Goal: Task Accomplishment & Management: Complete application form

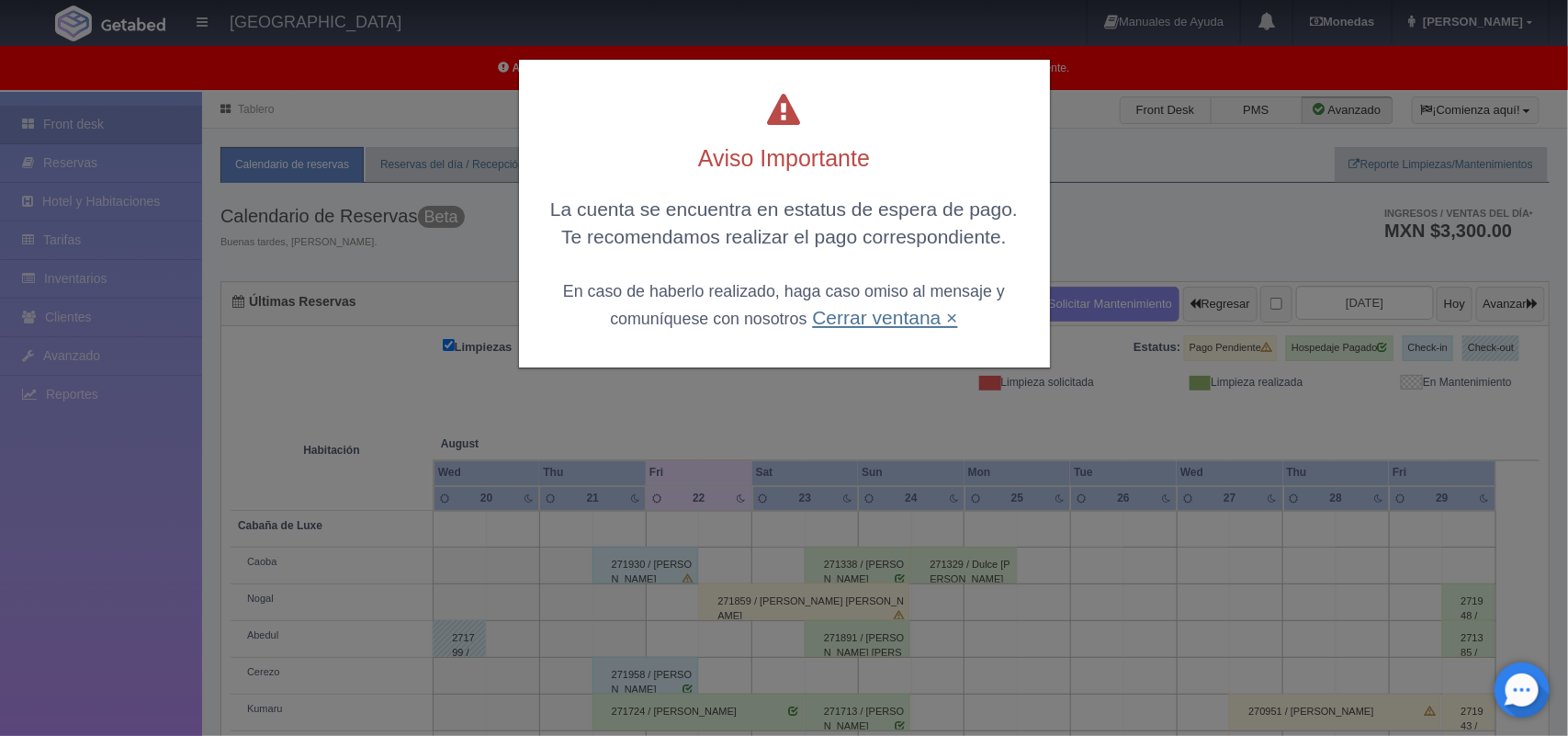
click at [852, 323] on div "La cuenta se encuentra en estatus de espera de pago. Te recomendamos realizar e…" at bounding box center [784, 263] width 494 height 135
click at [852, 323] on link "Cerrar ventana ×" at bounding box center [884, 317] width 145 height 22
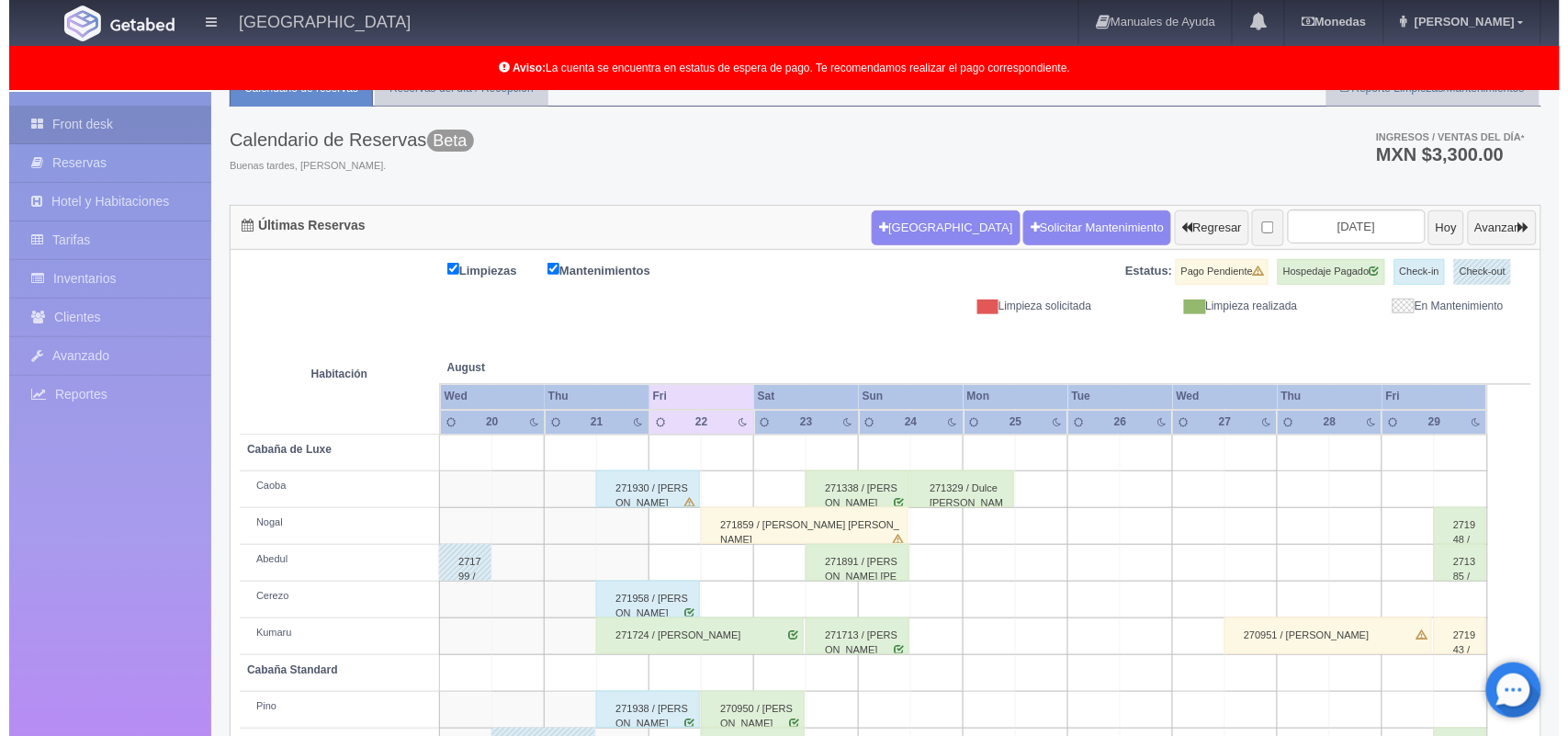
scroll to position [69, 0]
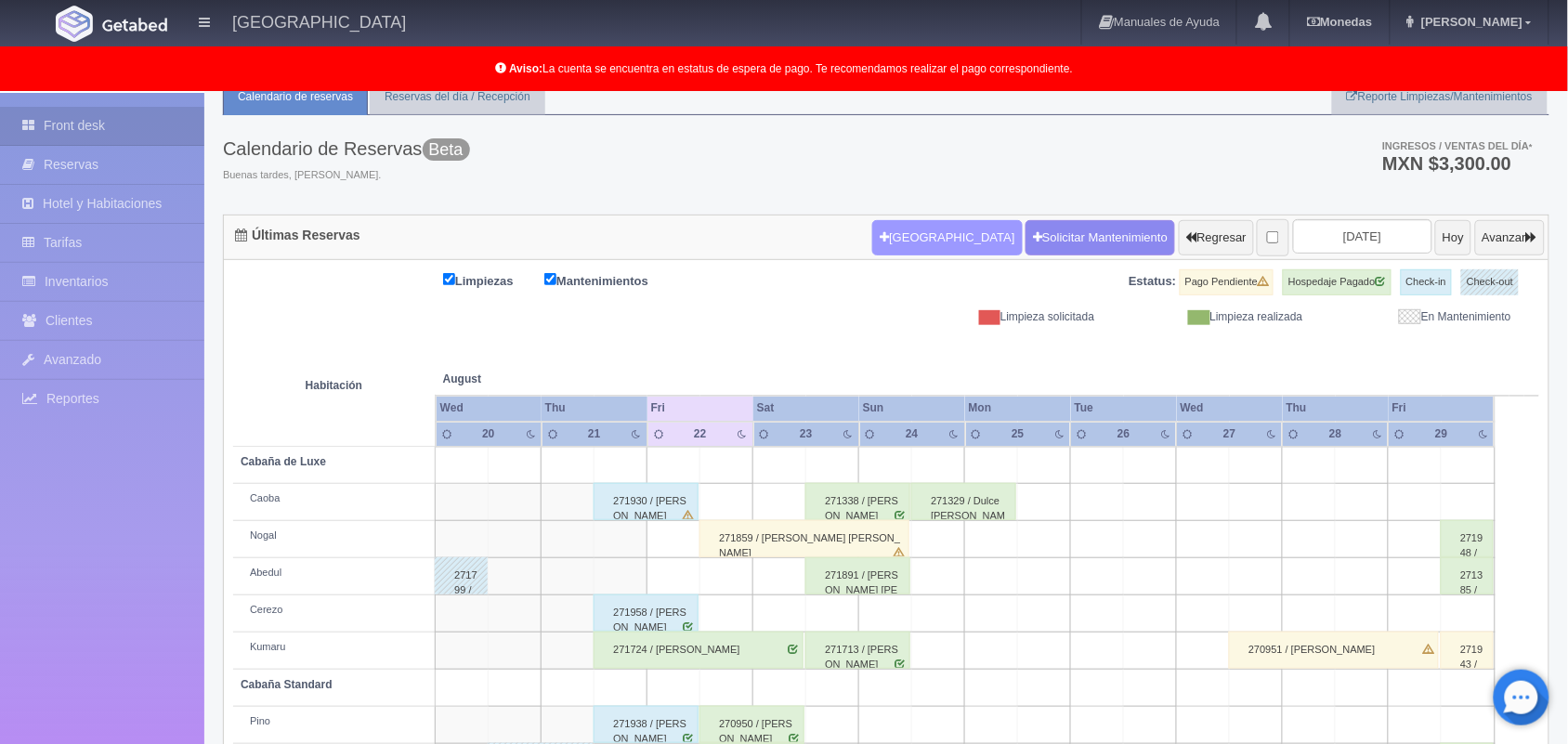
click at [908, 242] on button "Nueva Reserva" at bounding box center [947, 237] width 150 height 35
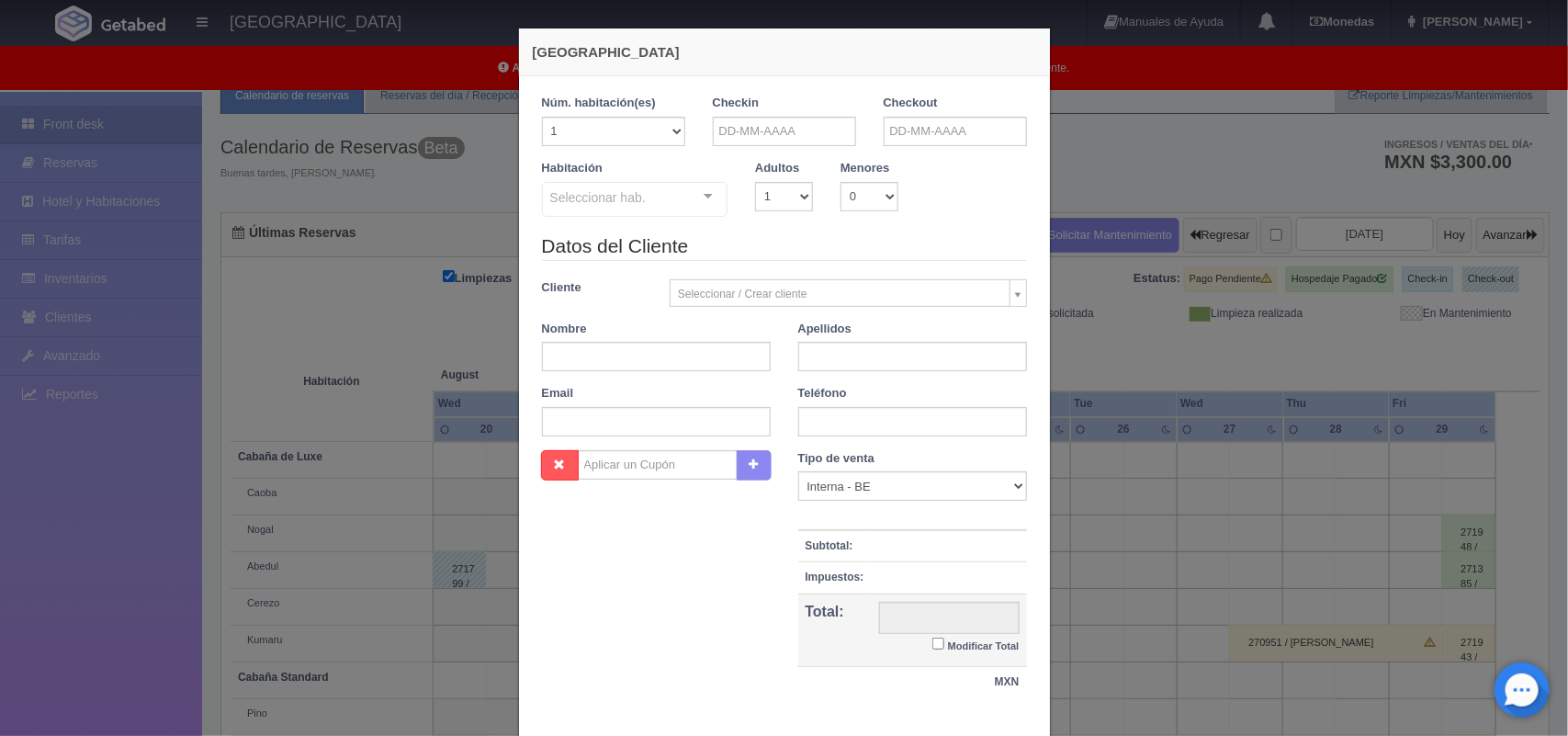
checkbox input "false"
click at [761, 127] on input "text" at bounding box center [784, 130] width 143 height 29
click at [847, 301] on link "22" at bounding box center [849, 303] width 23 height 26
type input "[DATE]"
checkbox input "false"
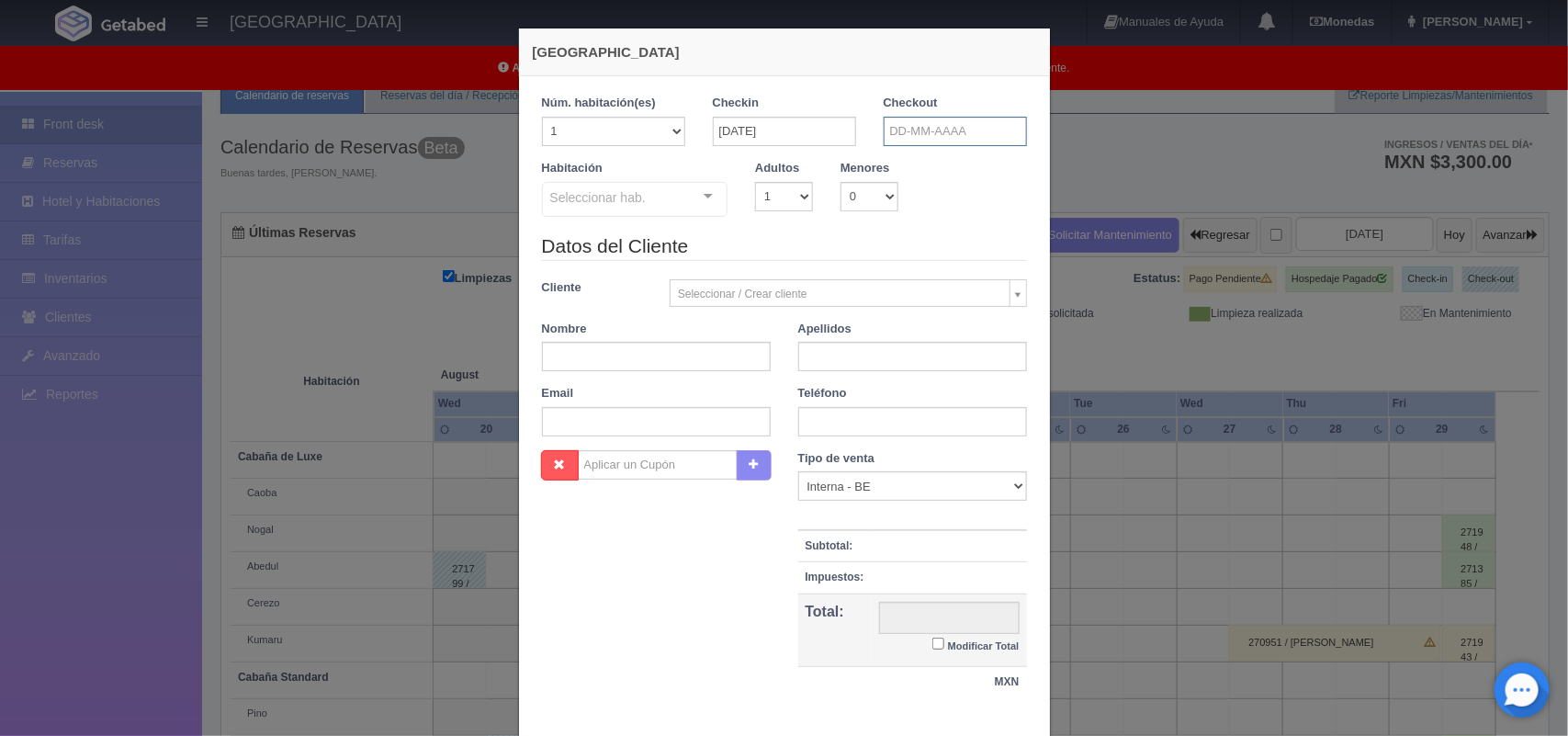
click at [917, 136] on input "text" at bounding box center [955, 130] width 143 height 29
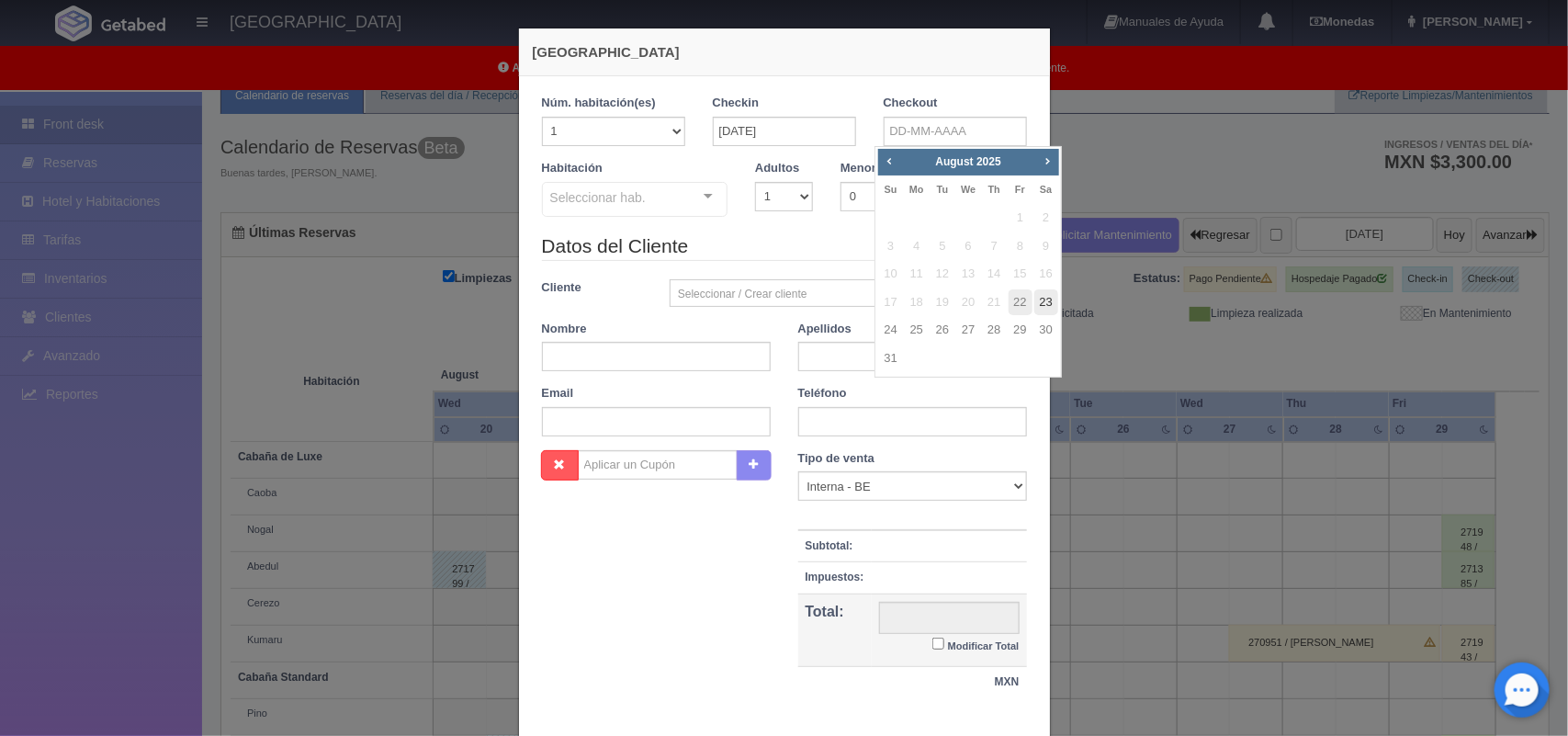
click at [1038, 312] on link "23" at bounding box center [1046, 303] width 23 height 26
type input "23-08-2025"
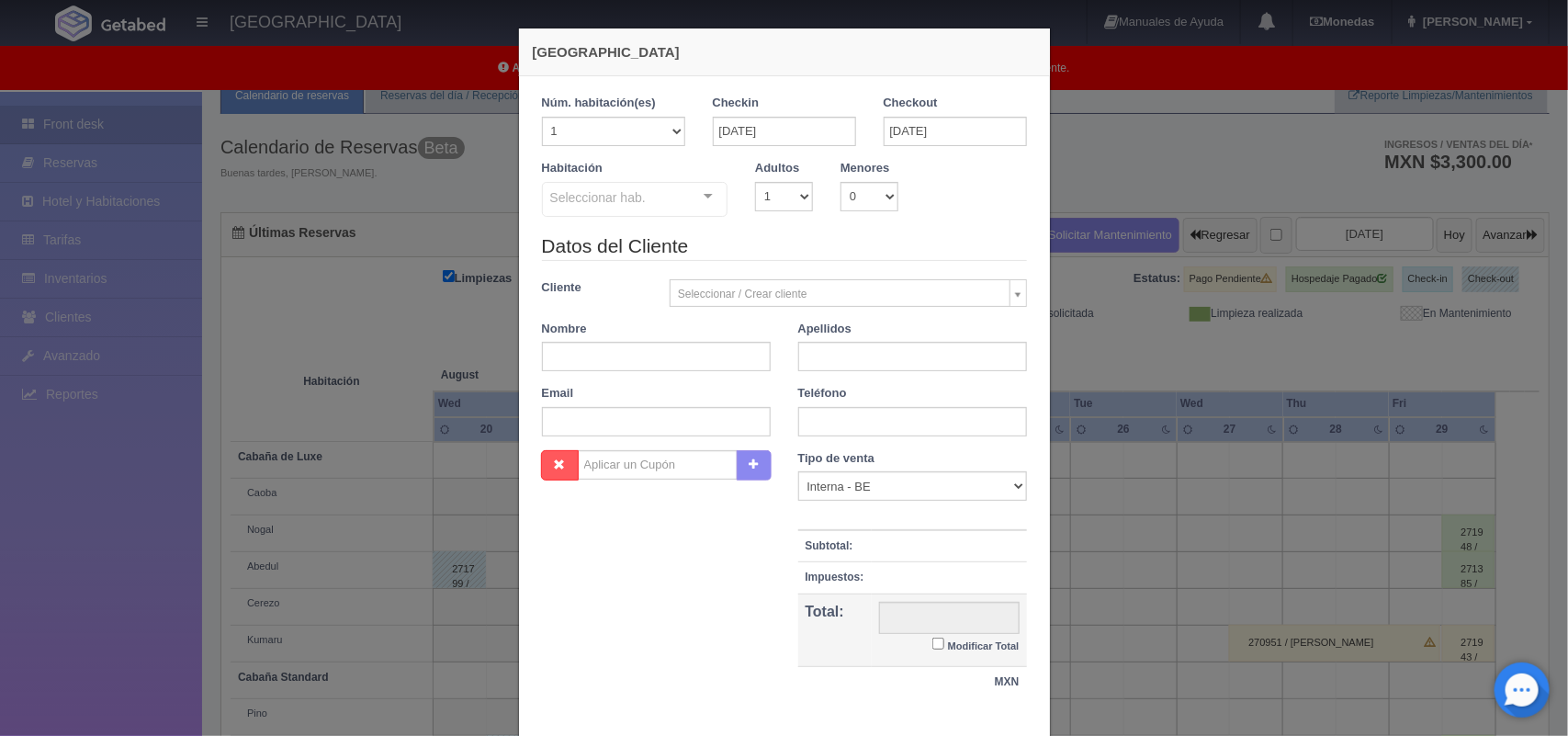
checkbox input "false"
click at [785, 195] on select "1 2 3 4 5 6 7 8 9 10" at bounding box center [784, 196] width 58 height 29
select select "2"
click at [755, 182] on select "1 2 3 4 5 6 7 8 9 10" at bounding box center [784, 196] width 58 height 29
click at [675, 203] on div "Seleccionar hab." at bounding box center [635, 199] width 187 height 35
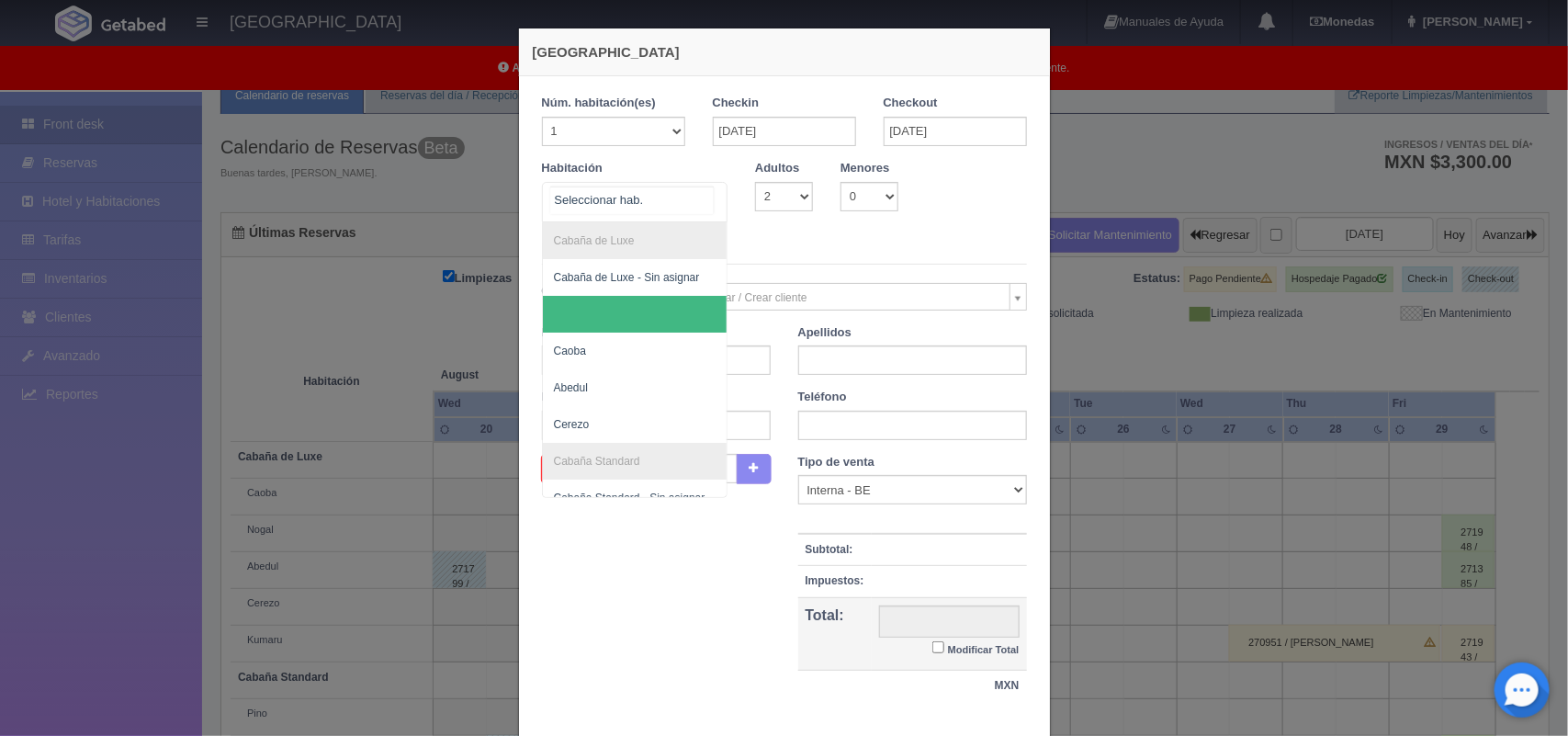
scroll to position [111, 0]
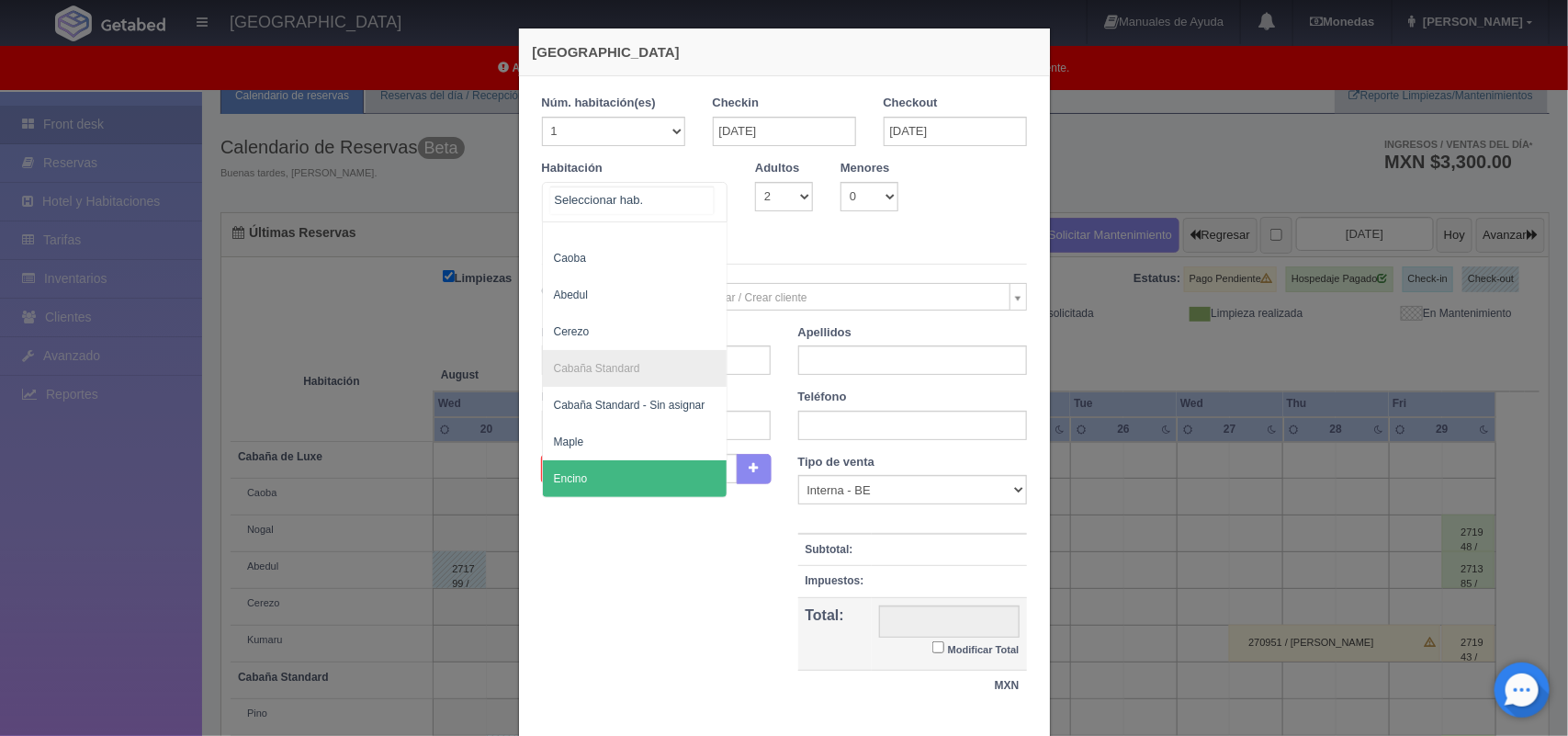
click at [579, 460] on span "Encino" at bounding box center [635, 478] width 185 height 37
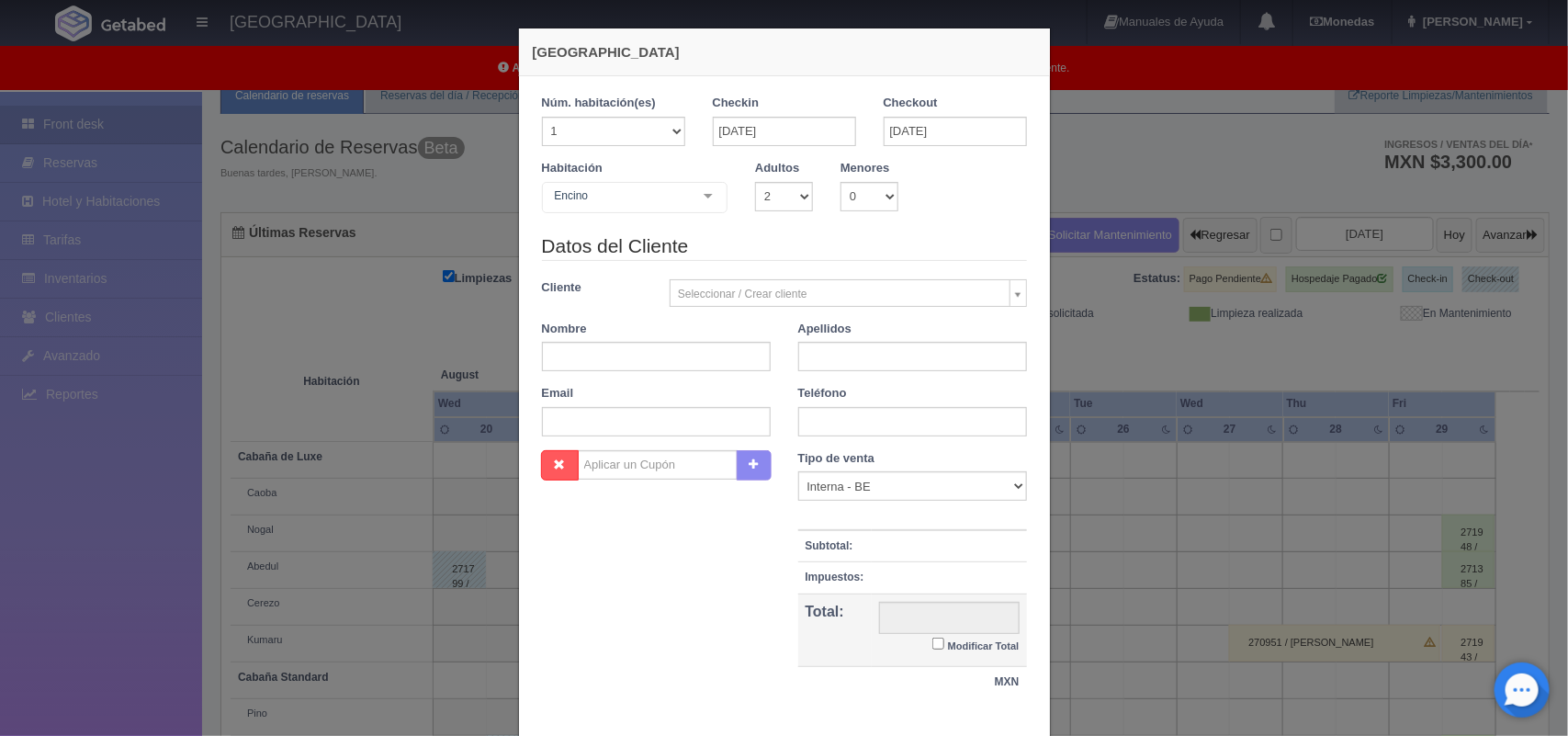
checkbox input "false"
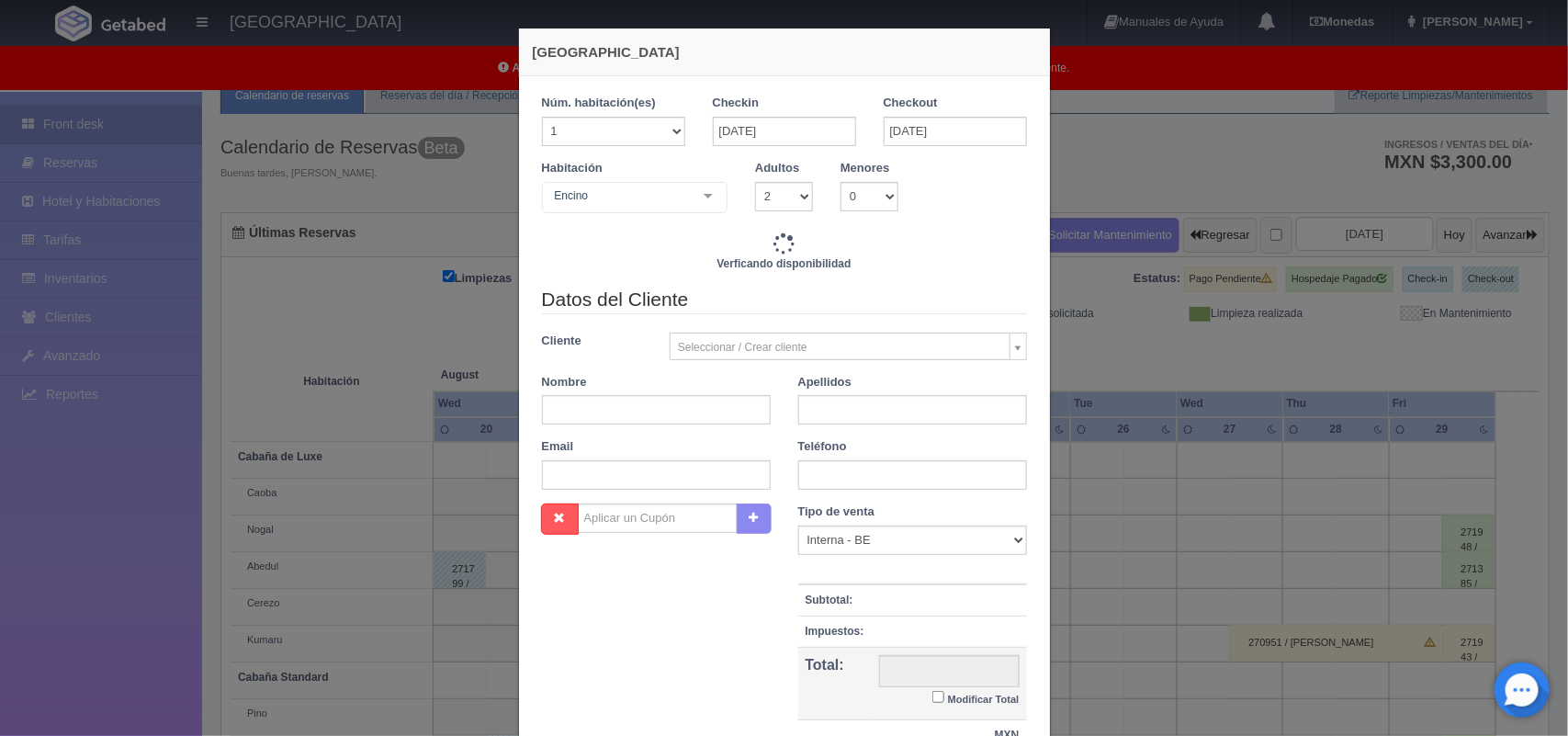
type input "1600.00"
checkbox input "false"
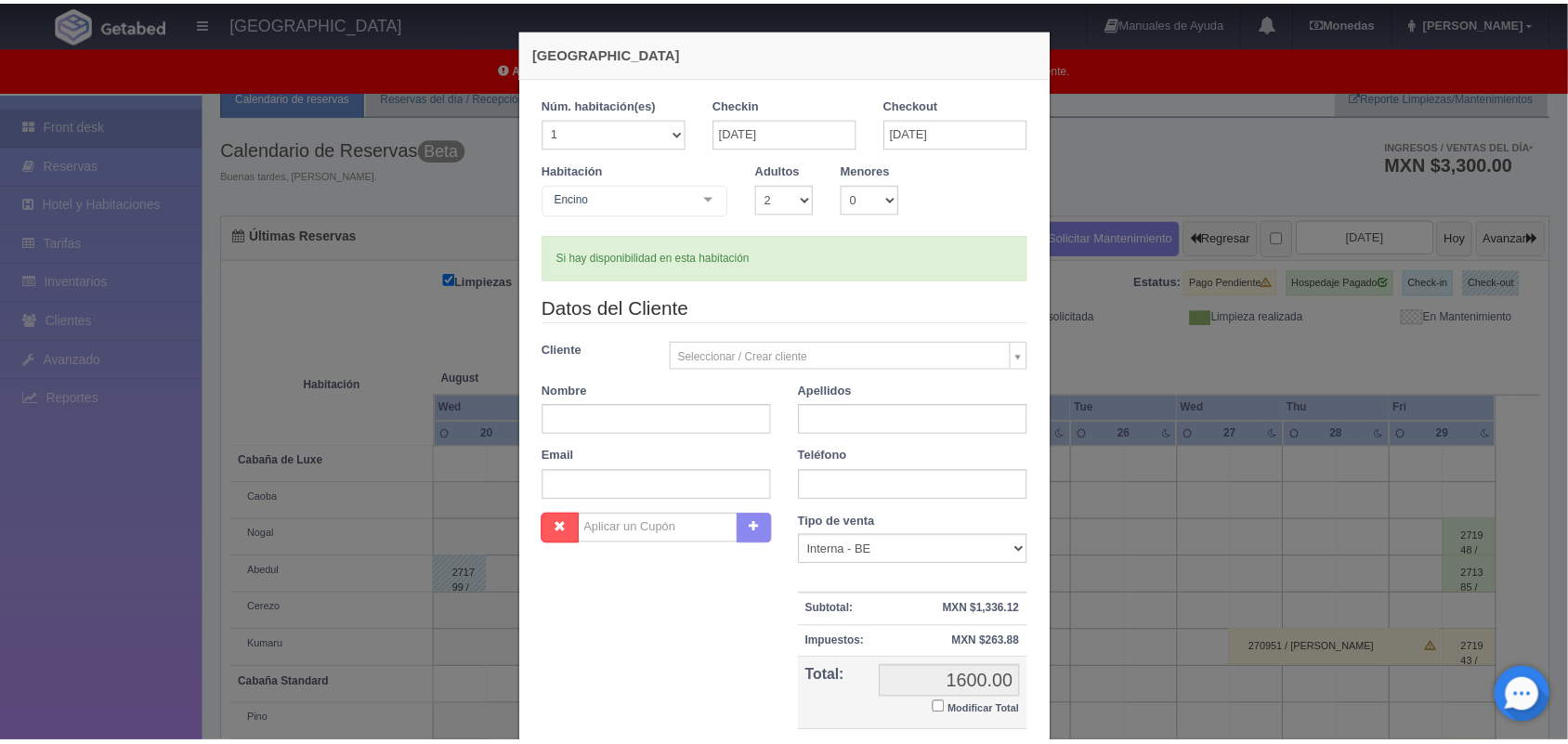
scroll to position [170, 0]
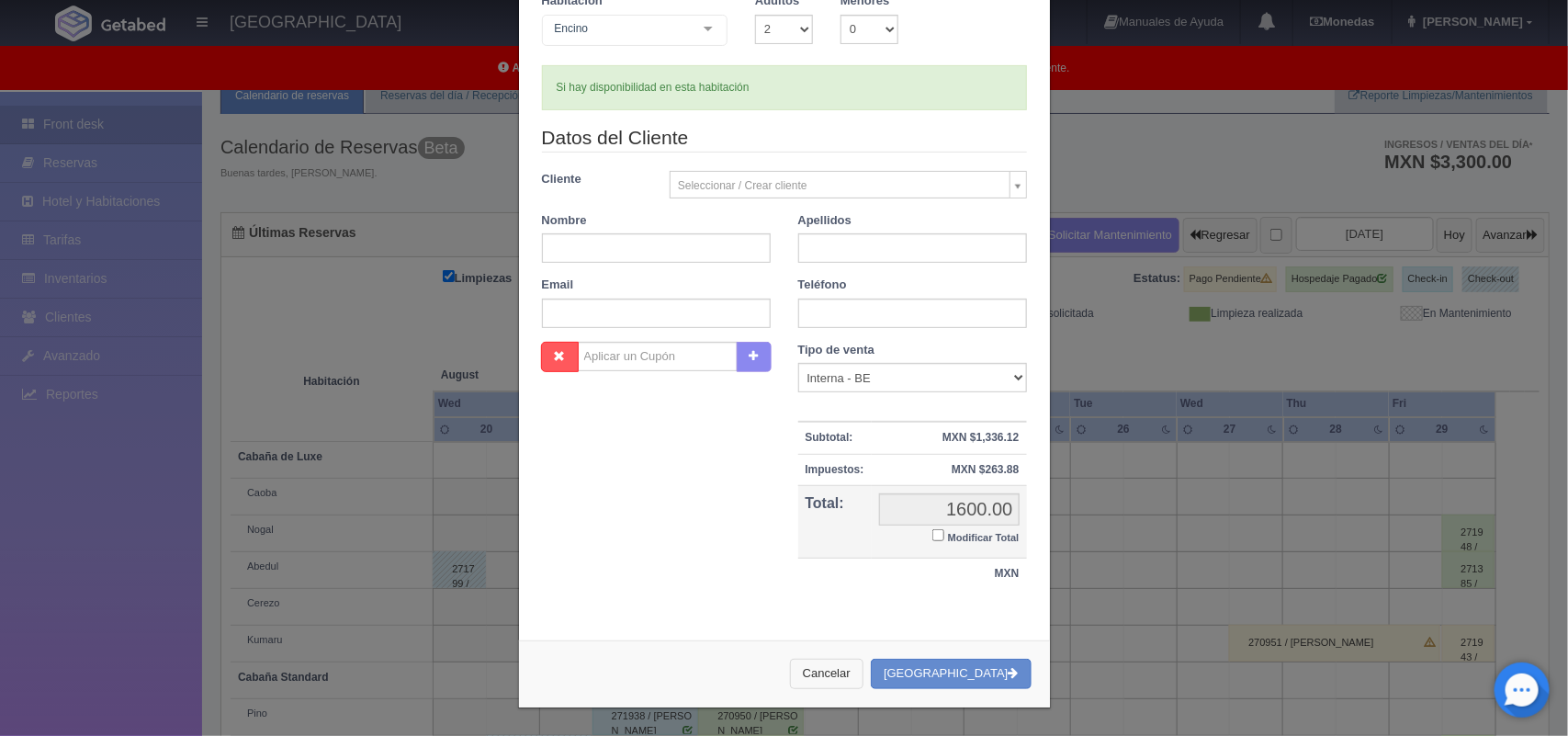
click at [863, 678] on button "Cancelar" at bounding box center [827, 674] width 73 height 30
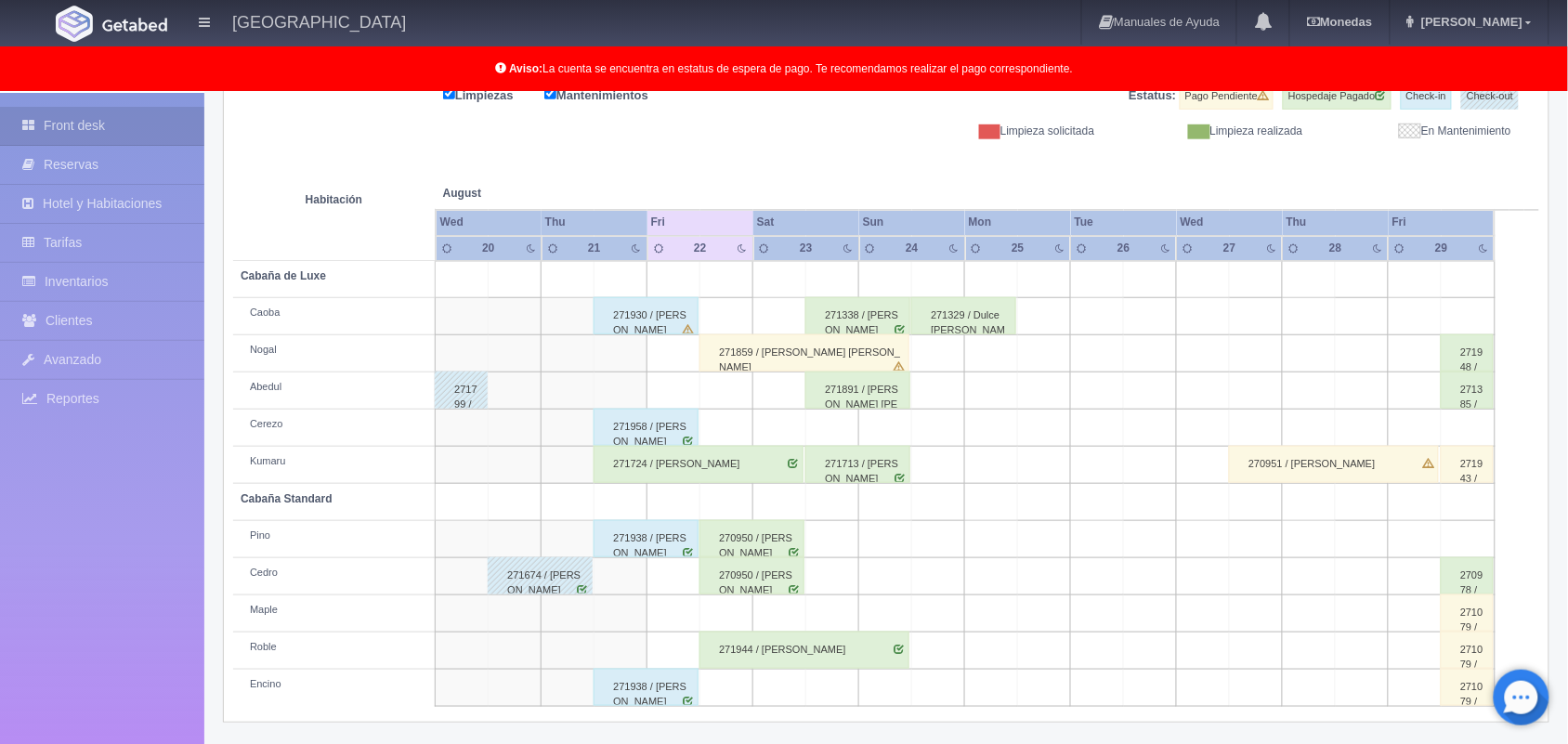
scroll to position [258, 0]
click at [875, 660] on div "271944 / [PERSON_NAME]" at bounding box center [804, 647] width 210 height 37
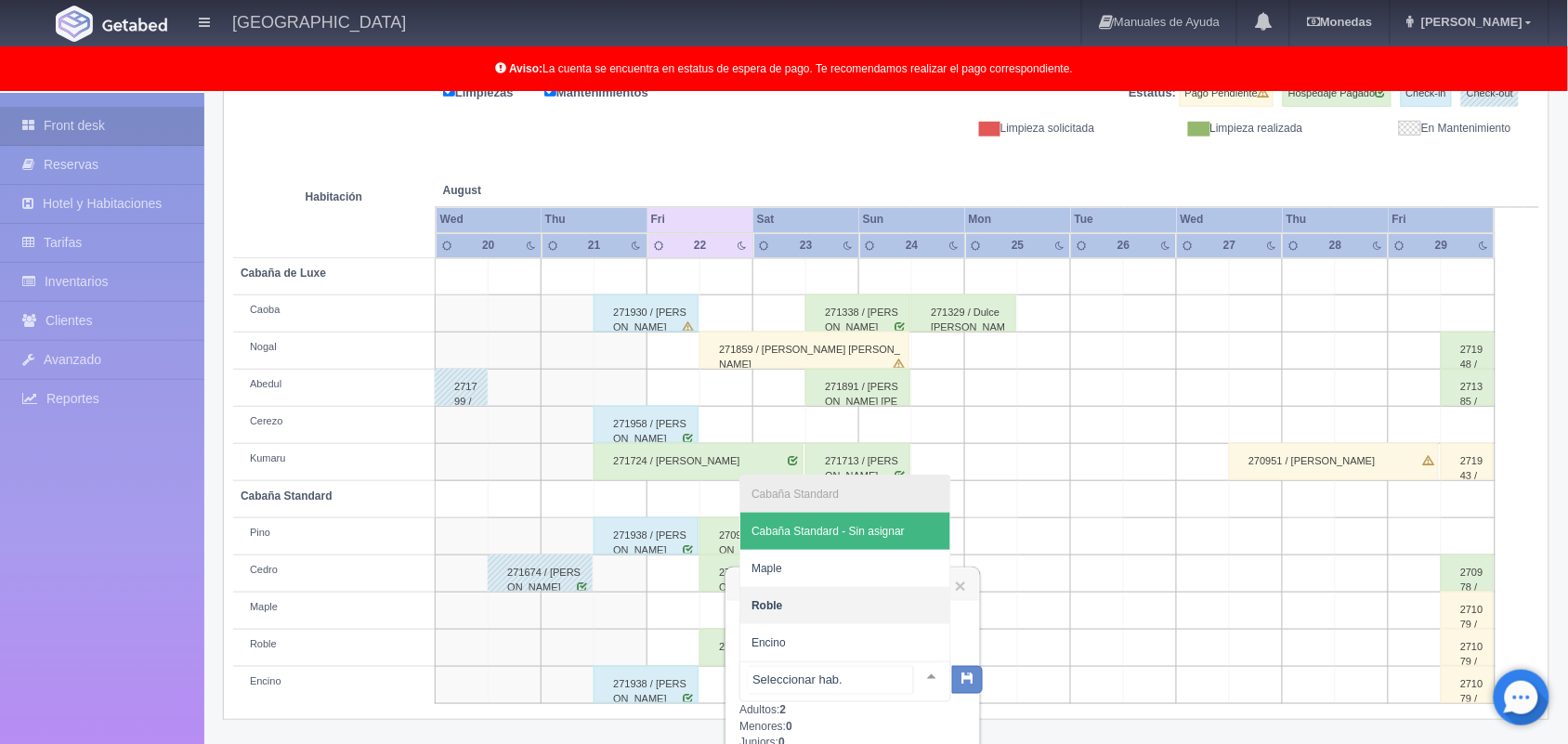
click at [913, 674] on div at bounding box center [931, 676] width 37 height 27
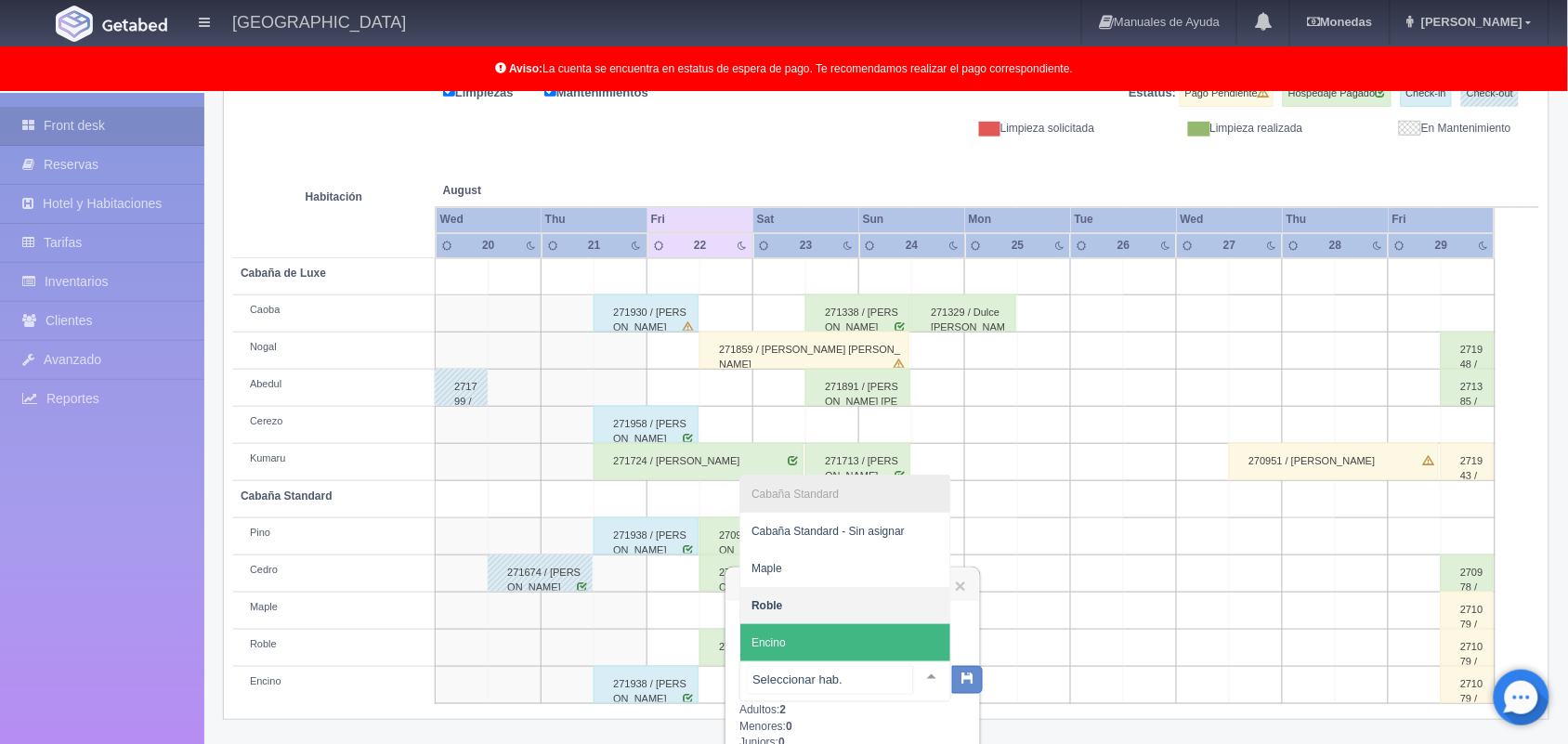
click at [890, 641] on span "Encino" at bounding box center [845, 643] width 210 height 37
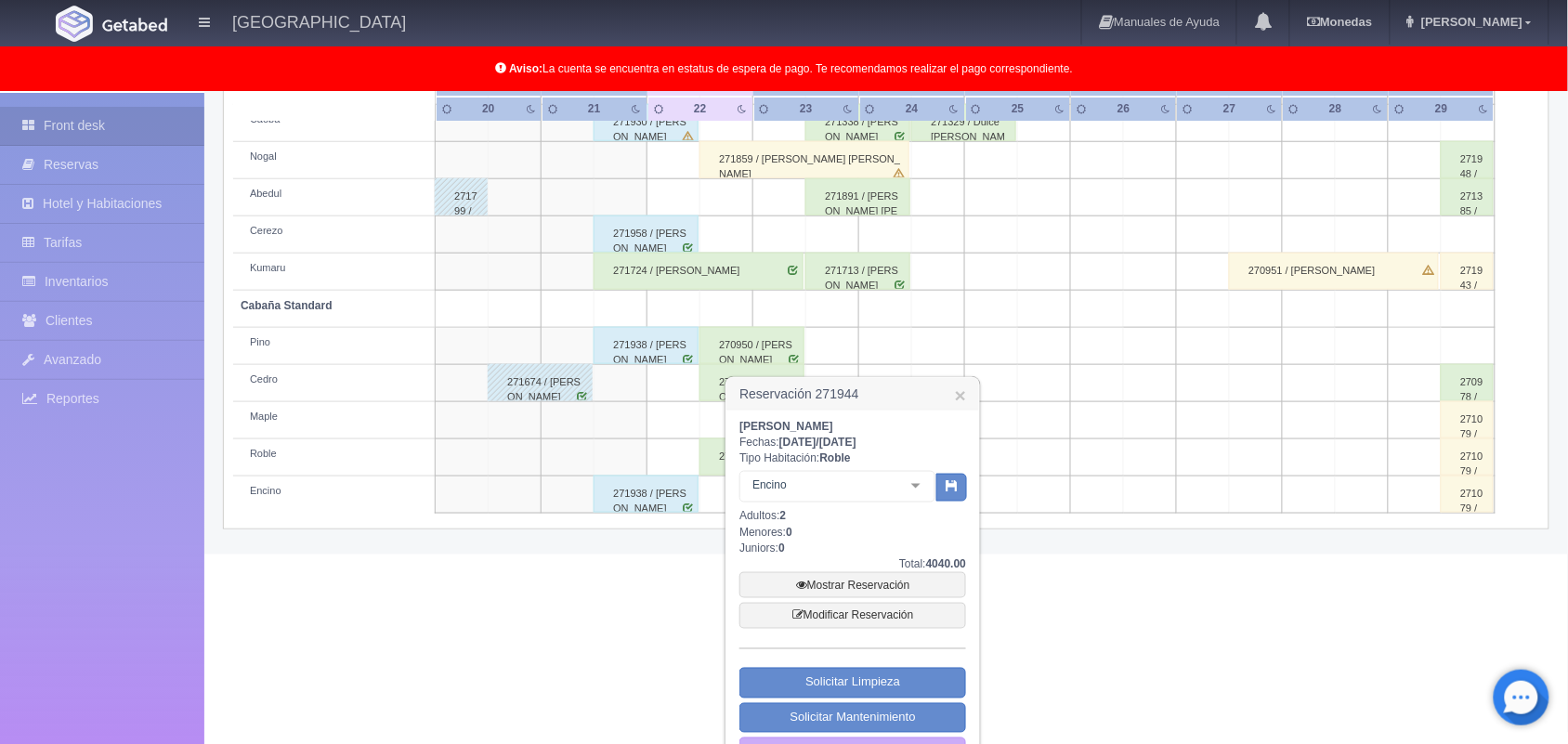
scroll to position [495, 0]
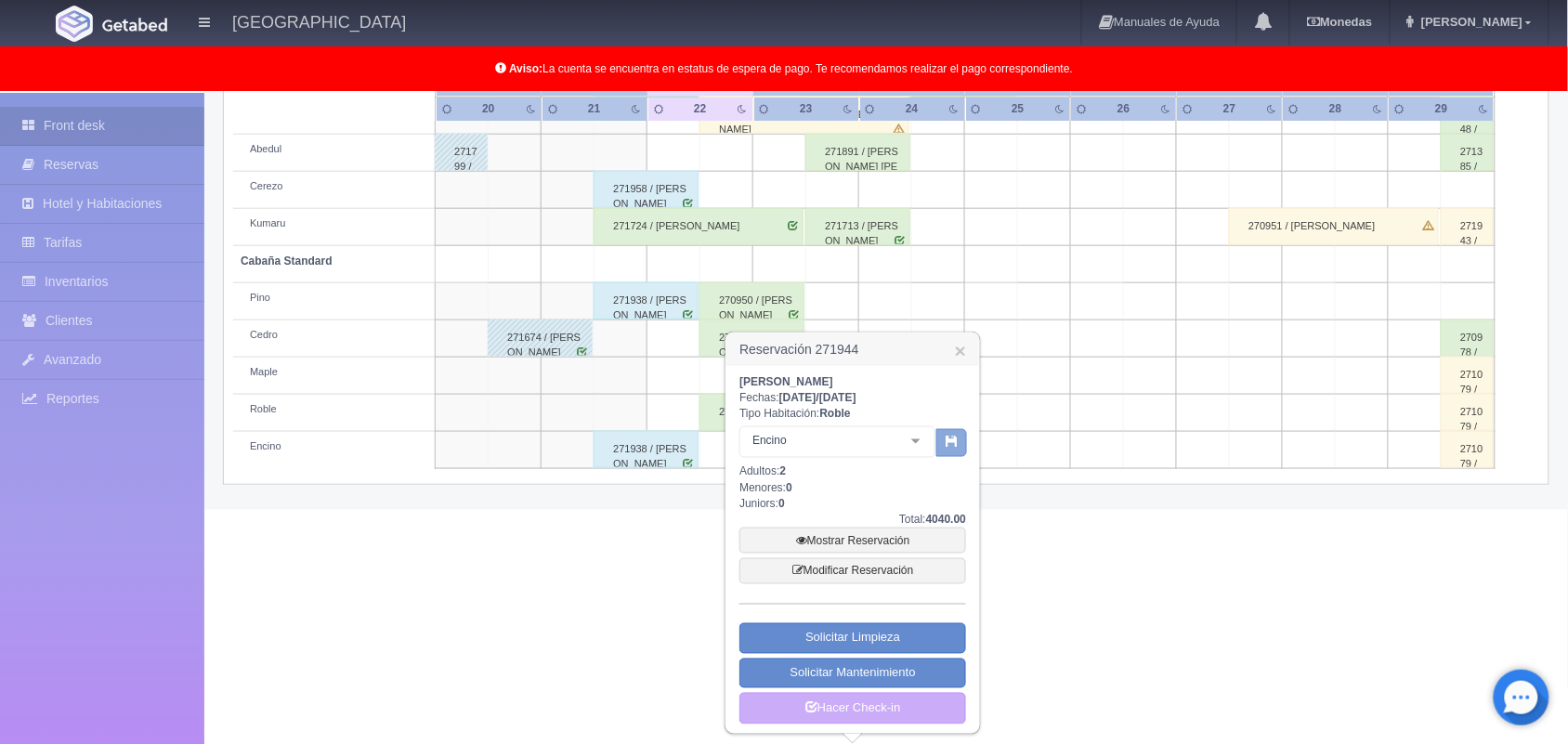
click at [951, 444] on icon "button" at bounding box center [952, 441] width 12 height 12
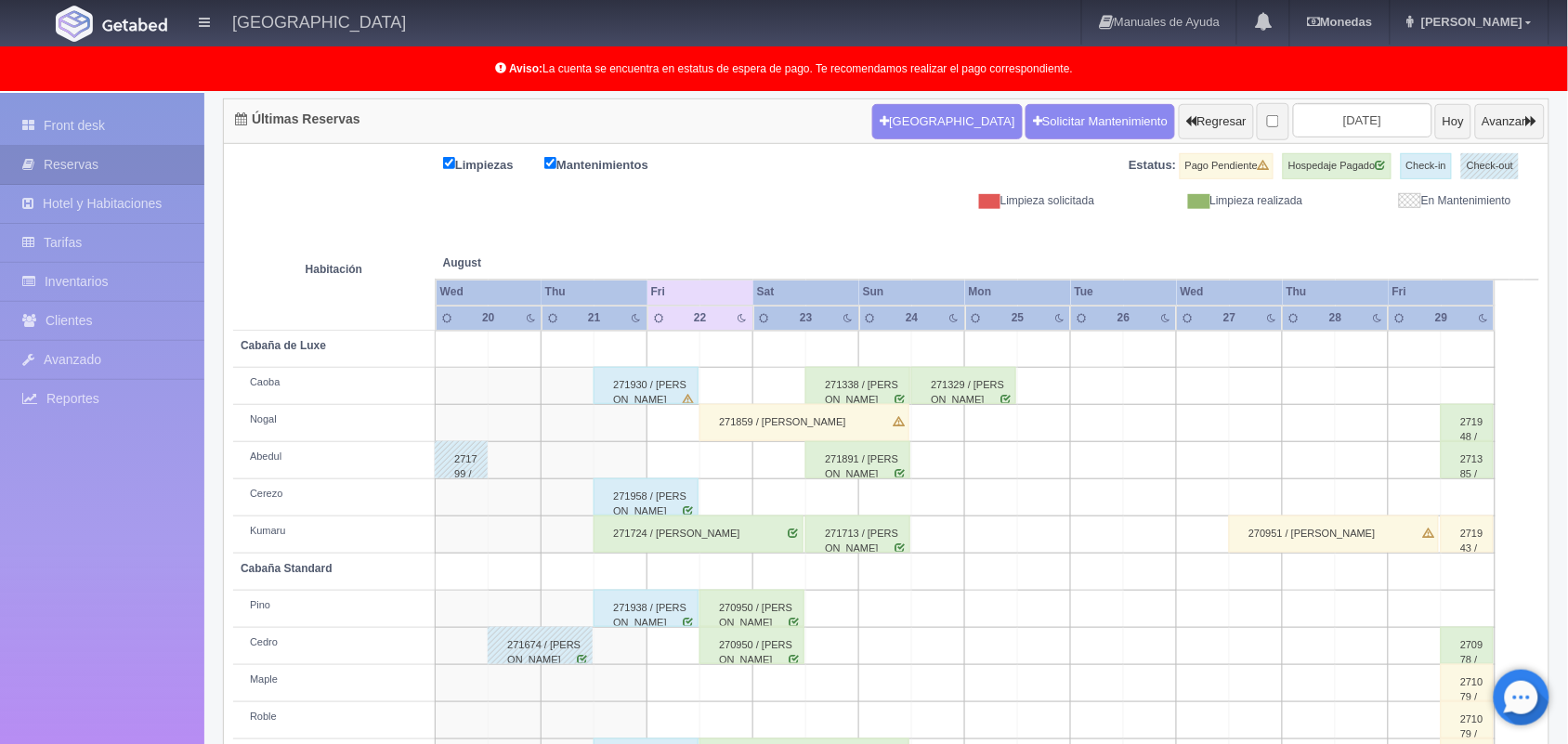
scroll to position [258, 0]
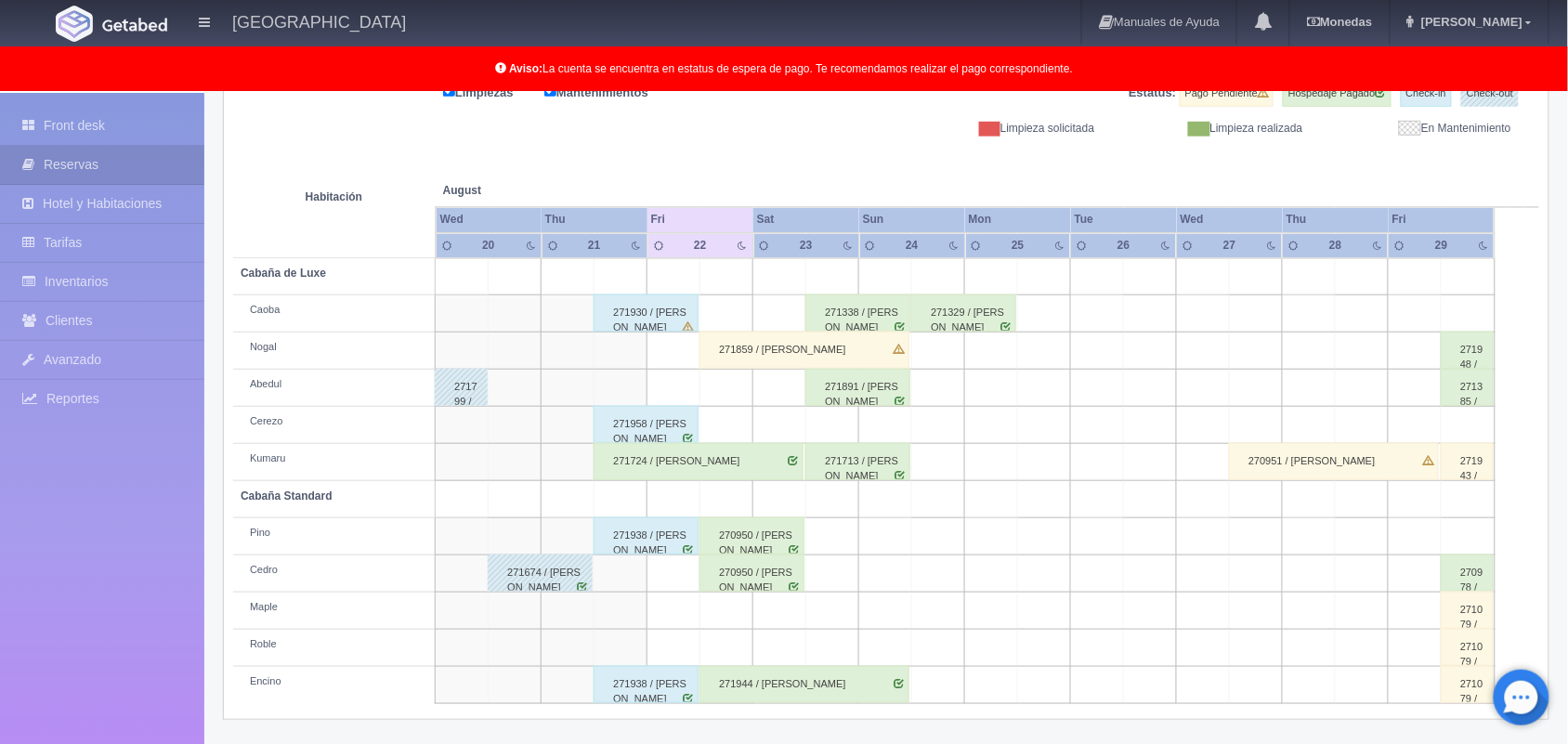
drag, startPoint x: 1577, startPoint y: 263, endPoint x: 1585, endPoint y: 502, distance: 239.1
click at [1567, 486] on html "Hotel Xacallan Manuales de Ayuda Actualizaciones recientes Monedas Tipo de camb…" at bounding box center [784, 114] width 1568 height 744
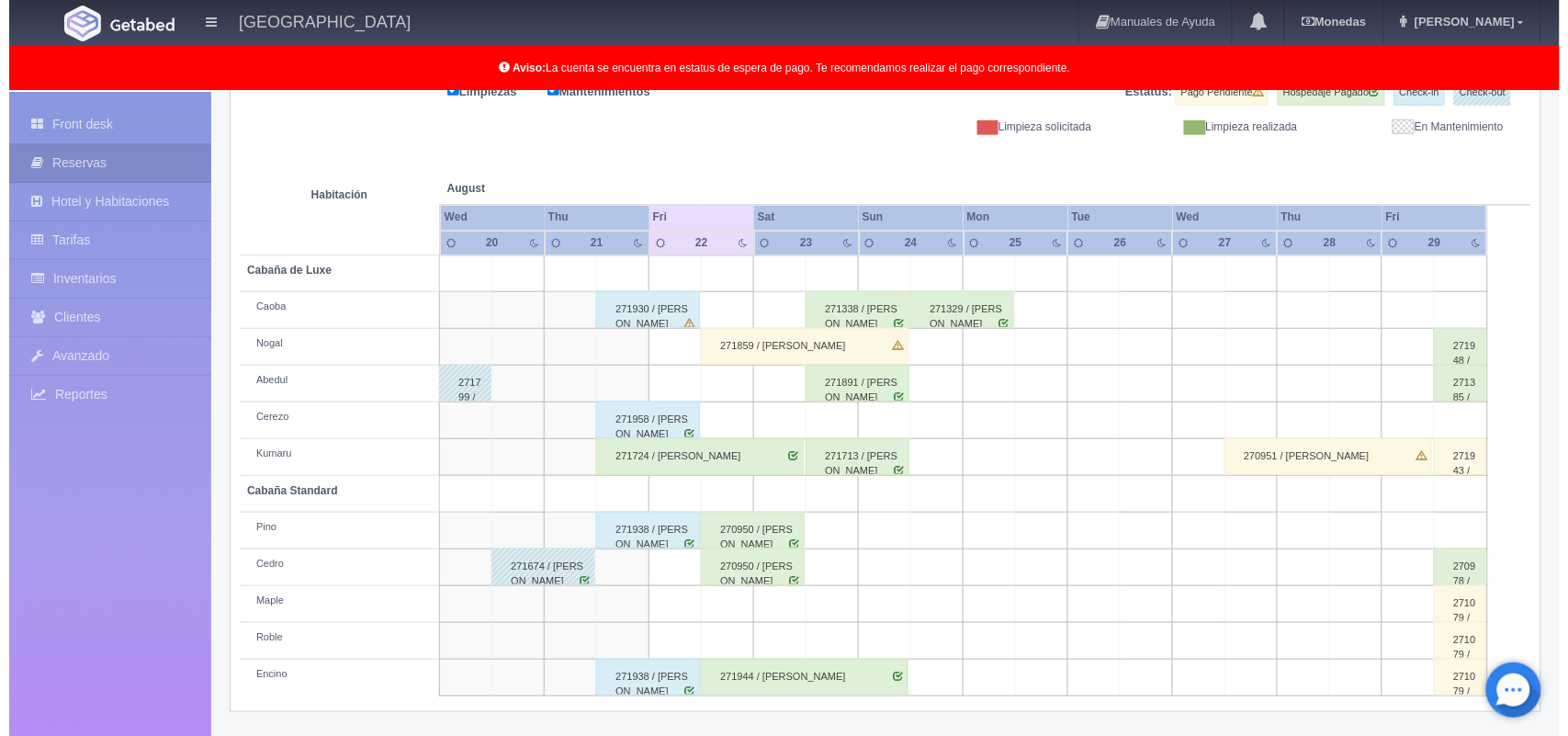
scroll to position [0, 0]
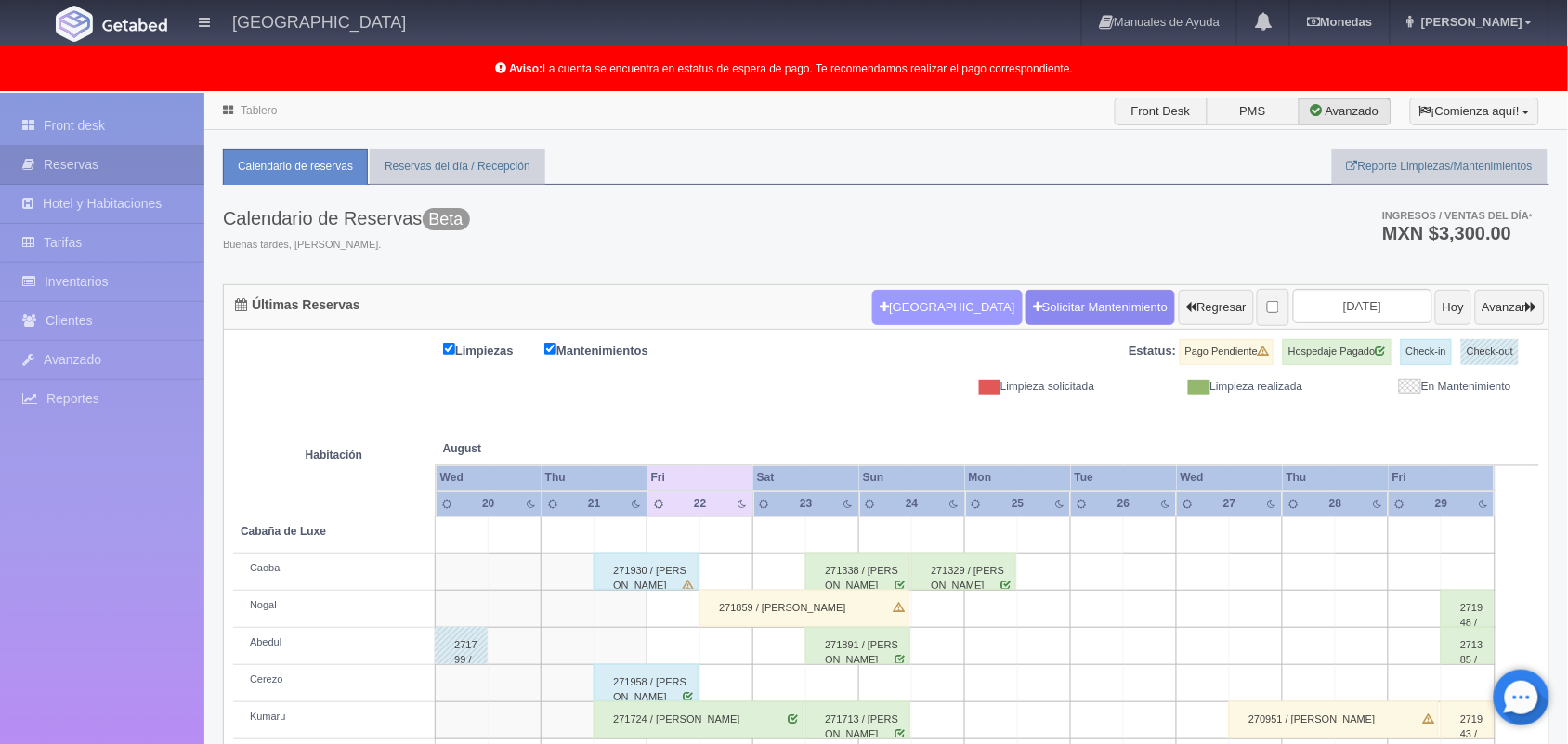
click at [898, 302] on button "Nueva Reserva" at bounding box center [947, 307] width 150 height 35
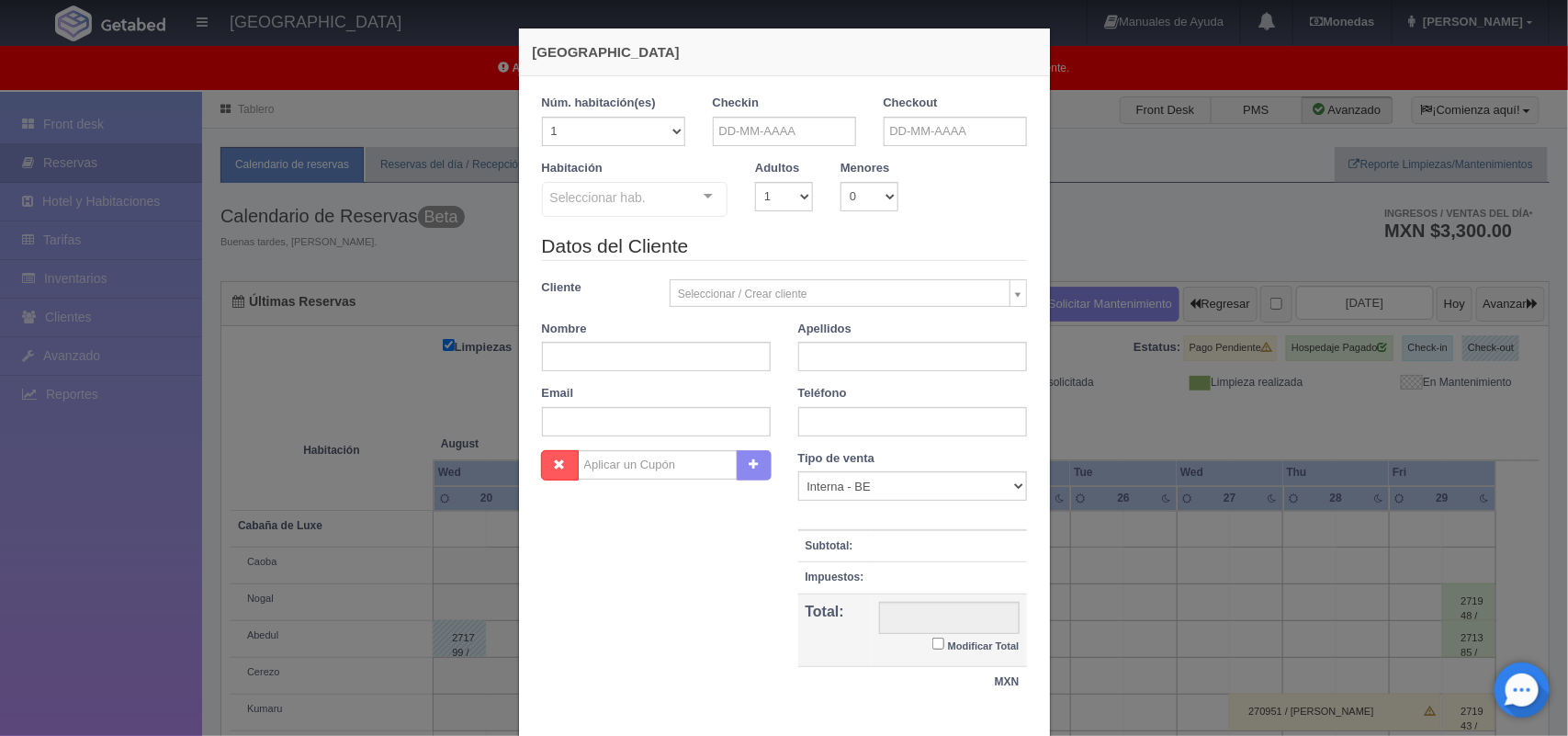
checkbox input "false"
click at [790, 138] on input "text" at bounding box center [784, 130] width 143 height 29
click at [848, 303] on link "22" at bounding box center [849, 303] width 23 height 26
type input "[DATE]"
checkbox input "false"
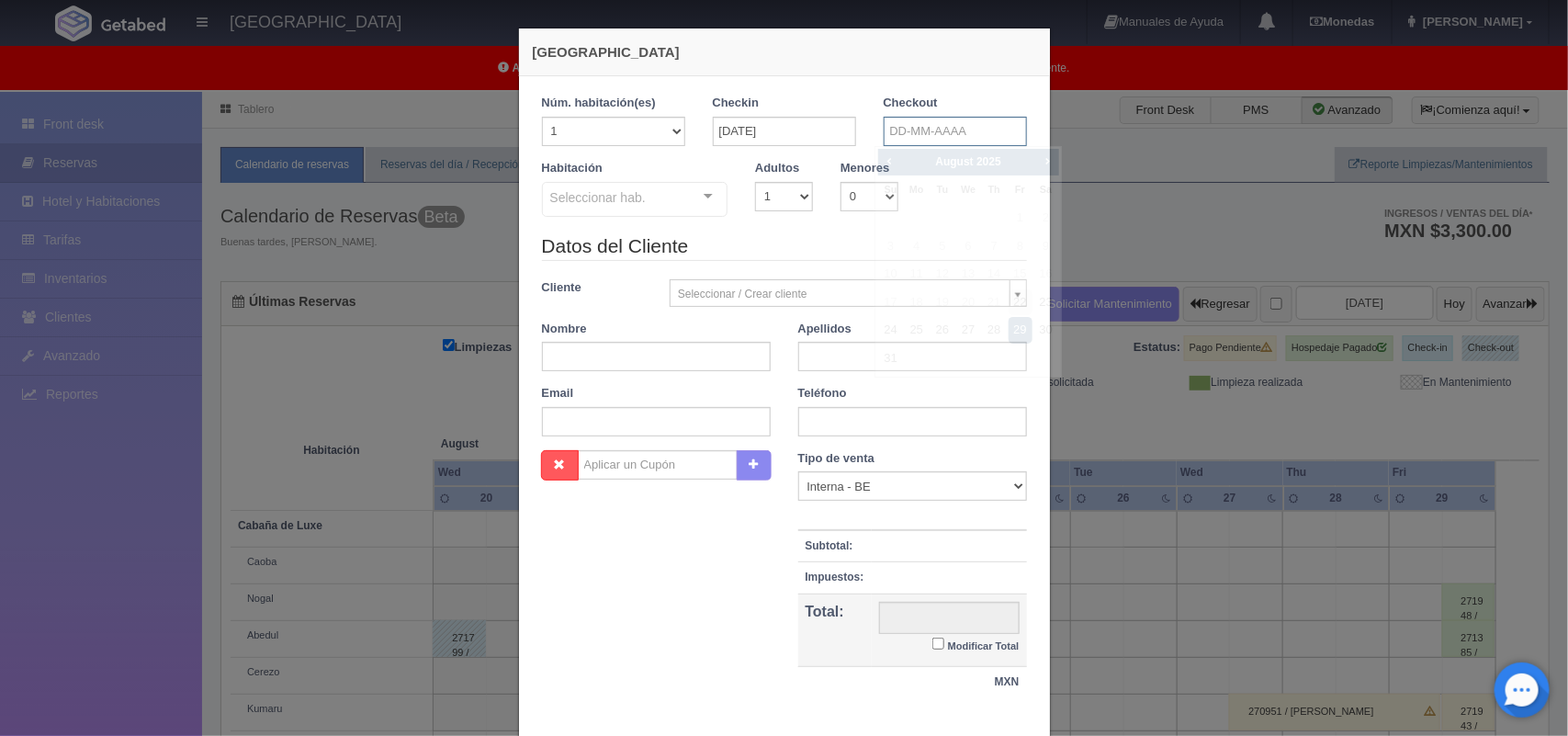
click at [921, 136] on input "text" at bounding box center [955, 130] width 143 height 29
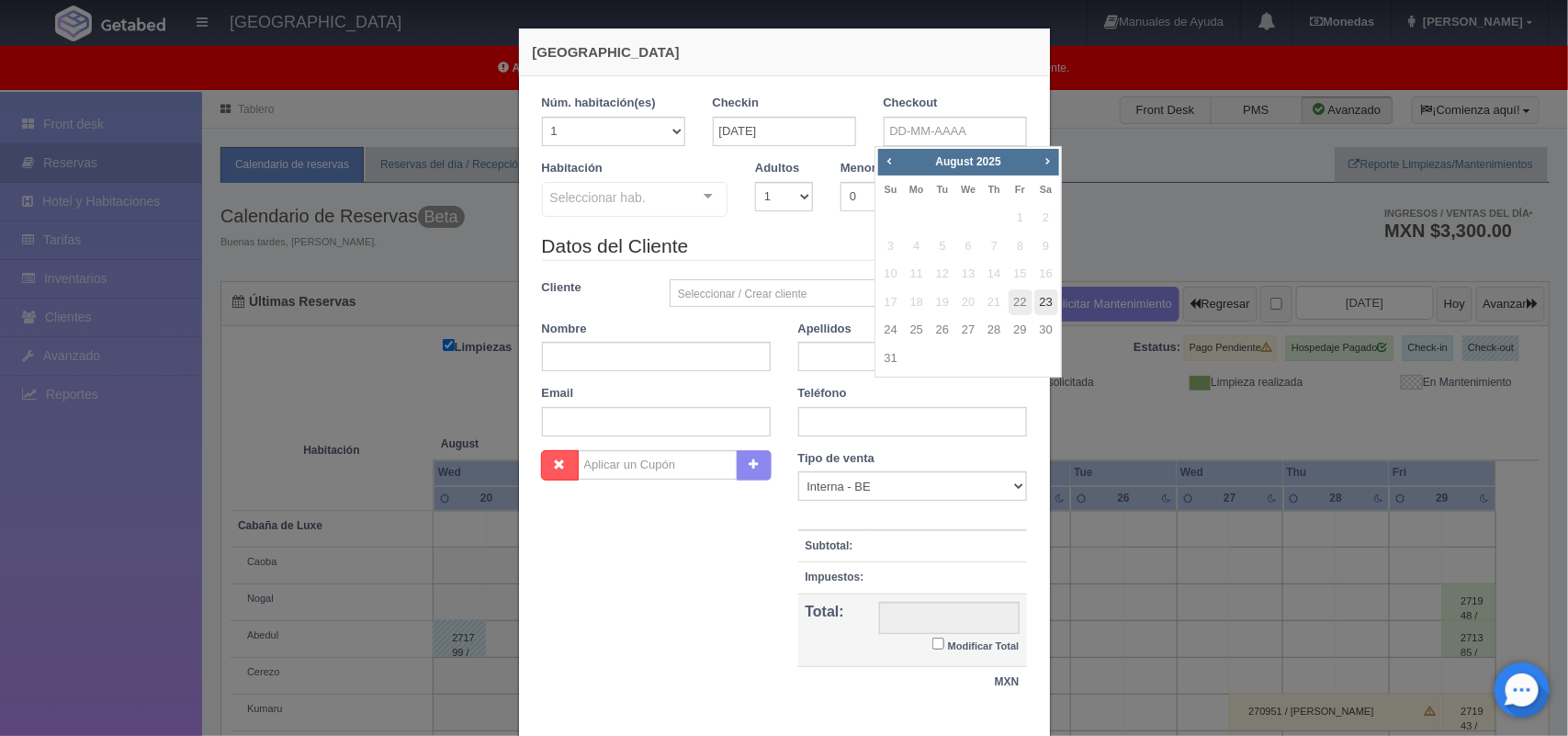
click at [1040, 301] on link "23" at bounding box center [1046, 303] width 23 height 26
type input "23-08-2025"
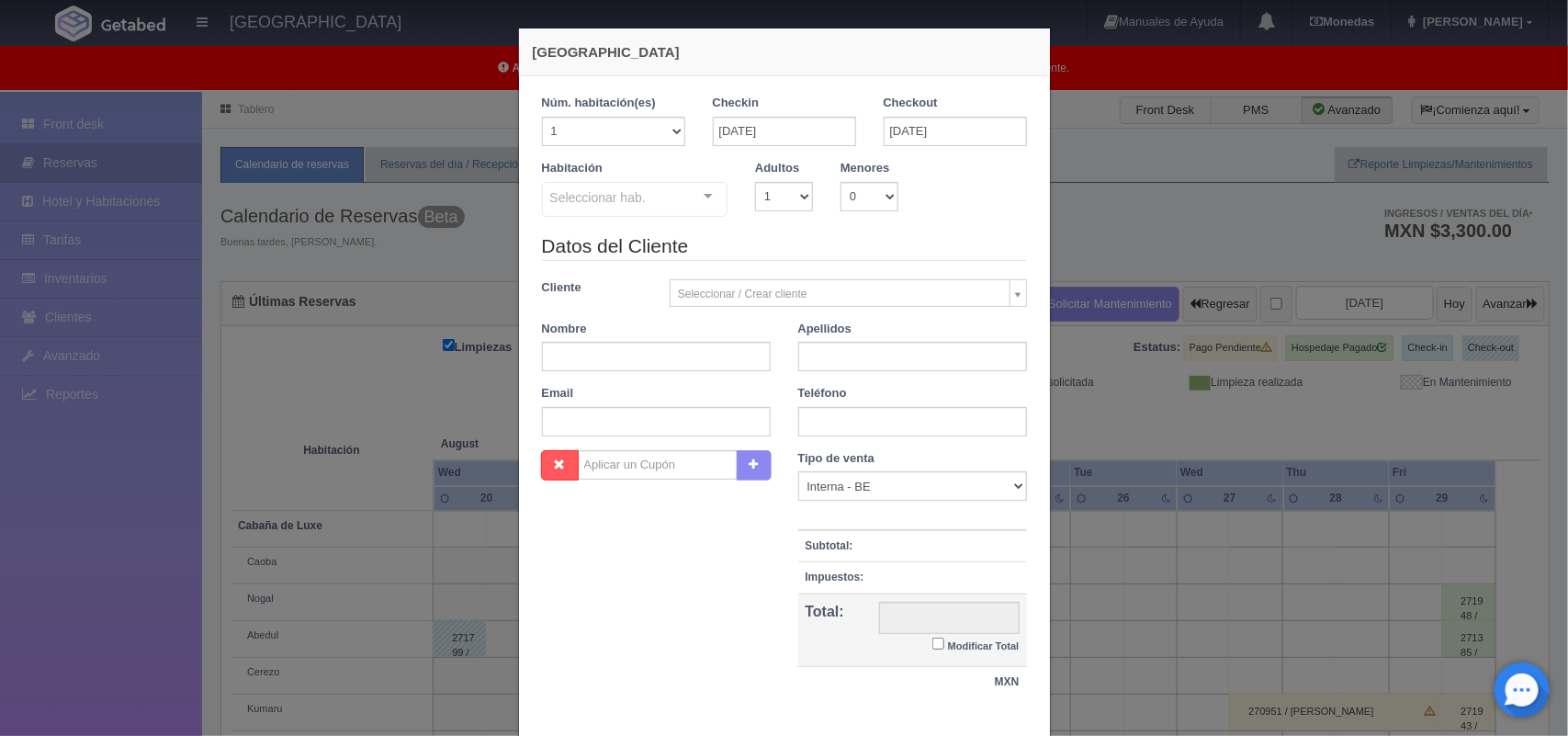
checkbox input "false"
click at [782, 191] on select "1 2 3 4 5 6 7 8 9 10" at bounding box center [784, 196] width 58 height 29
select select "2"
click at [755, 182] on select "1 2 3 4 5 6 7 8 9 10" at bounding box center [784, 196] width 58 height 29
click at [681, 196] on div "Seleccionar hab. Cabaña de Luxe Cabaña de Luxe - Sin asignar Caoba Abedul Cerez…" at bounding box center [635, 200] width 187 height 37
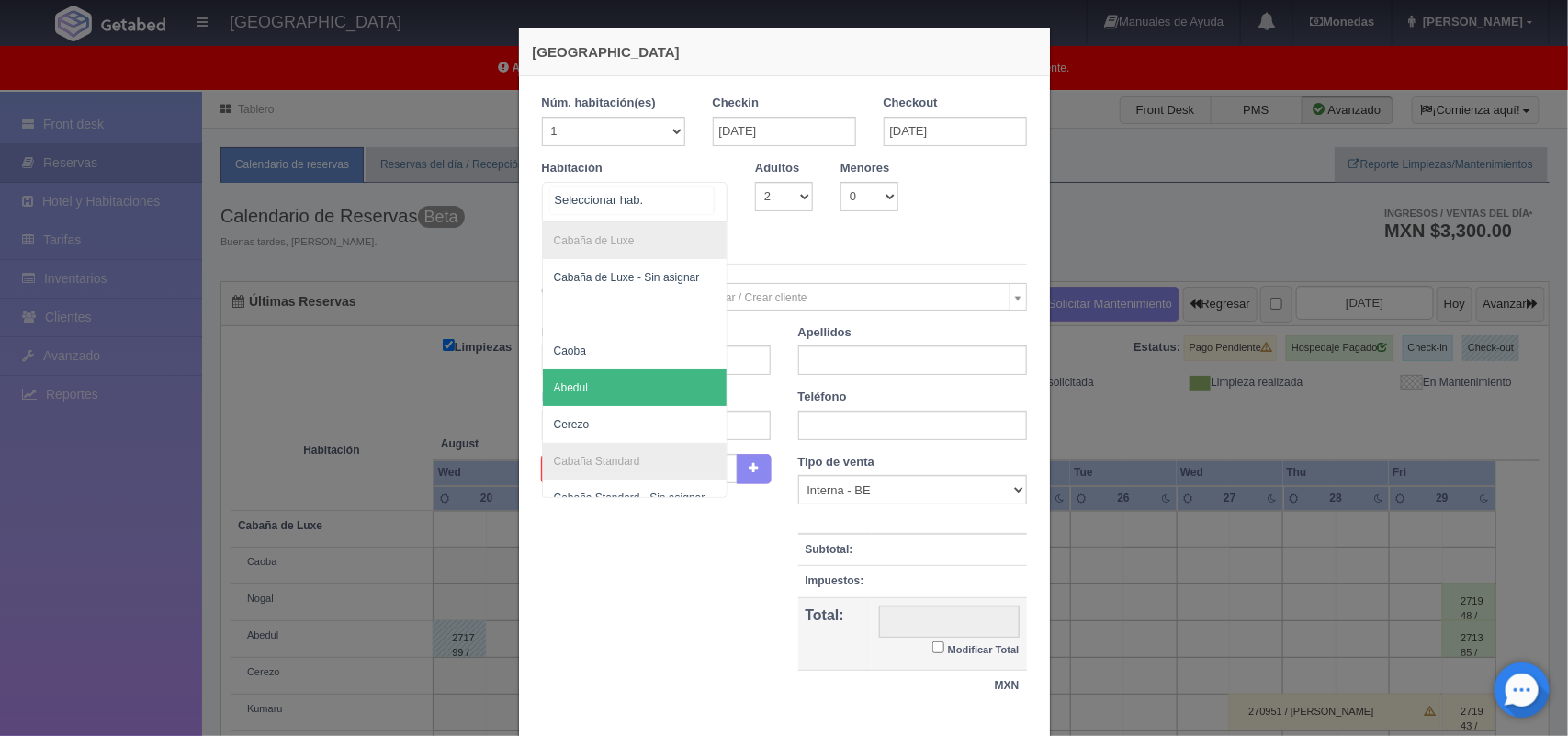
scroll to position [111, 0]
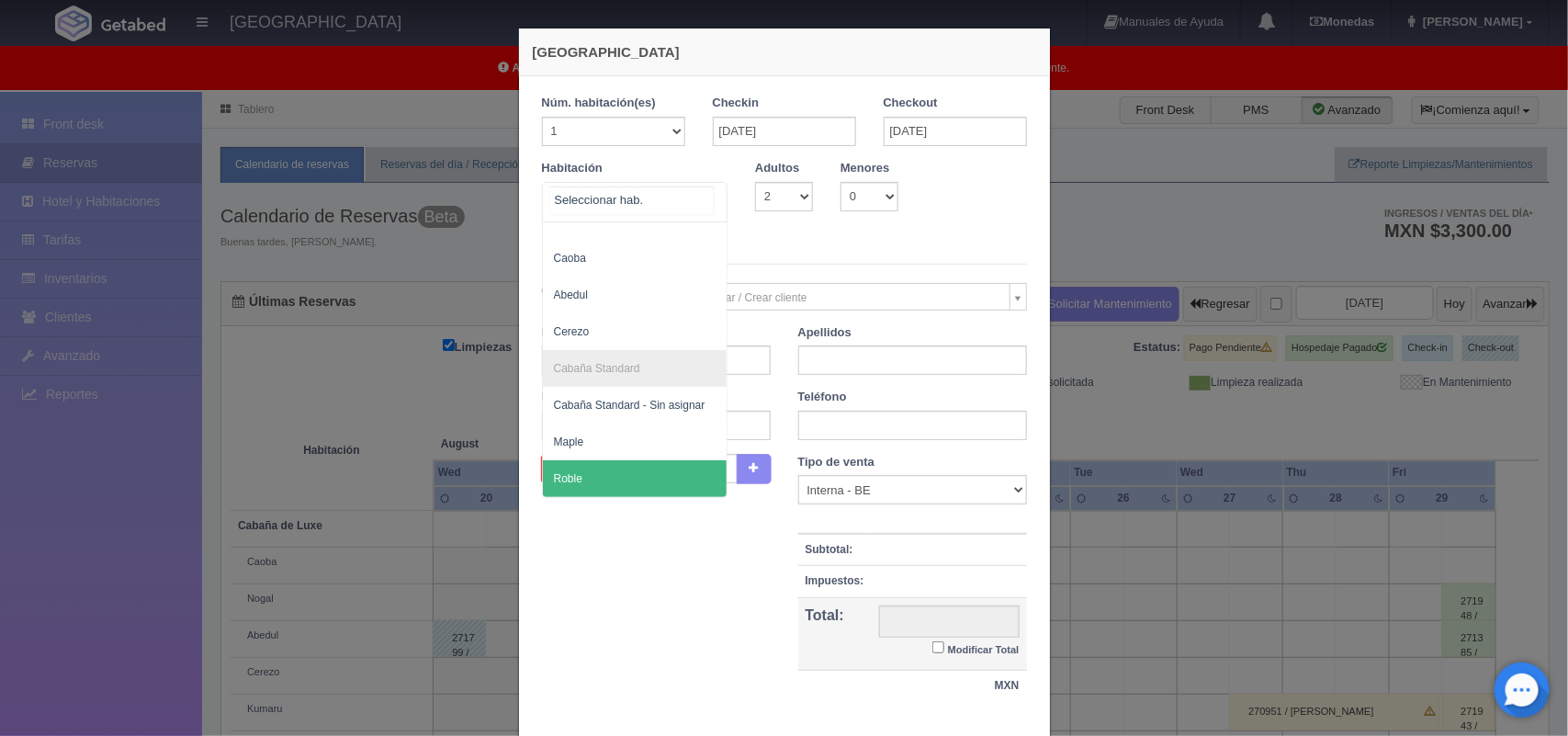
click at [668, 460] on span "Roble" at bounding box center [635, 478] width 185 height 37
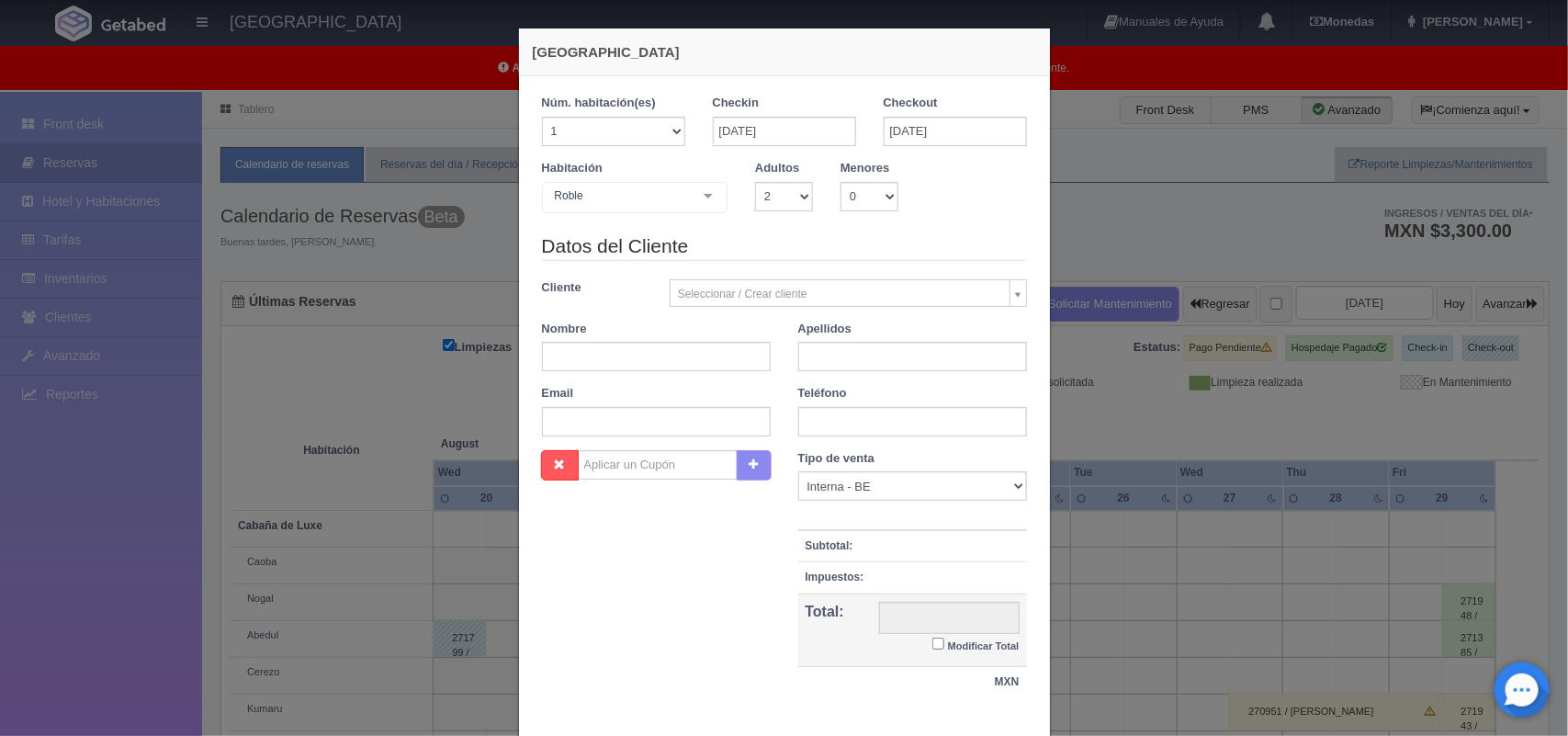
checkbox input "false"
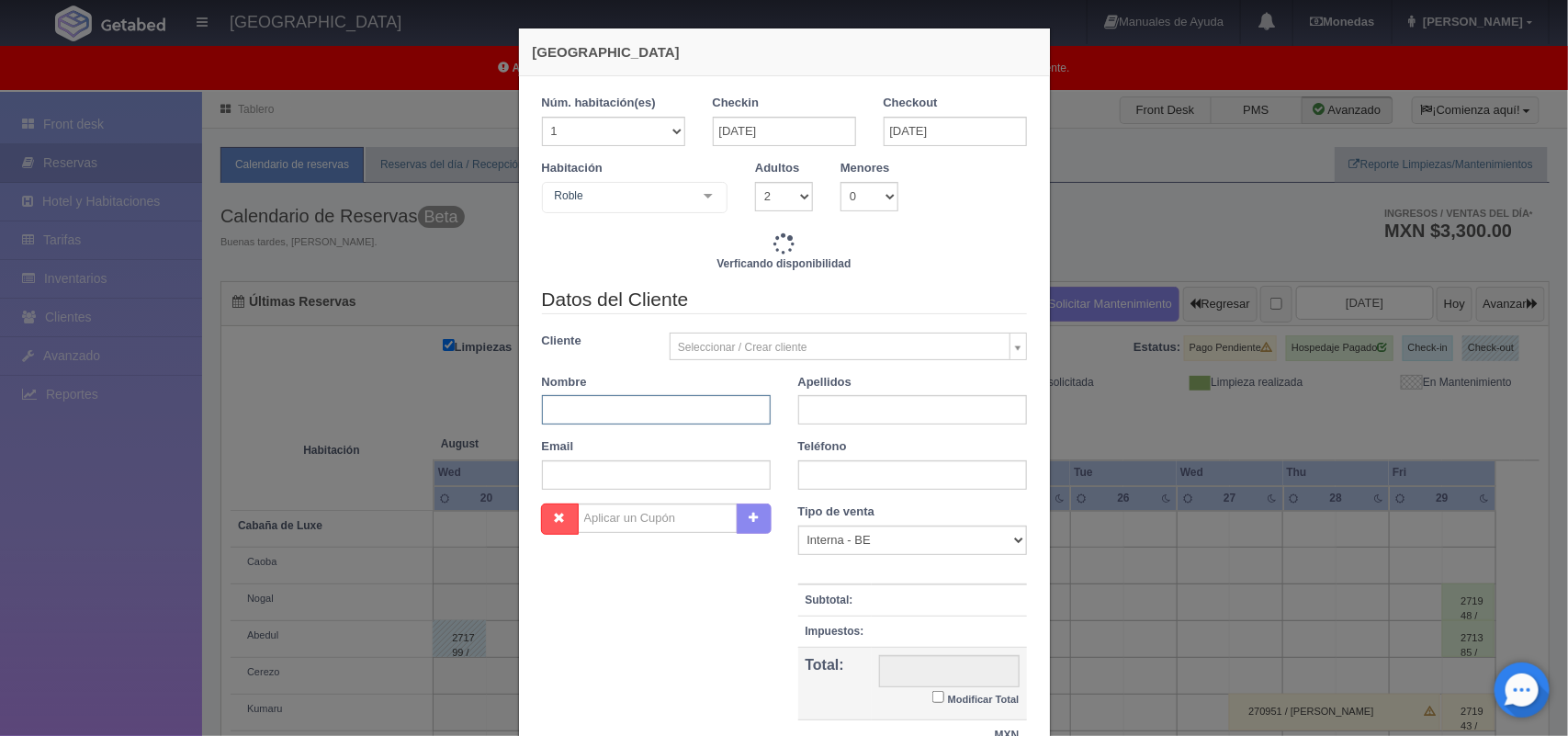
click at [640, 406] on input "text" at bounding box center [656, 409] width 229 height 29
type input "1600.00"
checkbox input "false"
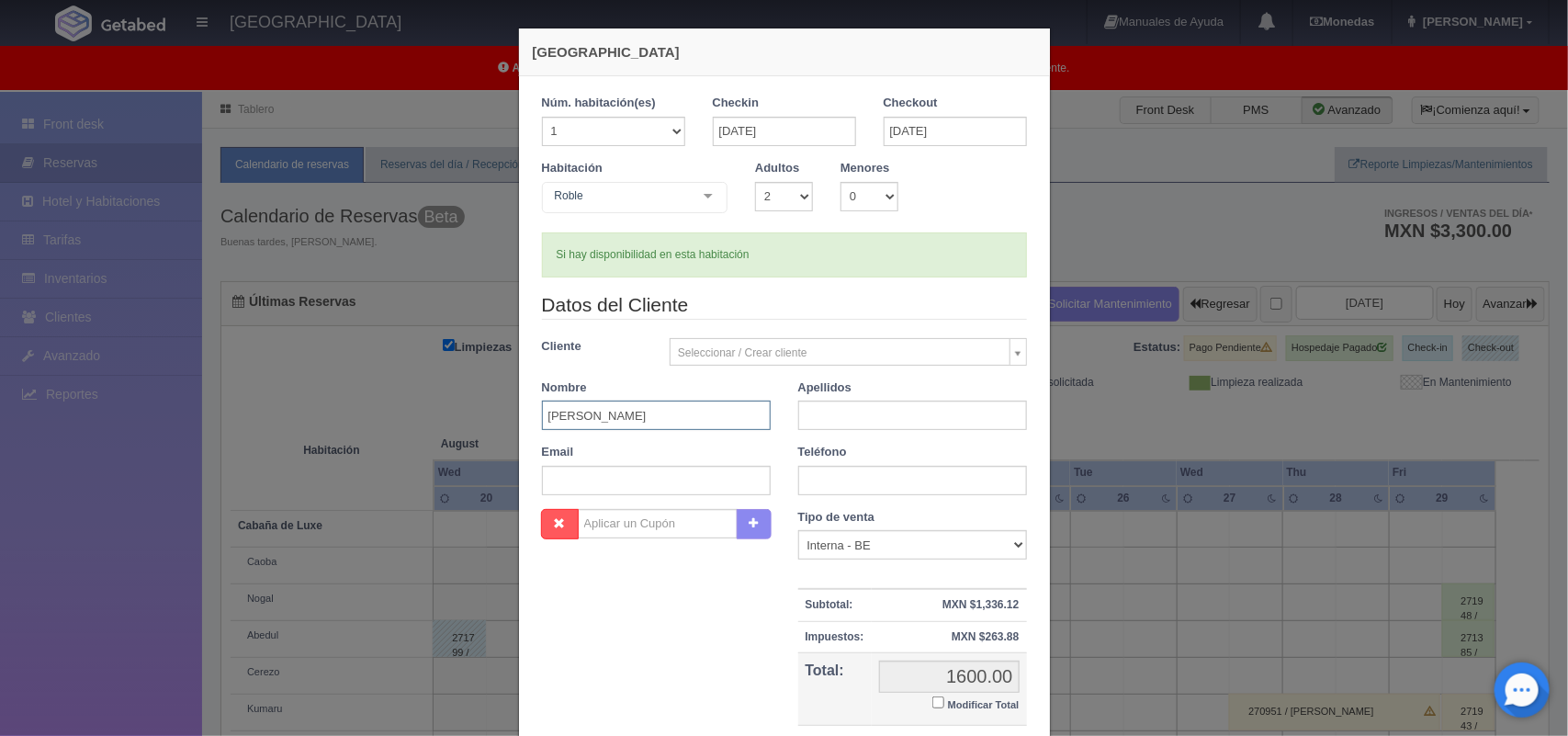
type input "Jeffrey"
click at [823, 418] on input "text" at bounding box center [913, 414] width 229 height 29
type input "Zarza Noria"
click at [859, 478] on input "text" at bounding box center [913, 480] width 229 height 29
type input "5570077015"
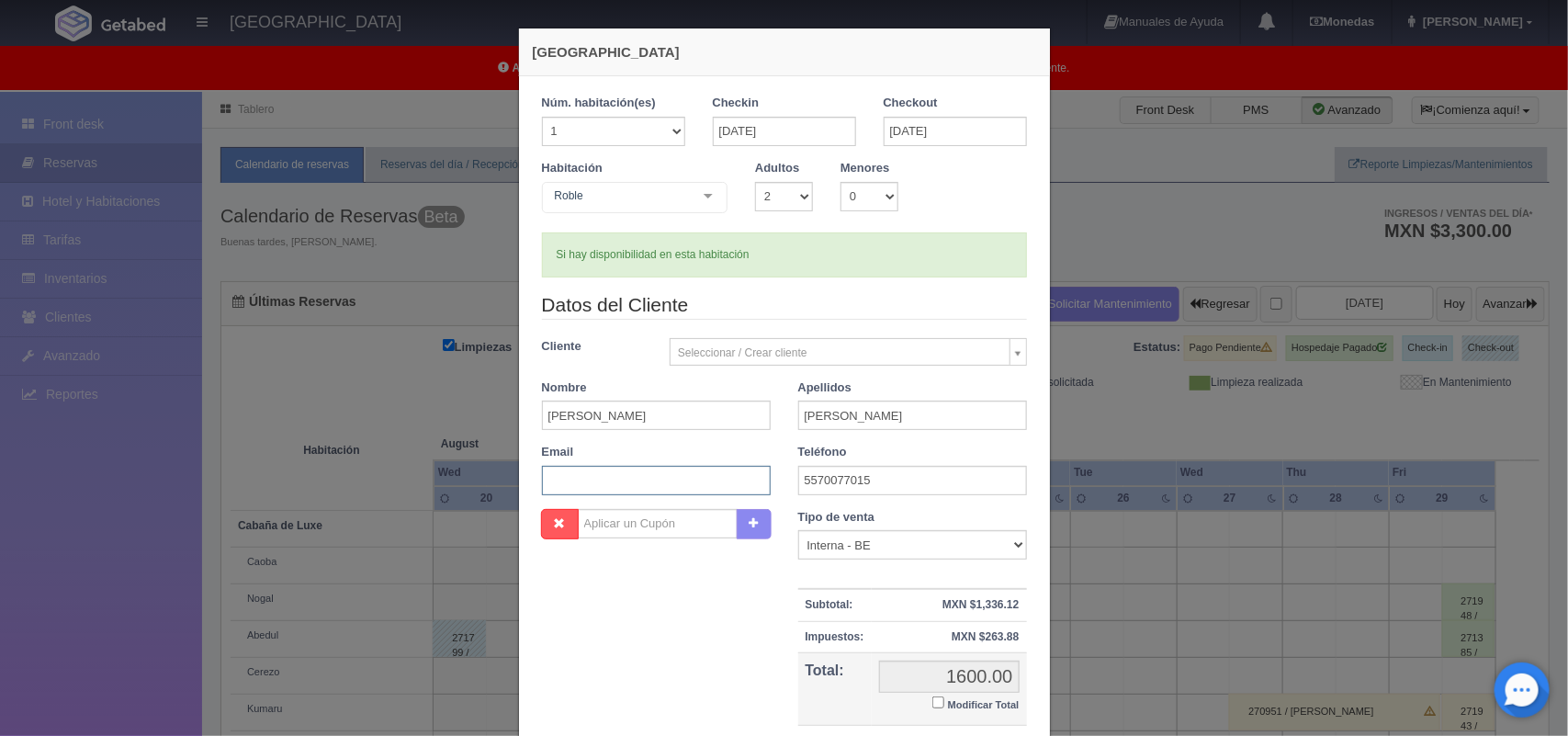
click at [631, 484] on input "text" at bounding box center [656, 480] width 229 height 29
paste input "norjeff40@gmail.com"
type input "norjeff40@gmail.com"
click at [933, 705] on input "Modificar Total" at bounding box center [938, 702] width 12 height 12
checkbox input "true"
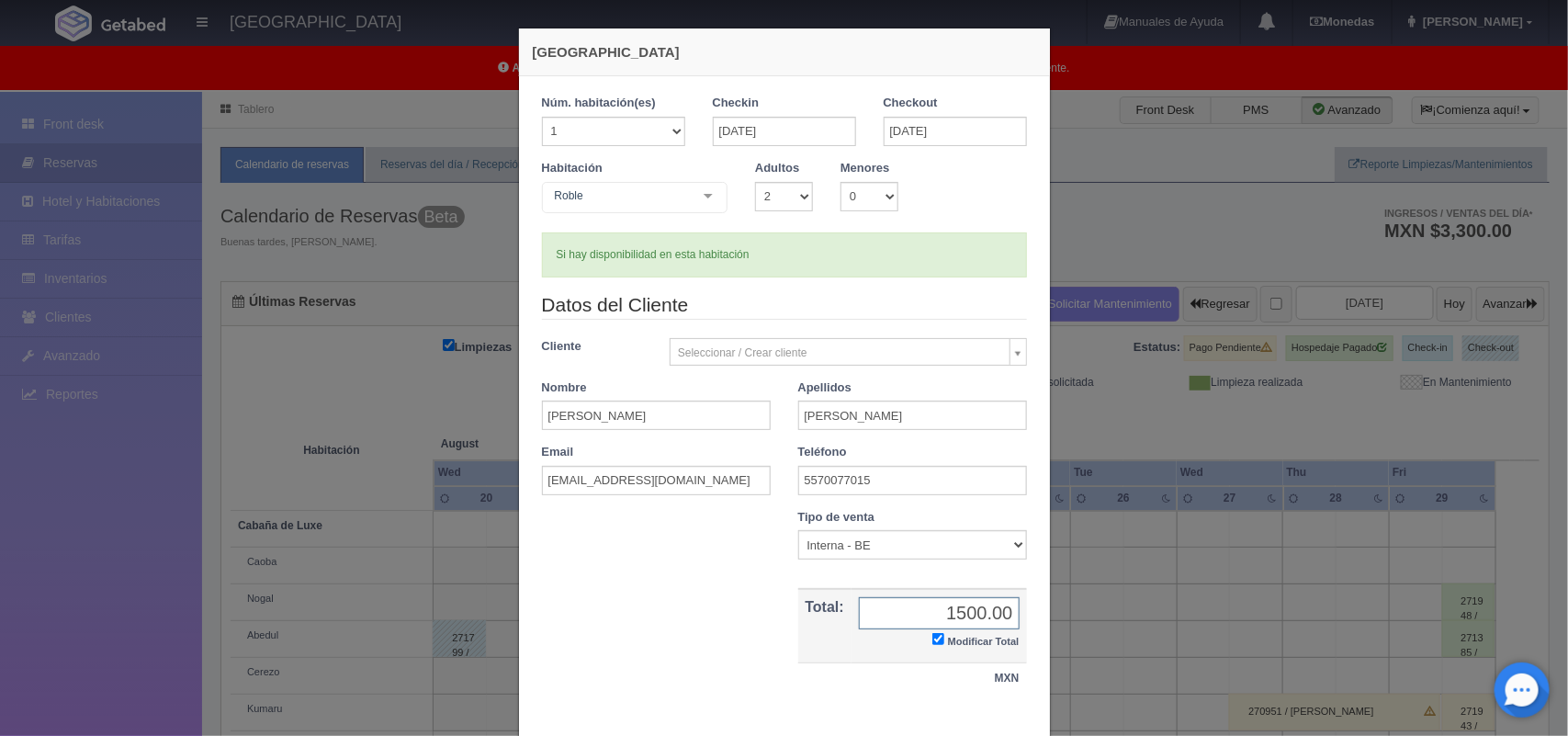
scroll to position [106, 0]
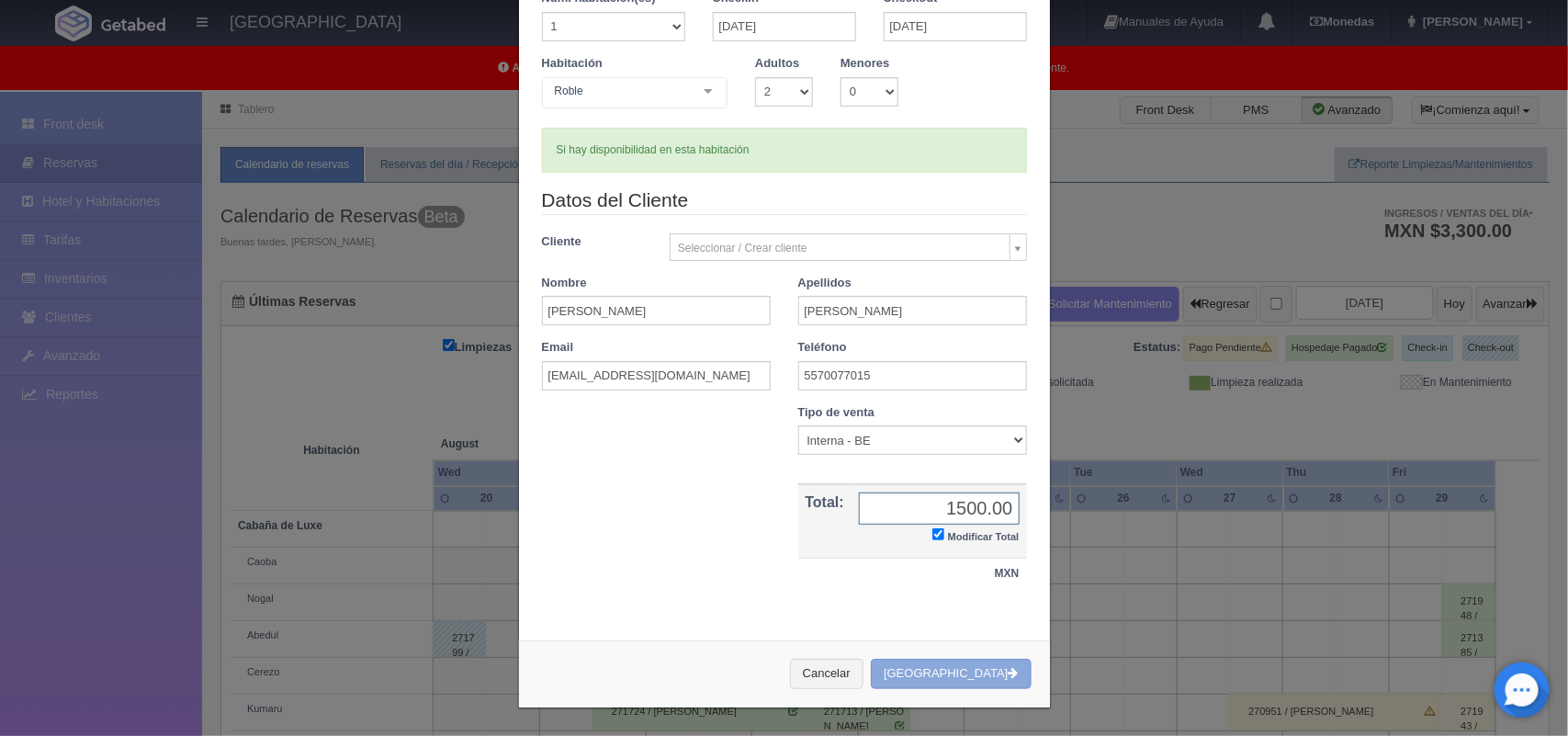
type input "1500.00"
click at [956, 668] on button "Crear Reserva" at bounding box center [950, 674] width 160 height 30
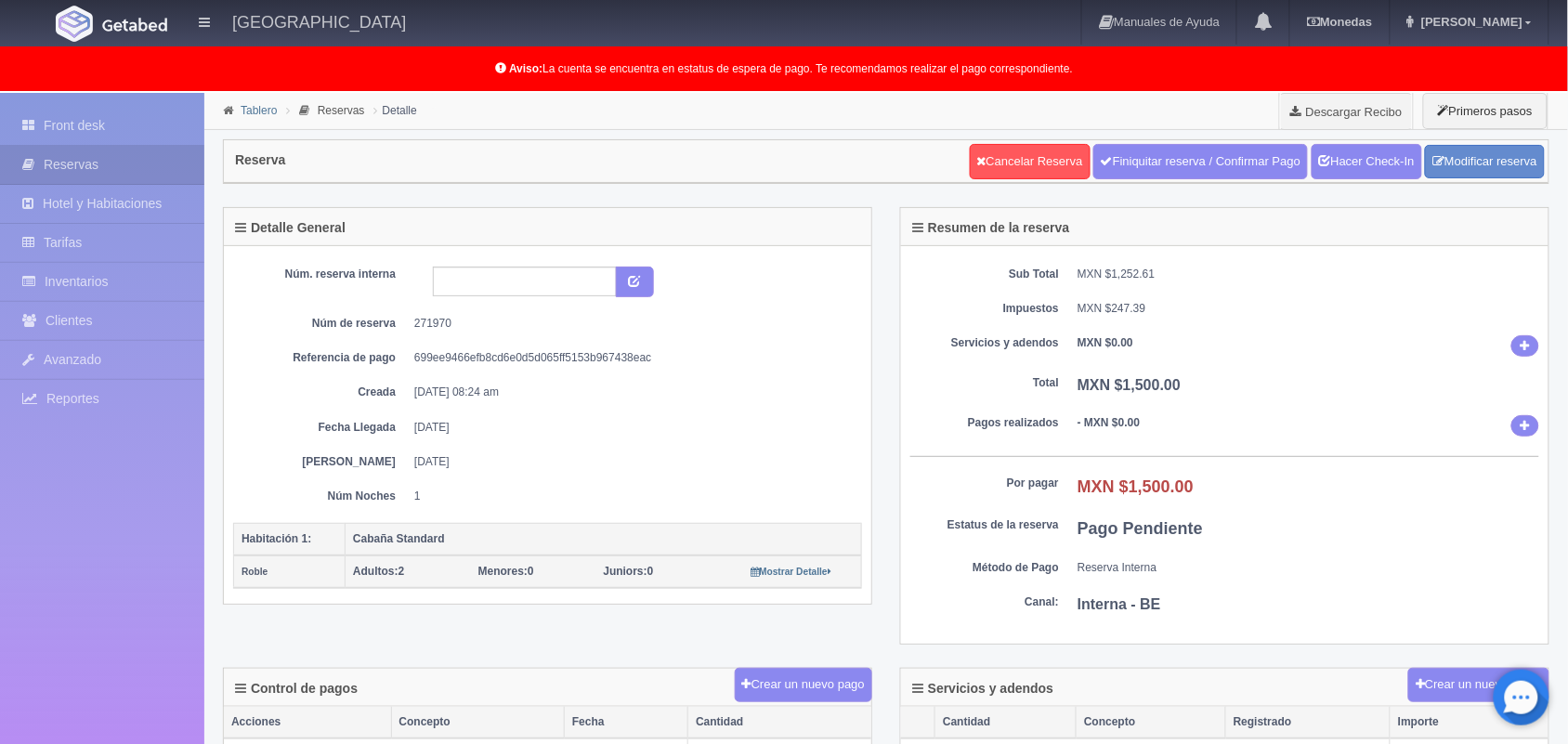
click at [252, 117] on link "Tablero" at bounding box center [259, 111] width 36 height 13
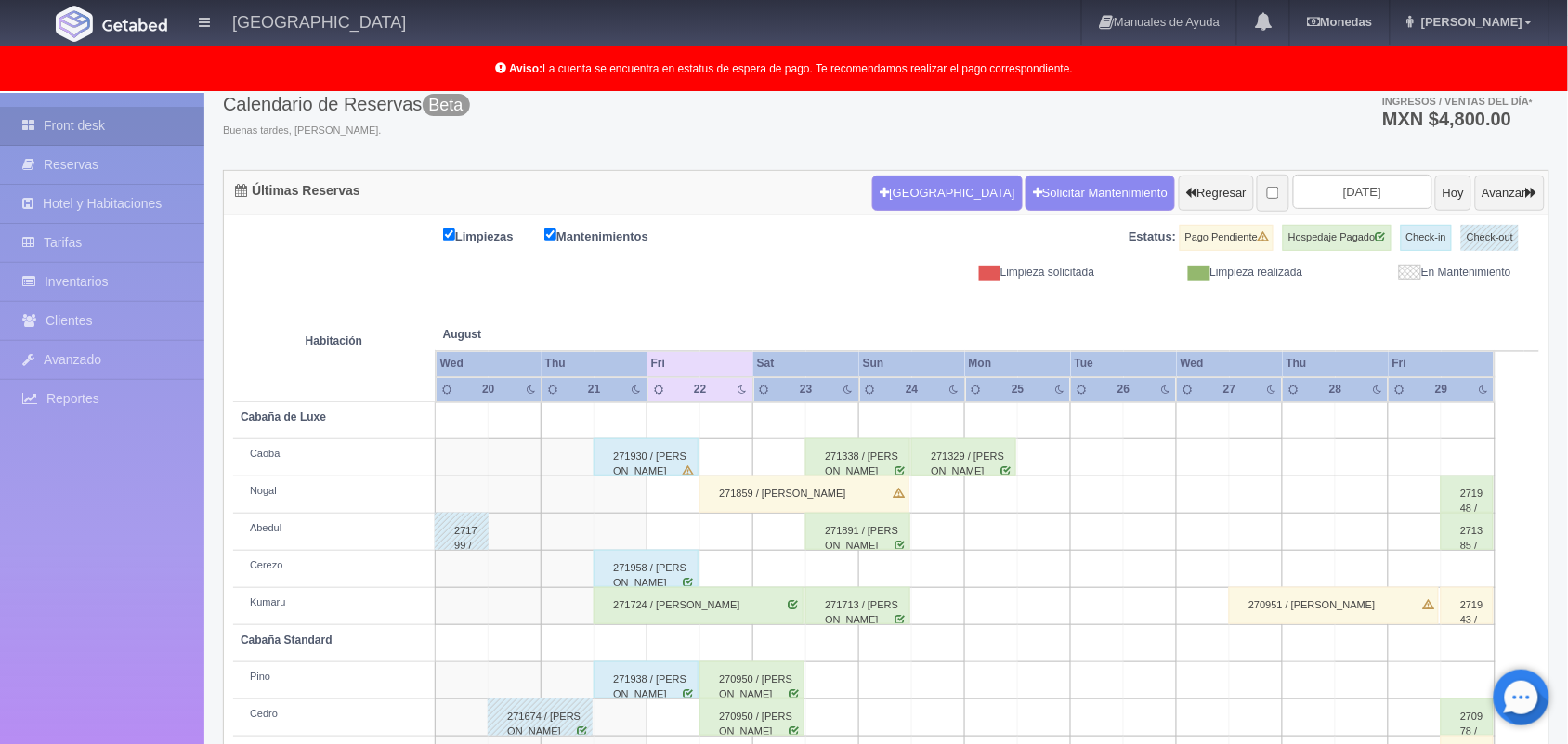
scroll to position [258, 0]
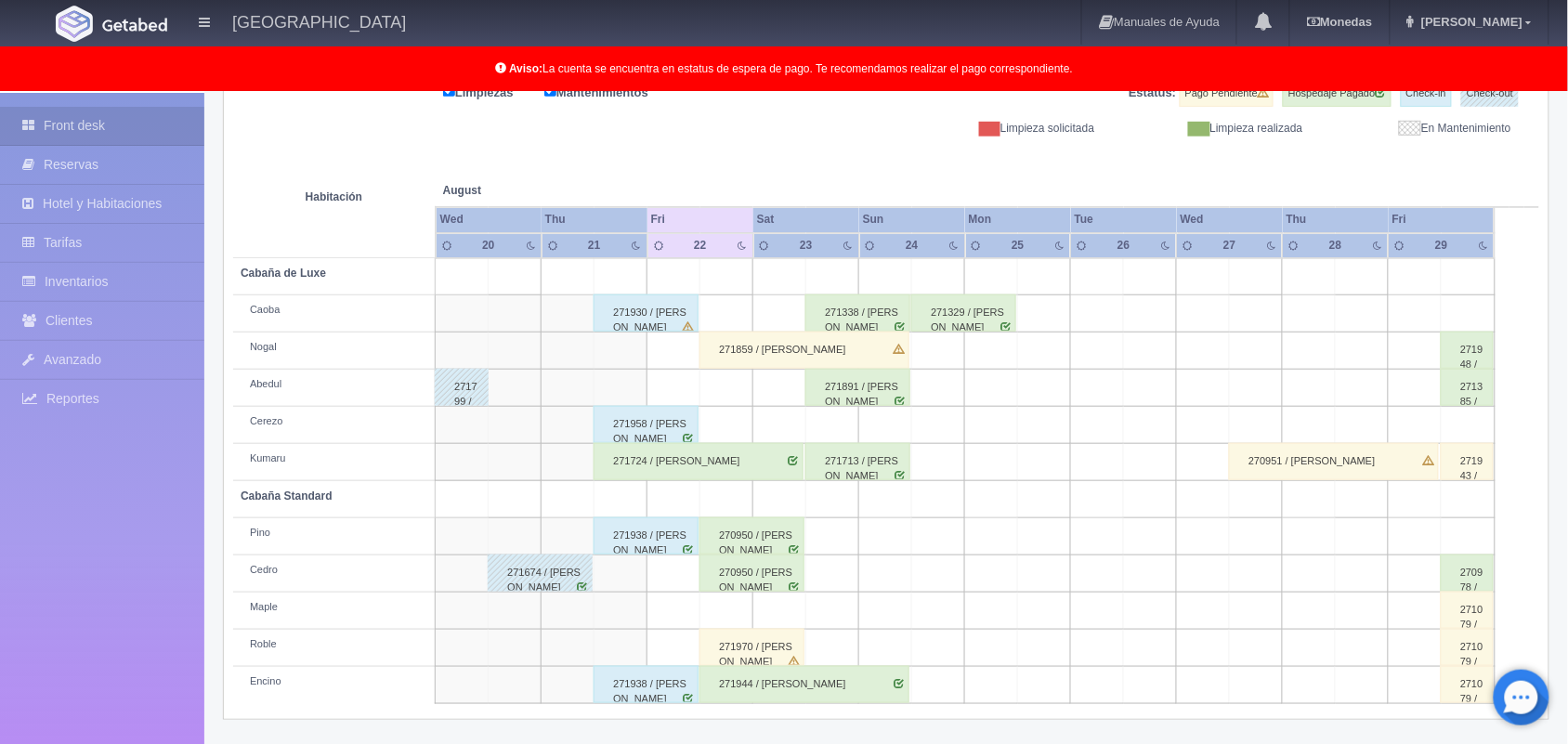
drag, startPoint x: 1573, startPoint y: 300, endPoint x: 1585, endPoint y: 614, distance: 314.2
click at [1567, 486] on html "Hotel Xacallan Manuales de Ayuda Actualizaciones recientes Monedas Tipo de camb…" at bounding box center [784, 114] width 1568 height 744
click at [744, 652] on div "271970 / Jeffrey Zarza Noria" at bounding box center [752, 647] width 105 height 37
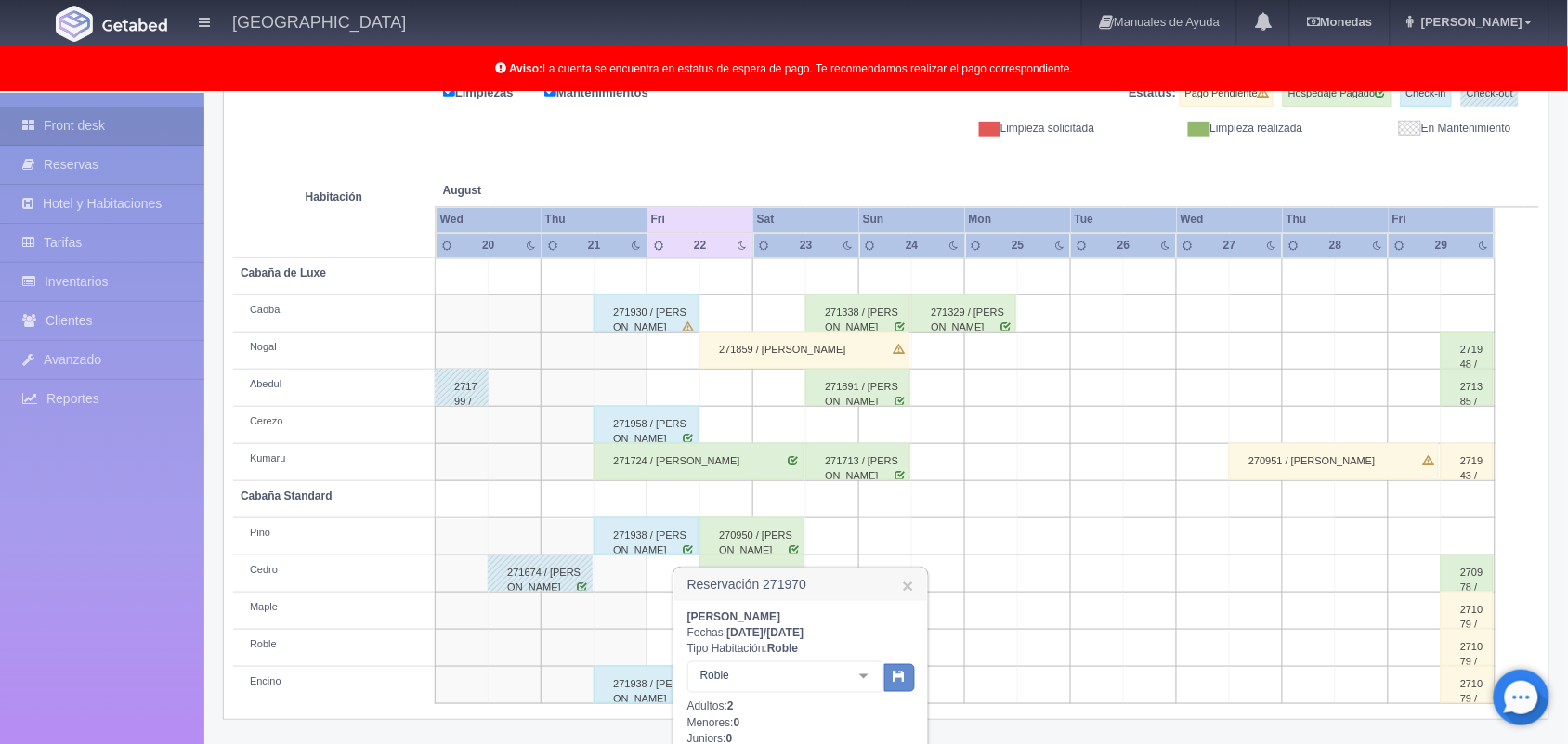
scroll to position [495, 0]
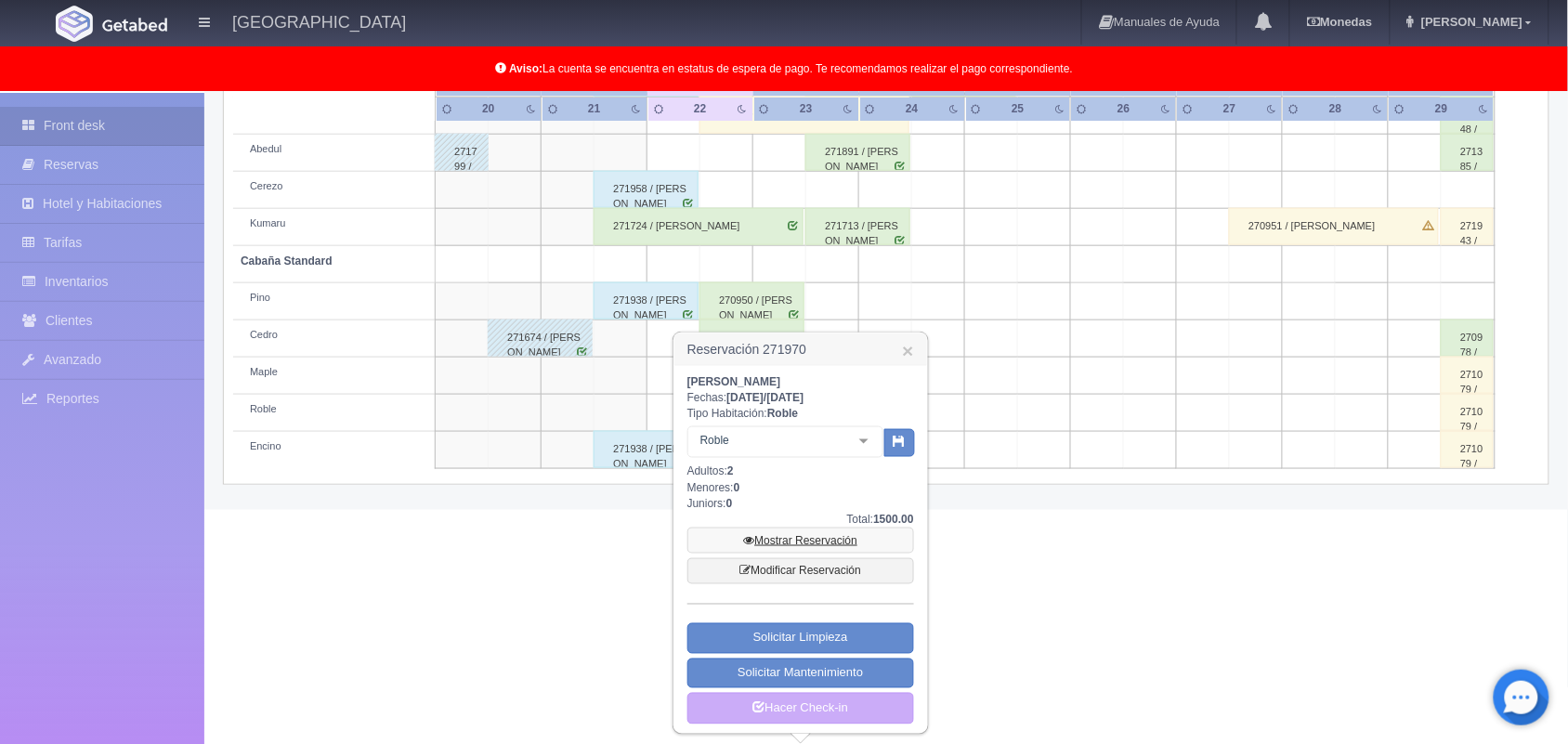
click at [829, 533] on link "Mostrar Reservación" at bounding box center [800, 540] width 227 height 26
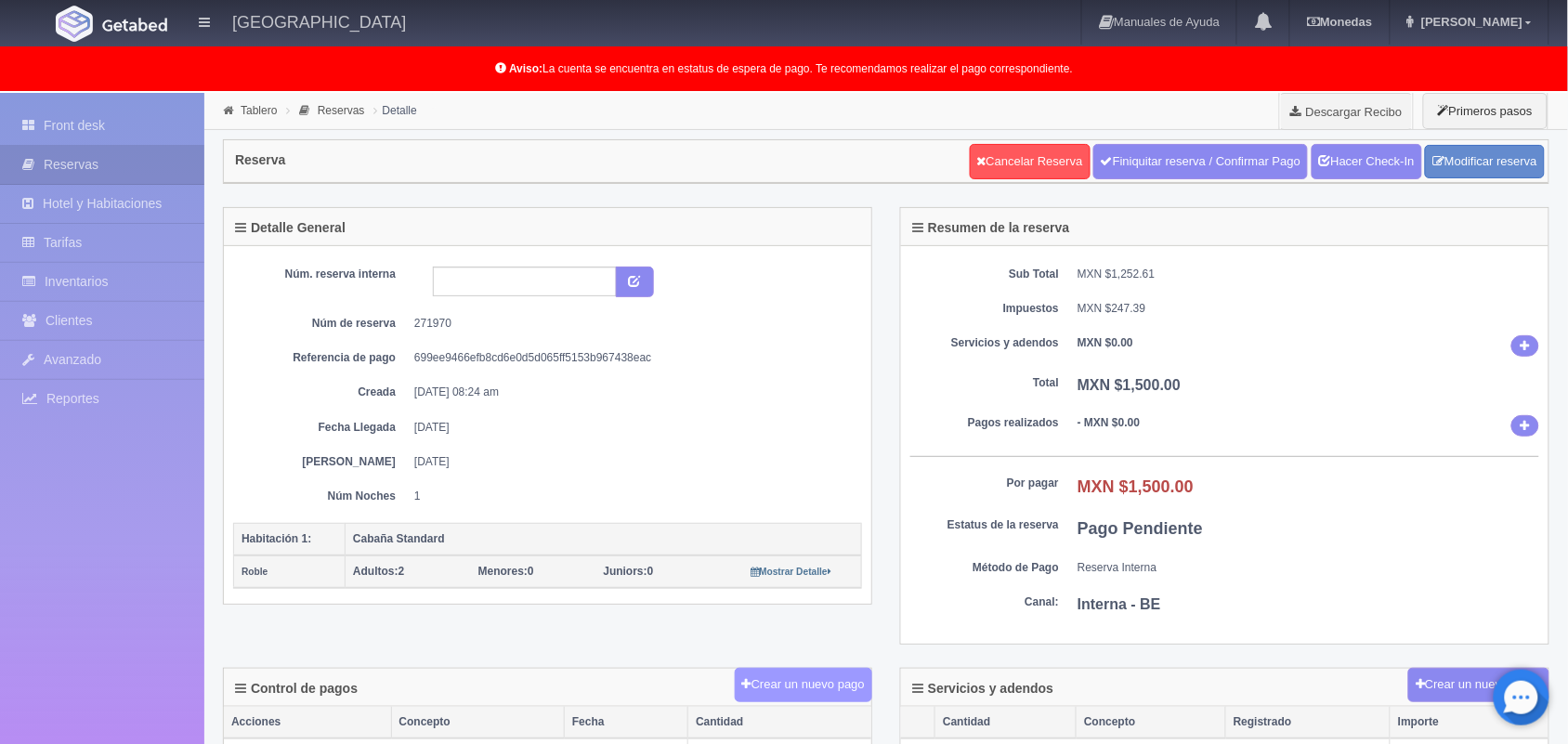
click at [760, 695] on button "Crear un nuevo pago" at bounding box center [803, 685] width 137 height 34
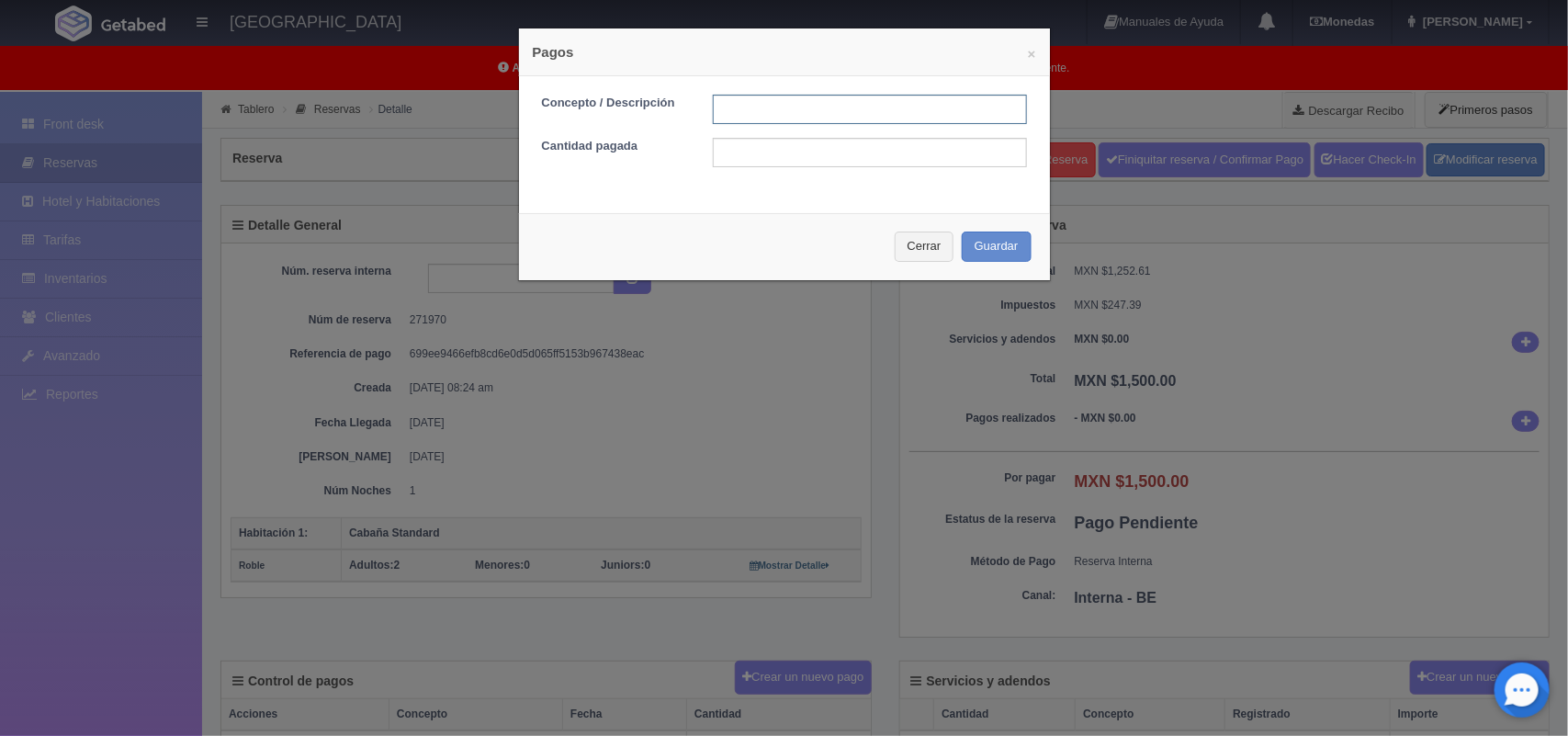
click at [768, 106] on input "text" at bounding box center [870, 109] width 314 height 29
type input "Pago transferencia 22/08/2025"
click at [809, 157] on input "text" at bounding box center [870, 152] width 314 height 29
type input "1500.00"
click at [979, 251] on button "Guardar" at bounding box center [996, 247] width 69 height 30
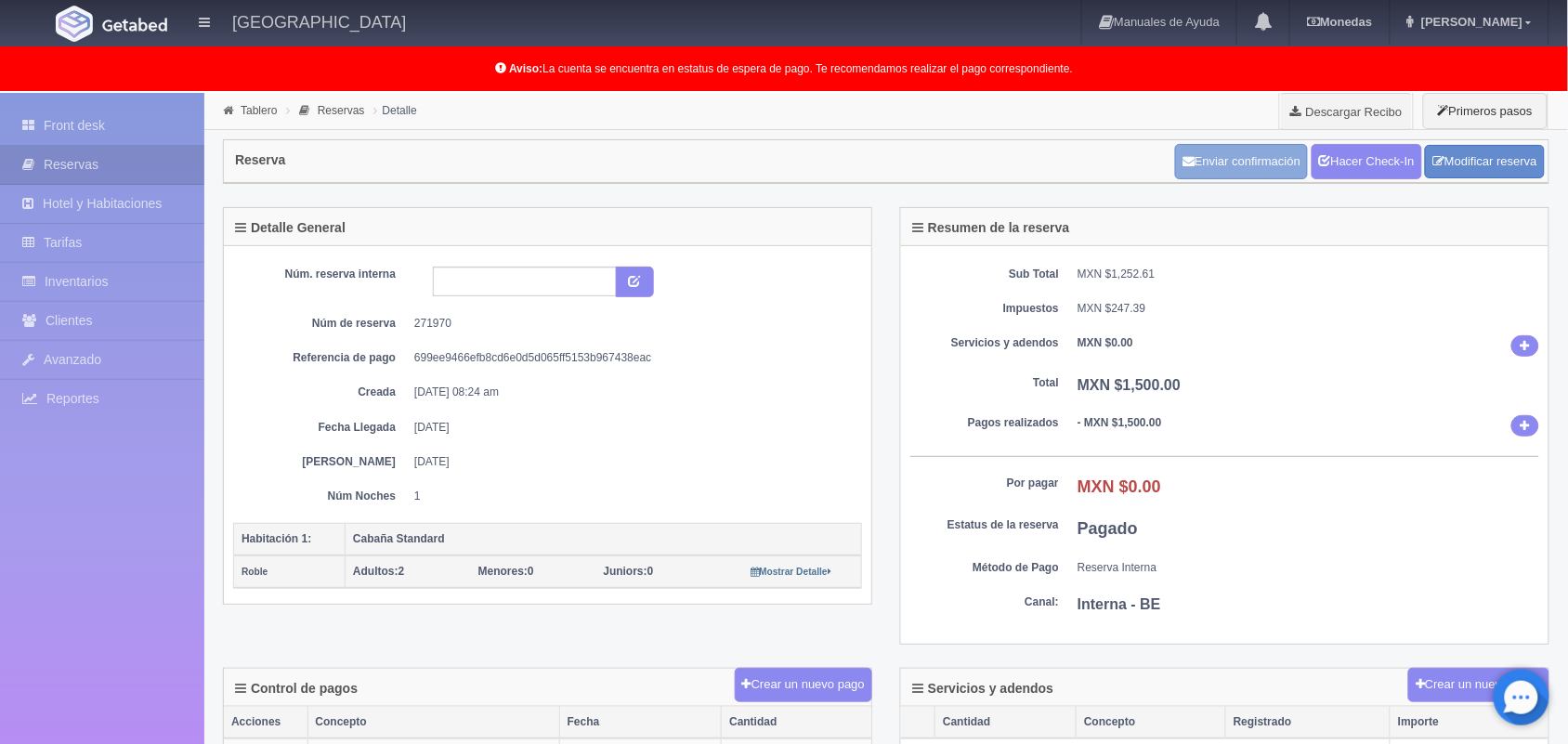
click at [1250, 163] on button "Enviar confirmación" at bounding box center [1242, 161] width 133 height 35
click at [256, 112] on link "Tablero" at bounding box center [259, 111] width 36 height 13
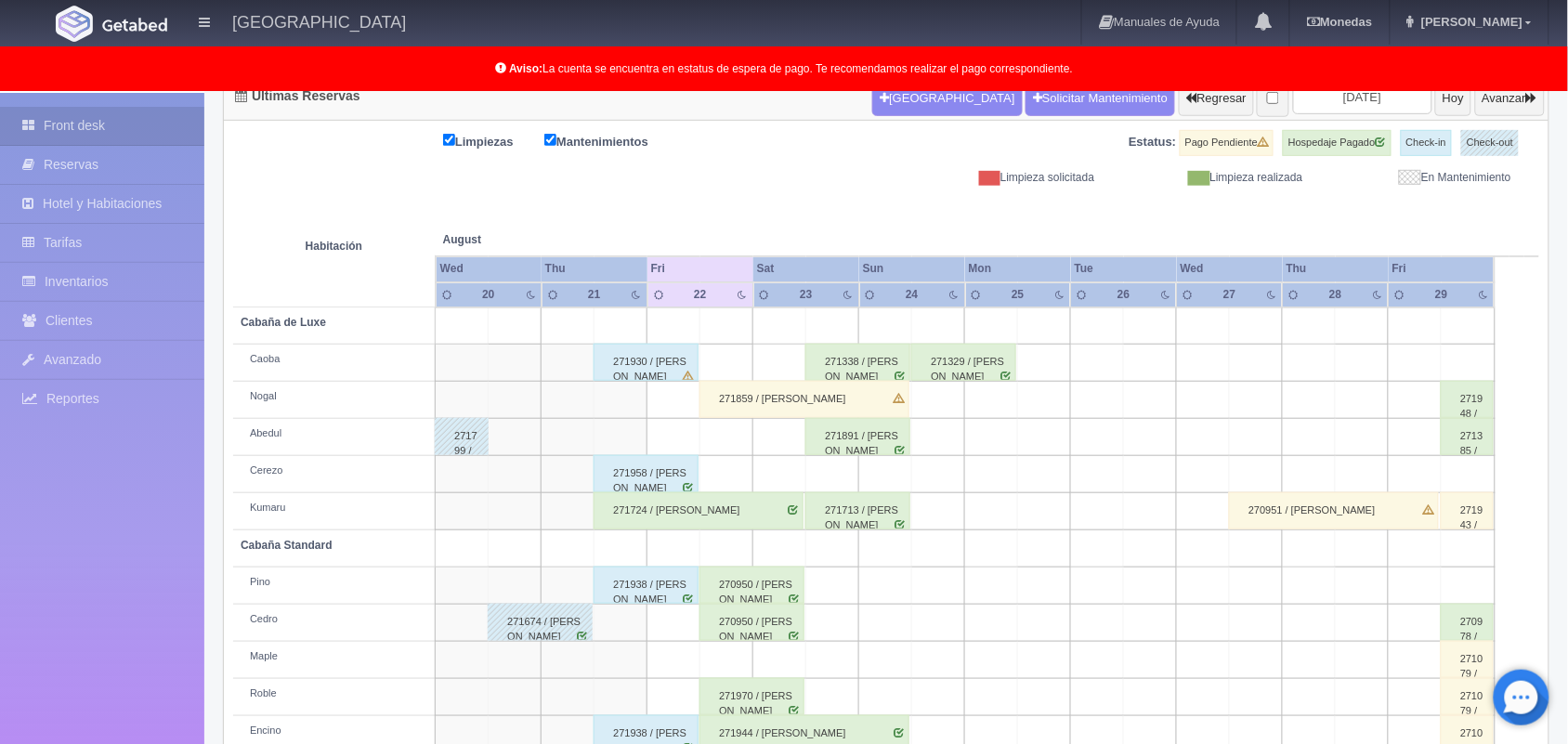
scroll to position [258, 0]
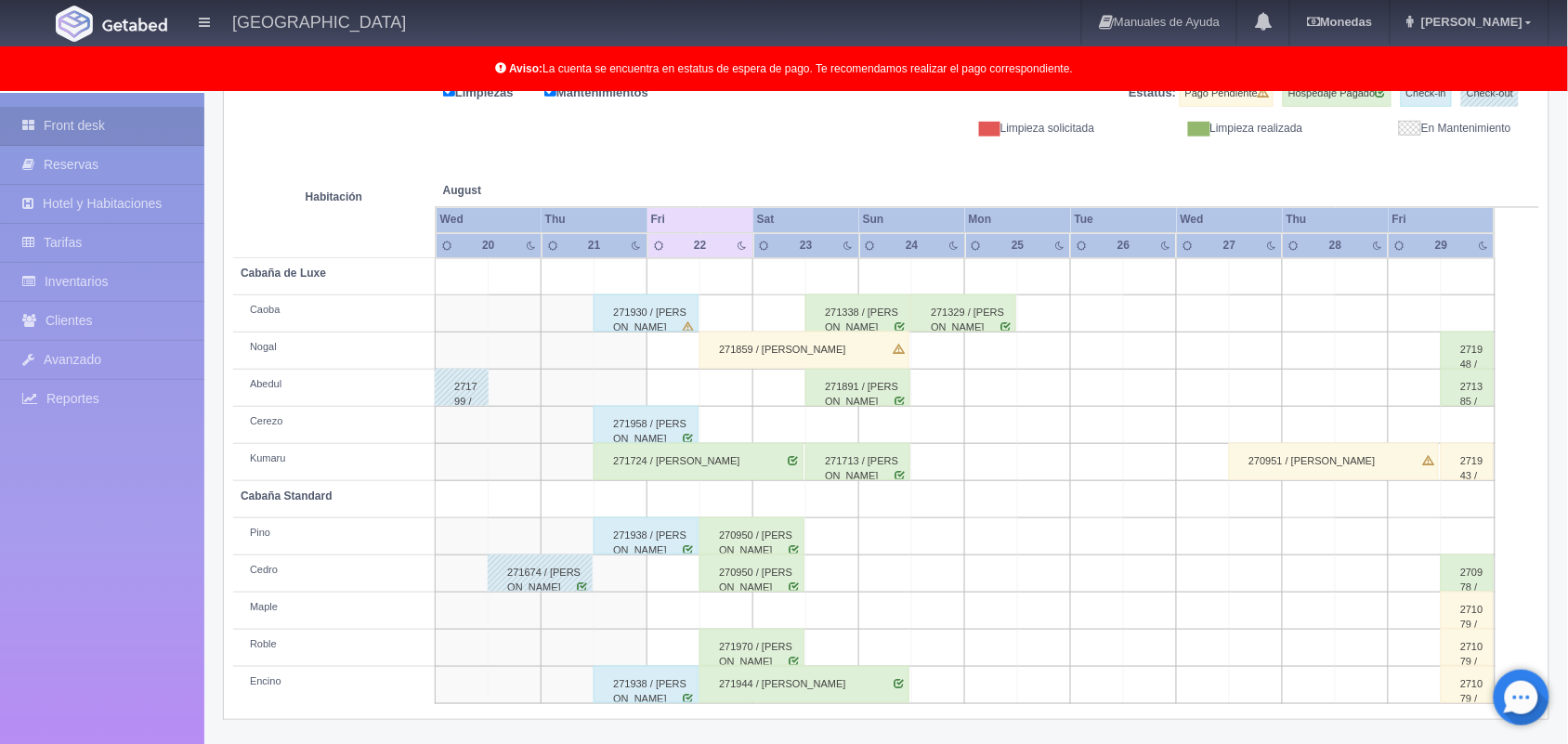
click at [767, 350] on div "271859 / Marco Antonio ramirez gomez" at bounding box center [804, 350] width 210 height 37
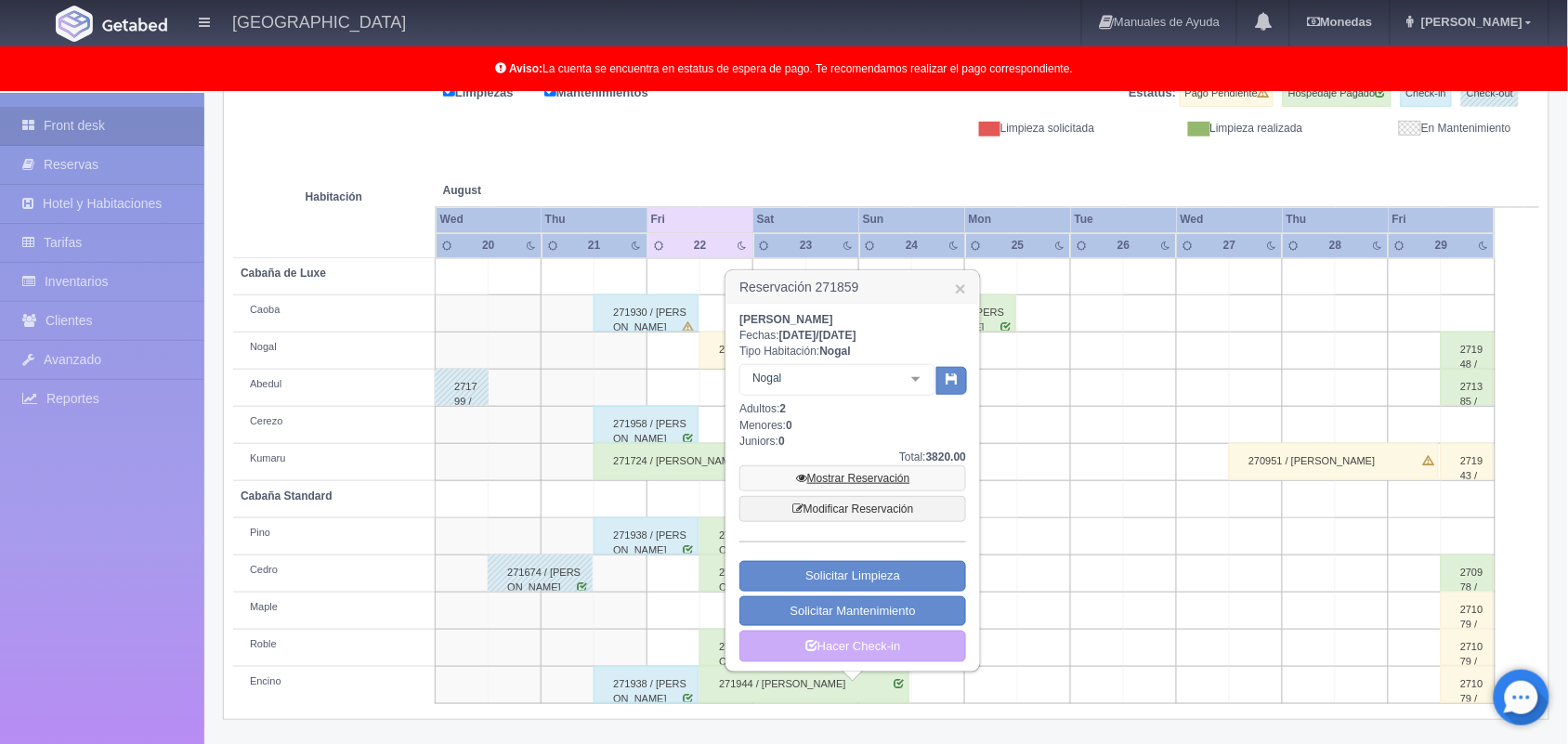
click at [810, 472] on link "Mostrar Reservación" at bounding box center [852, 478] width 227 height 26
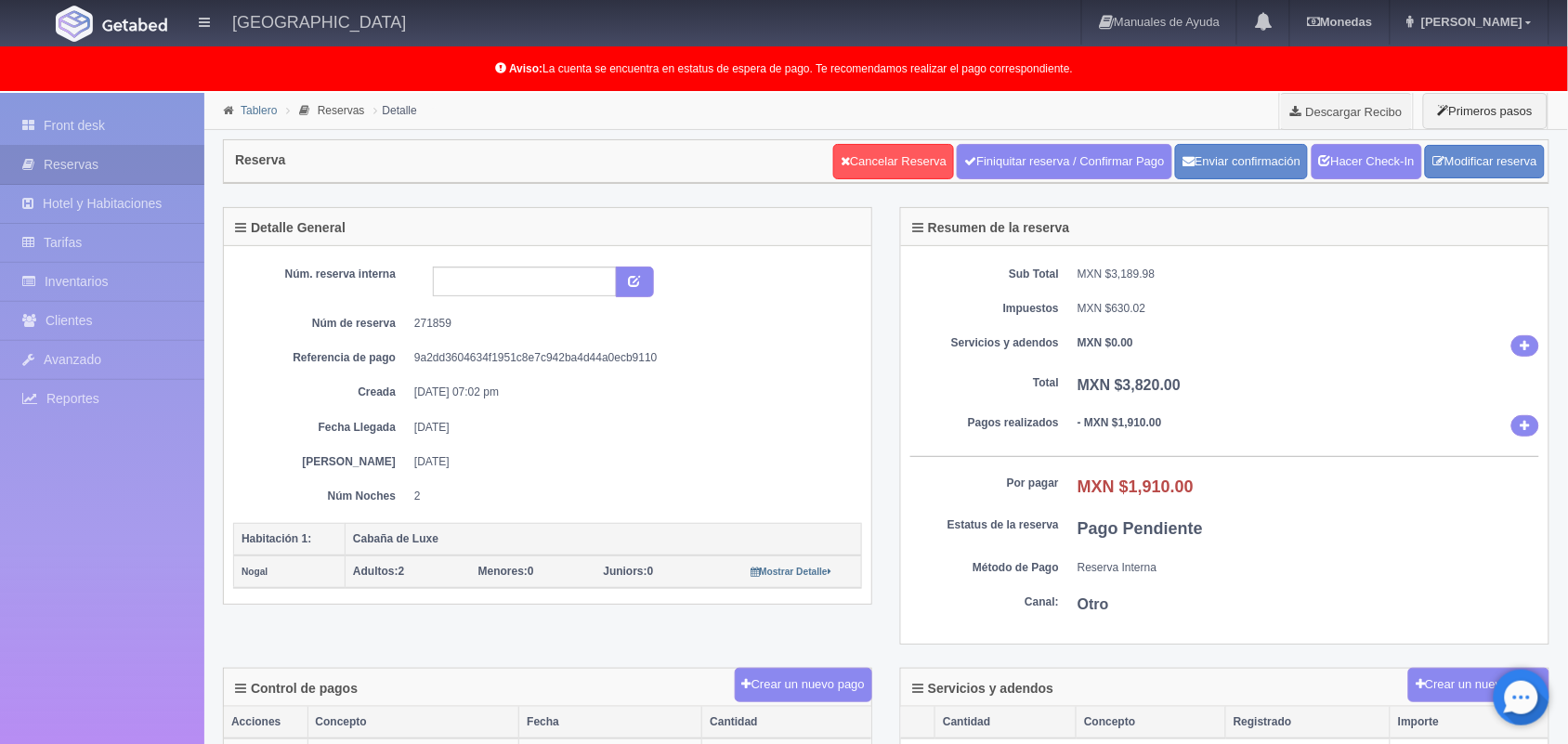
click at [252, 109] on link "Tablero" at bounding box center [259, 111] width 36 height 13
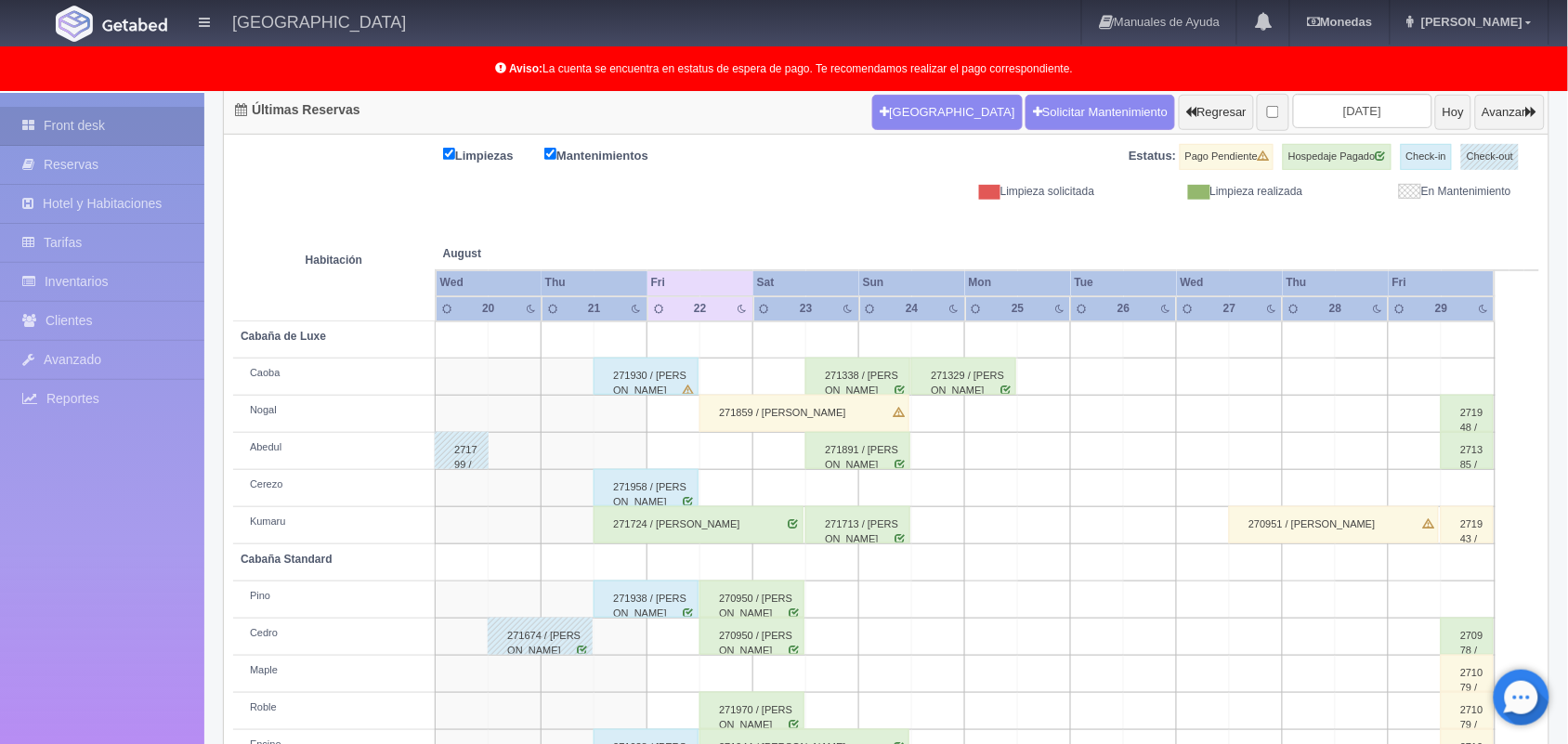
scroll to position [258, 0]
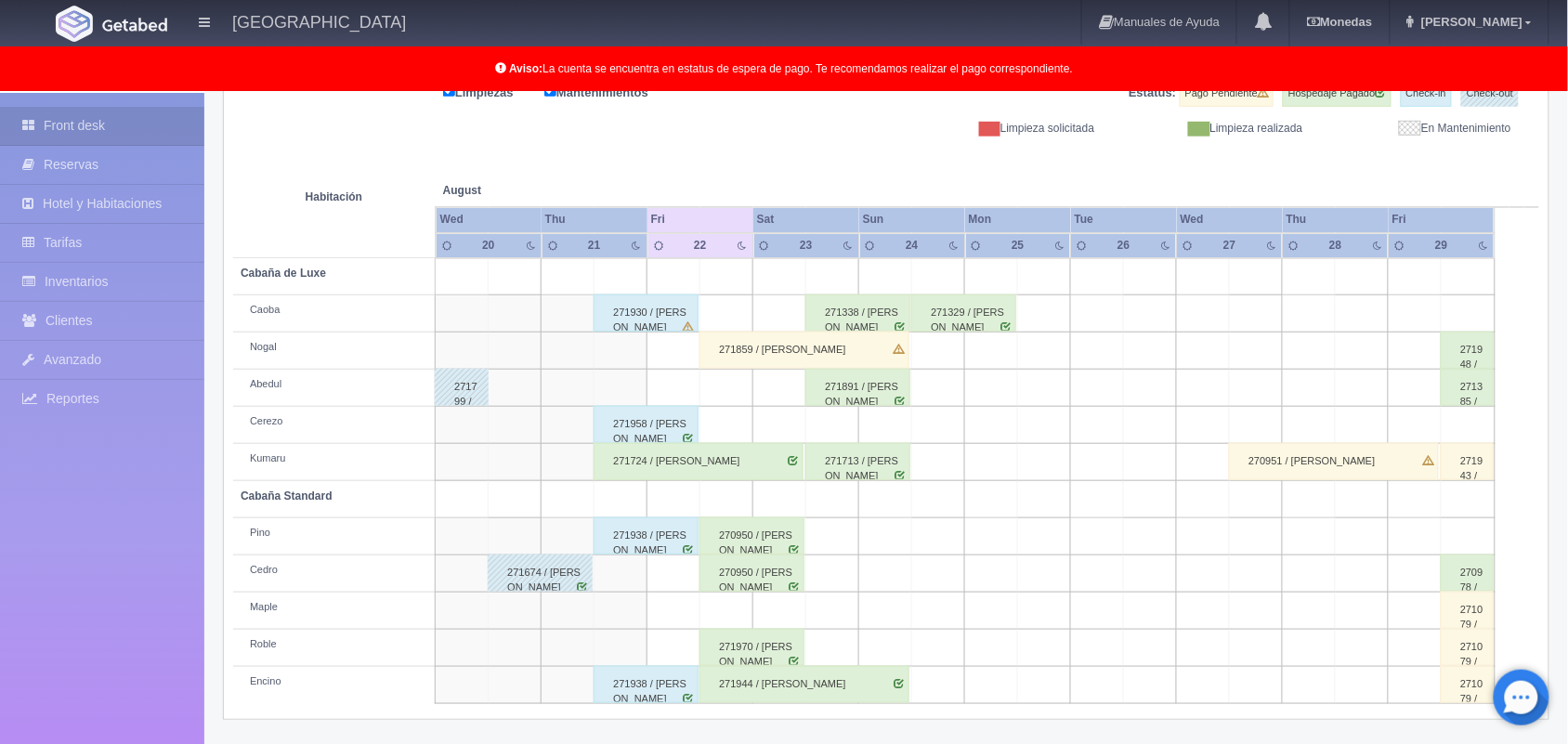
click at [744, 347] on div "271859 / Marco Antonio ramirez gomez" at bounding box center [804, 350] width 210 height 37
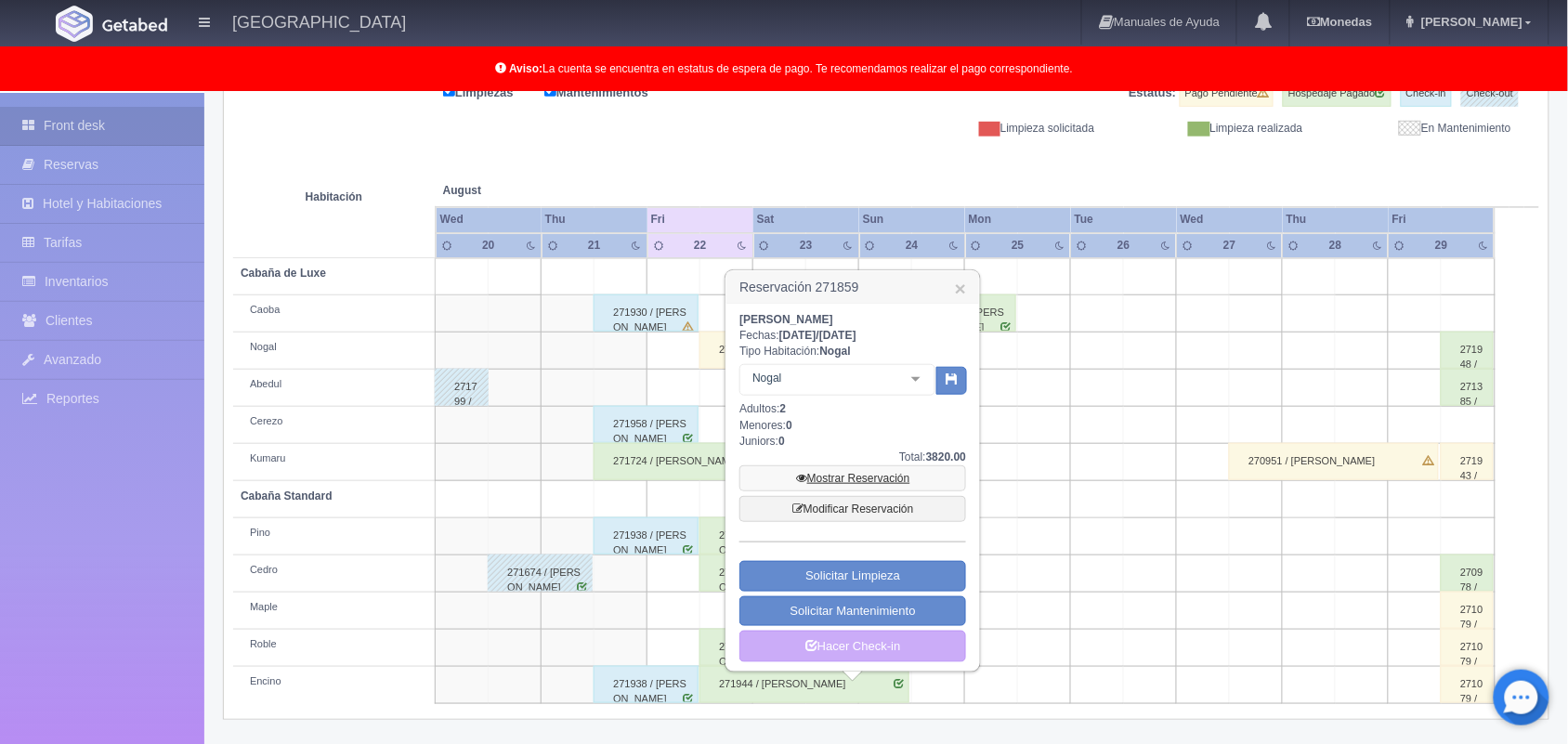
click at [842, 474] on link "Mostrar Reservación" at bounding box center [852, 478] width 227 height 26
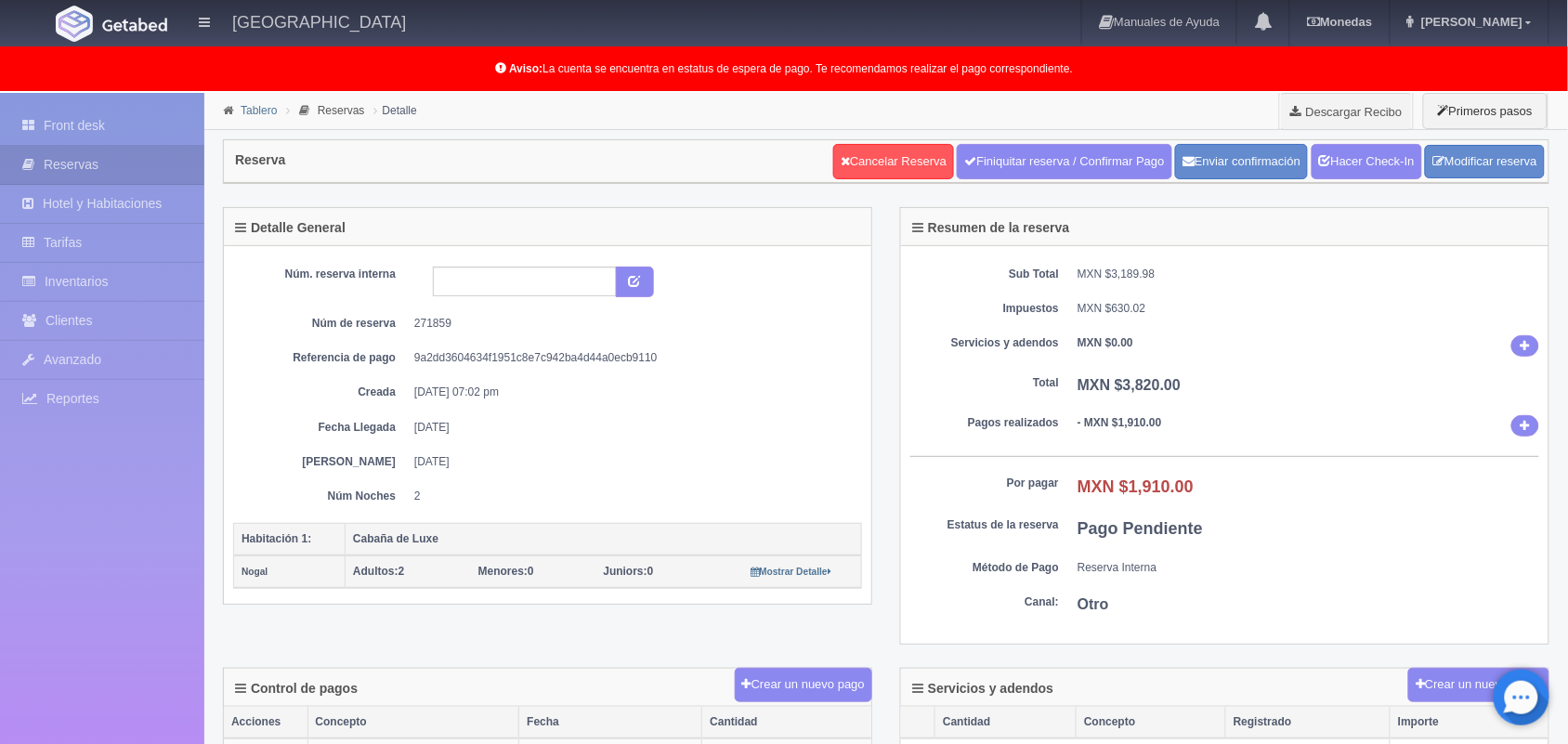
click at [263, 107] on link "Tablero" at bounding box center [259, 111] width 36 height 13
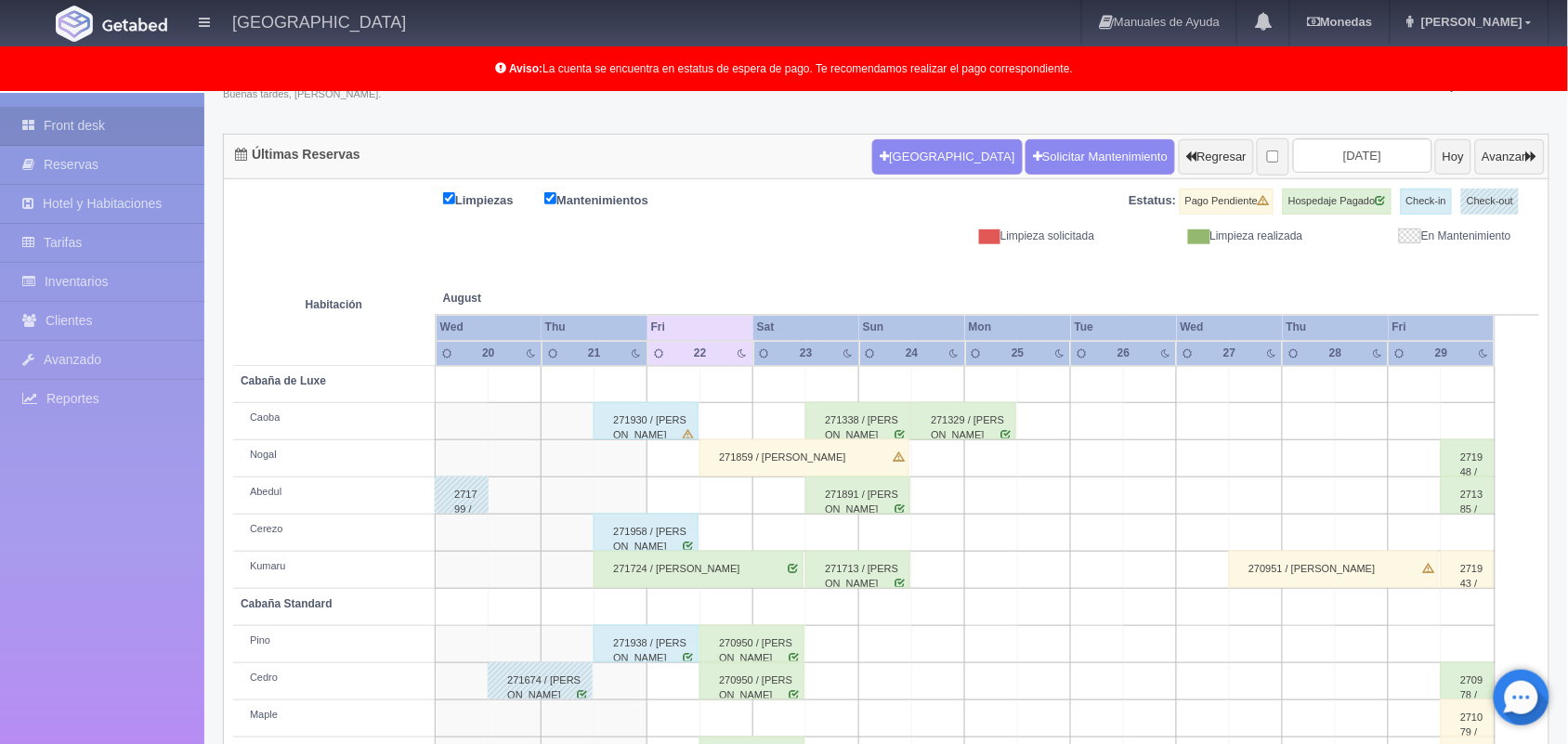
scroll to position [208, 0]
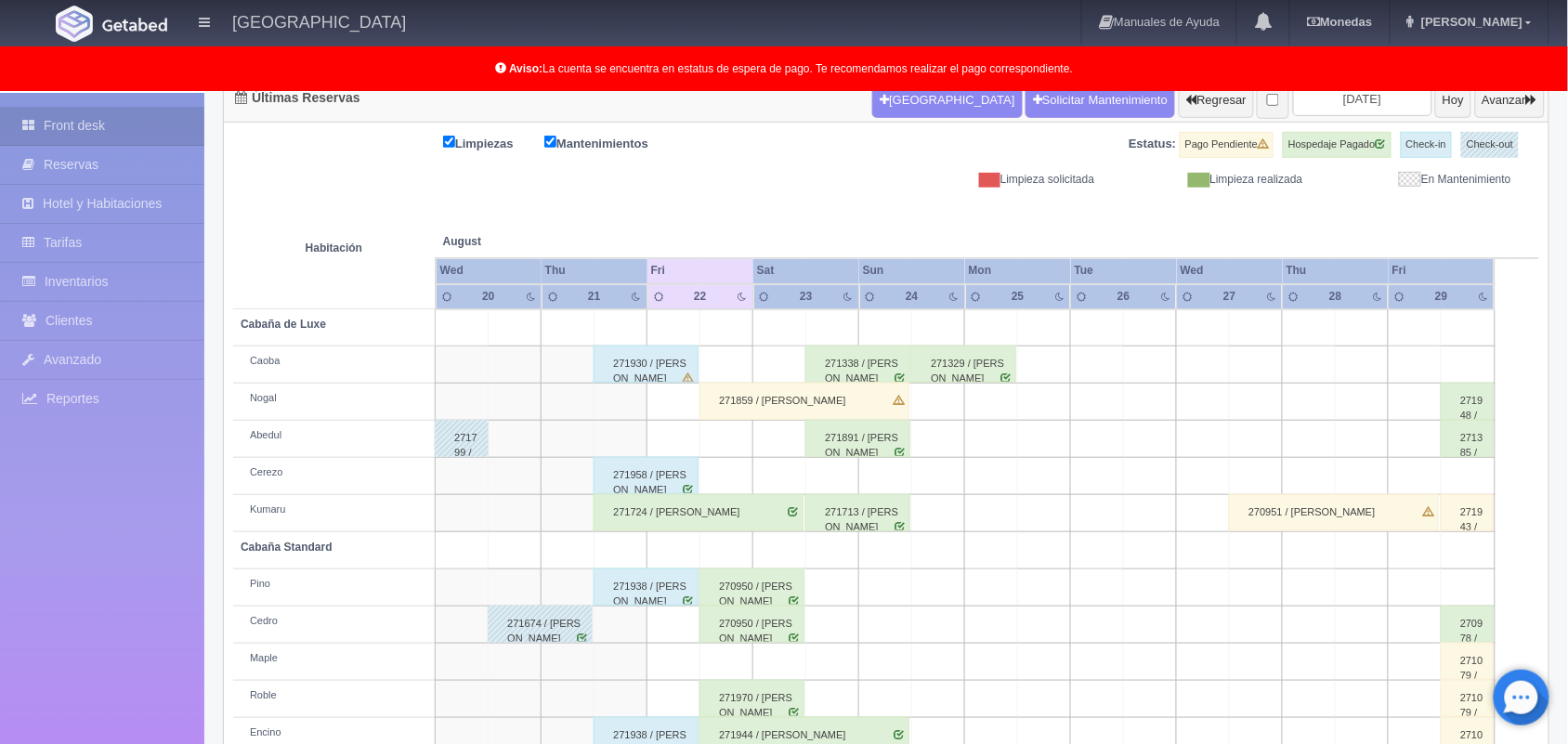
click at [857, 409] on div "271859 / [PERSON_NAME] [PERSON_NAME]" at bounding box center [804, 401] width 210 height 37
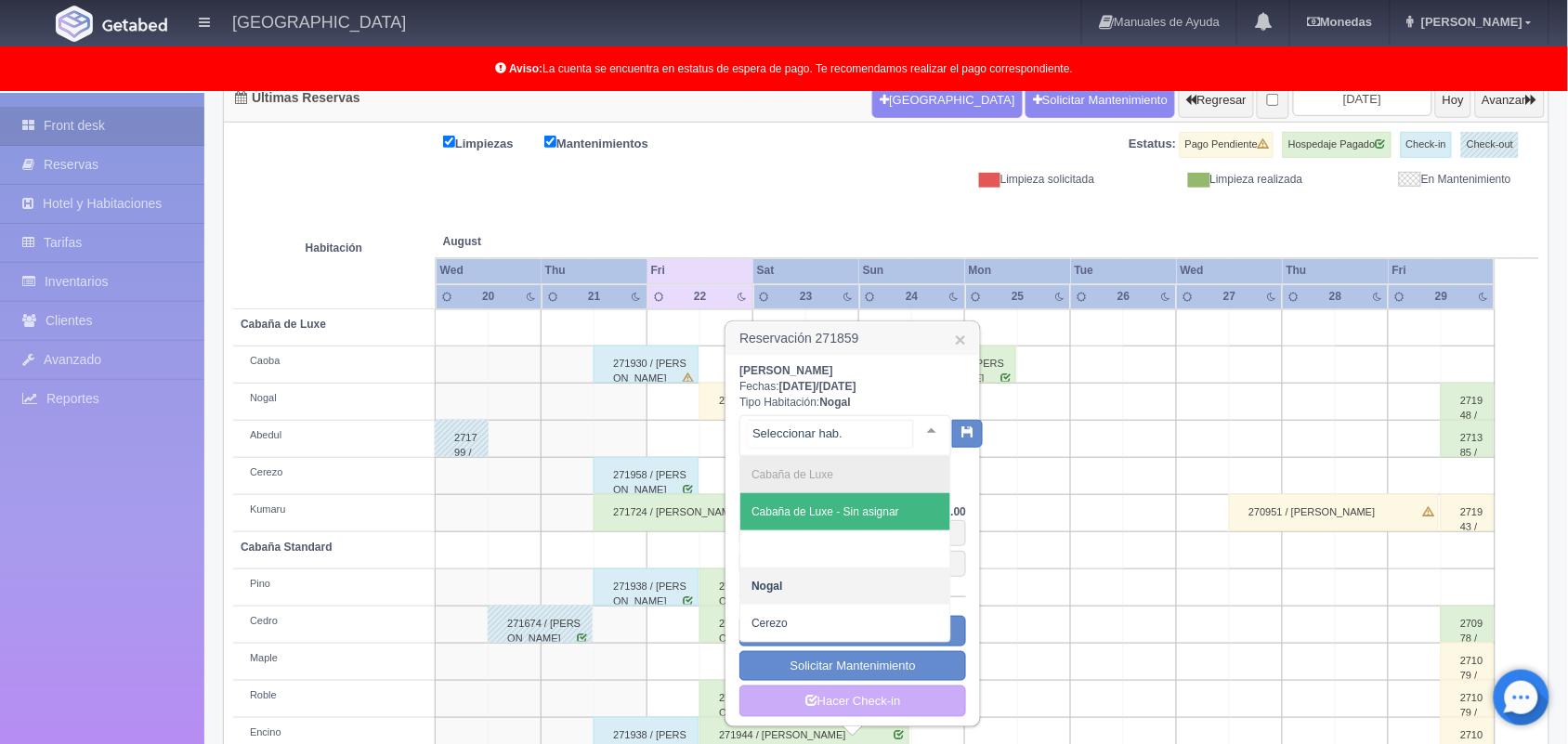
click at [916, 425] on div at bounding box center [931, 429] width 37 height 27
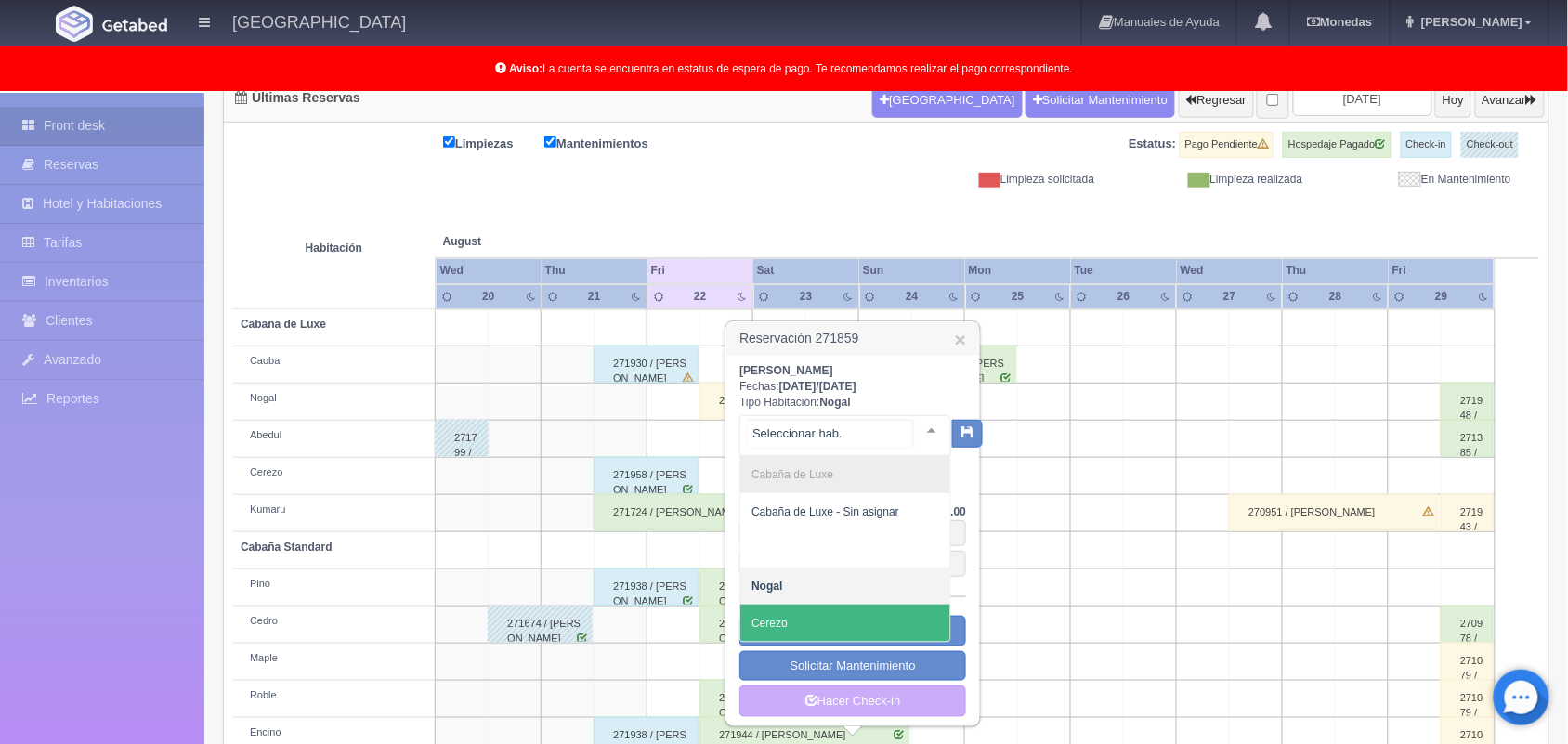
click at [837, 626] on span "Cerezo" at bounding box center [845, 623] width 210 height 37
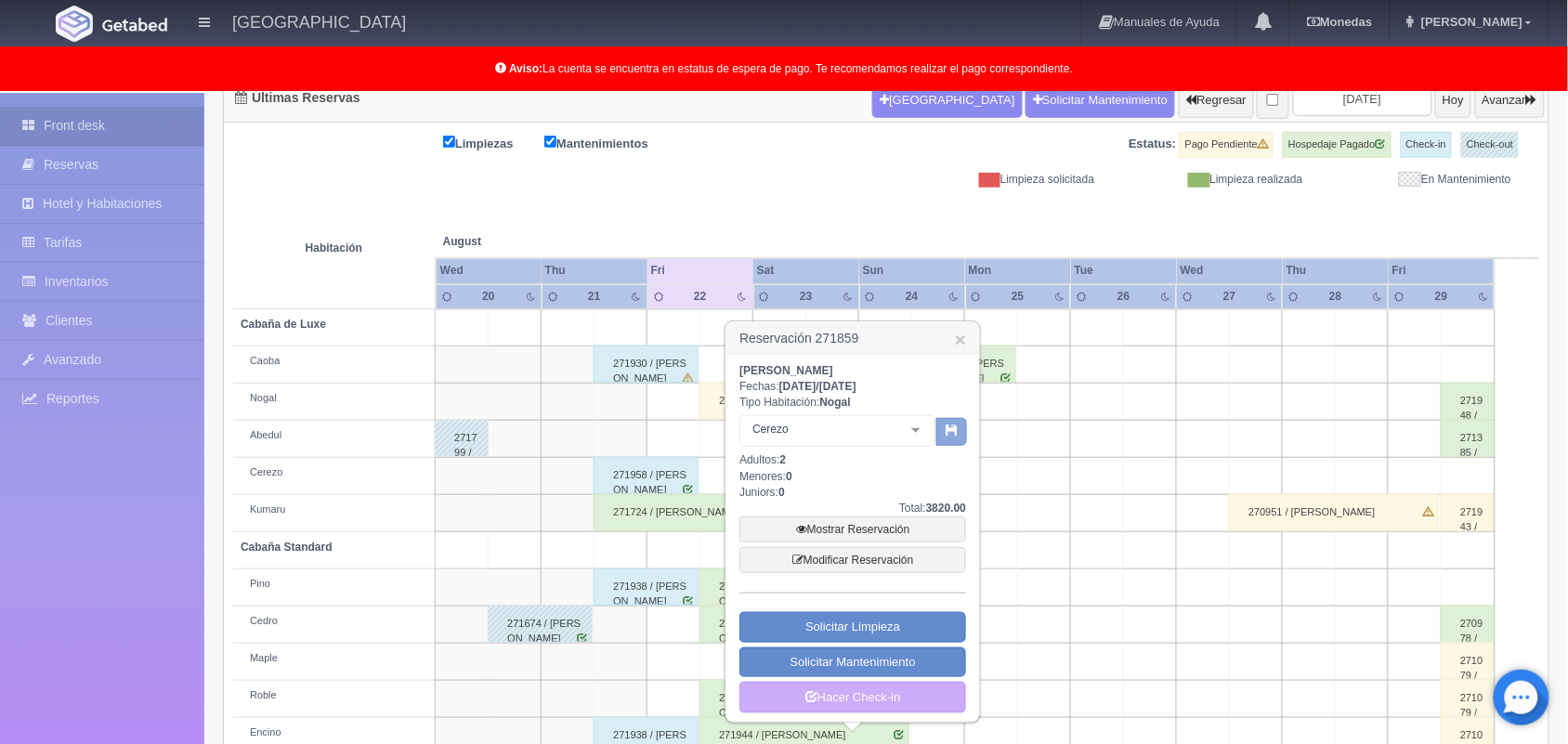
click at [946, 435] on icon "button" at bounding box center [952, 429] width 12 height 12
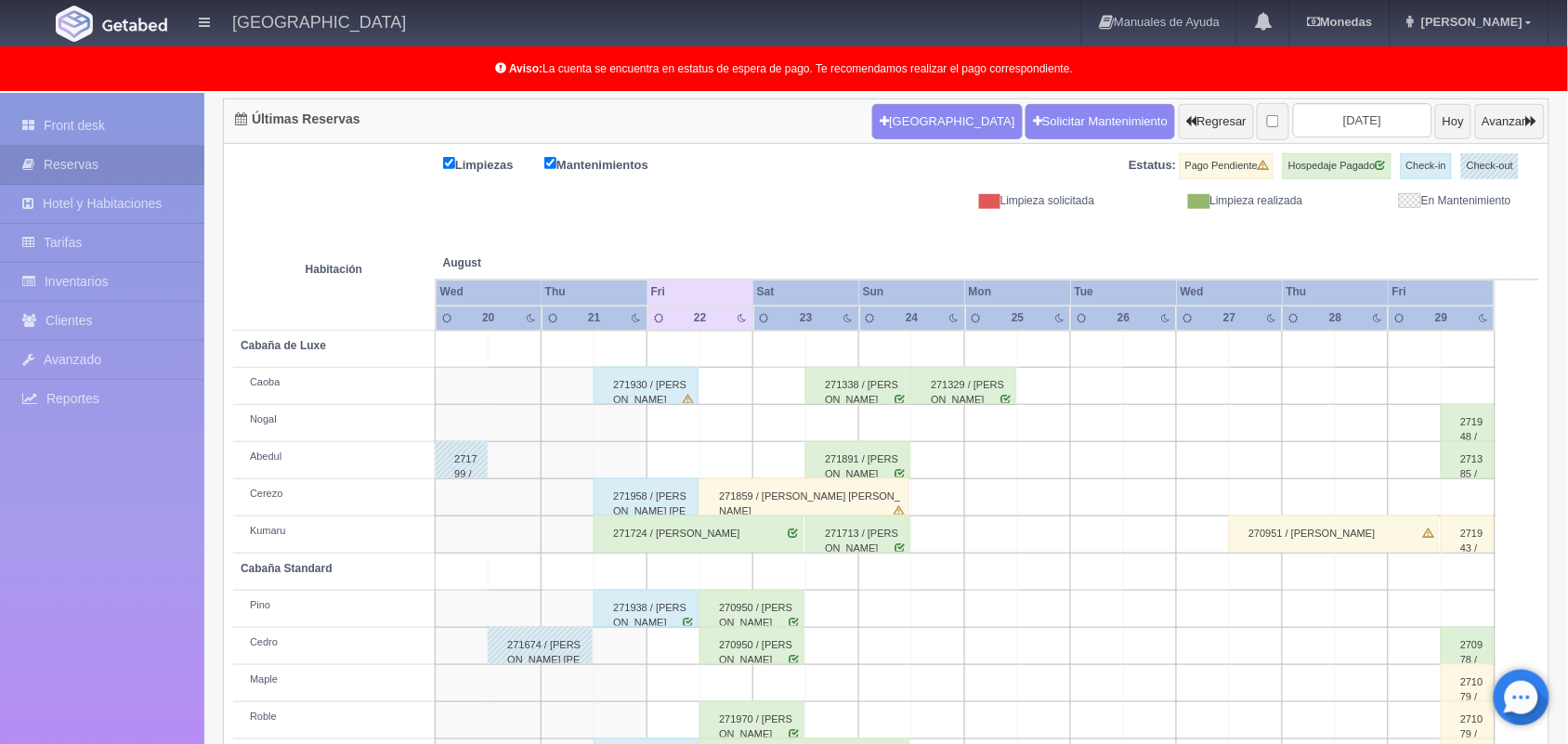
scroll to position [186, 0]
click at [1562, 339] on div "Últimas Reservas [GEOGRAPHIC_DATA] Solicitar Mantenimiento Regresar [DATE] Hoy …" at bounding box center [886, 445] width 1355 height 694
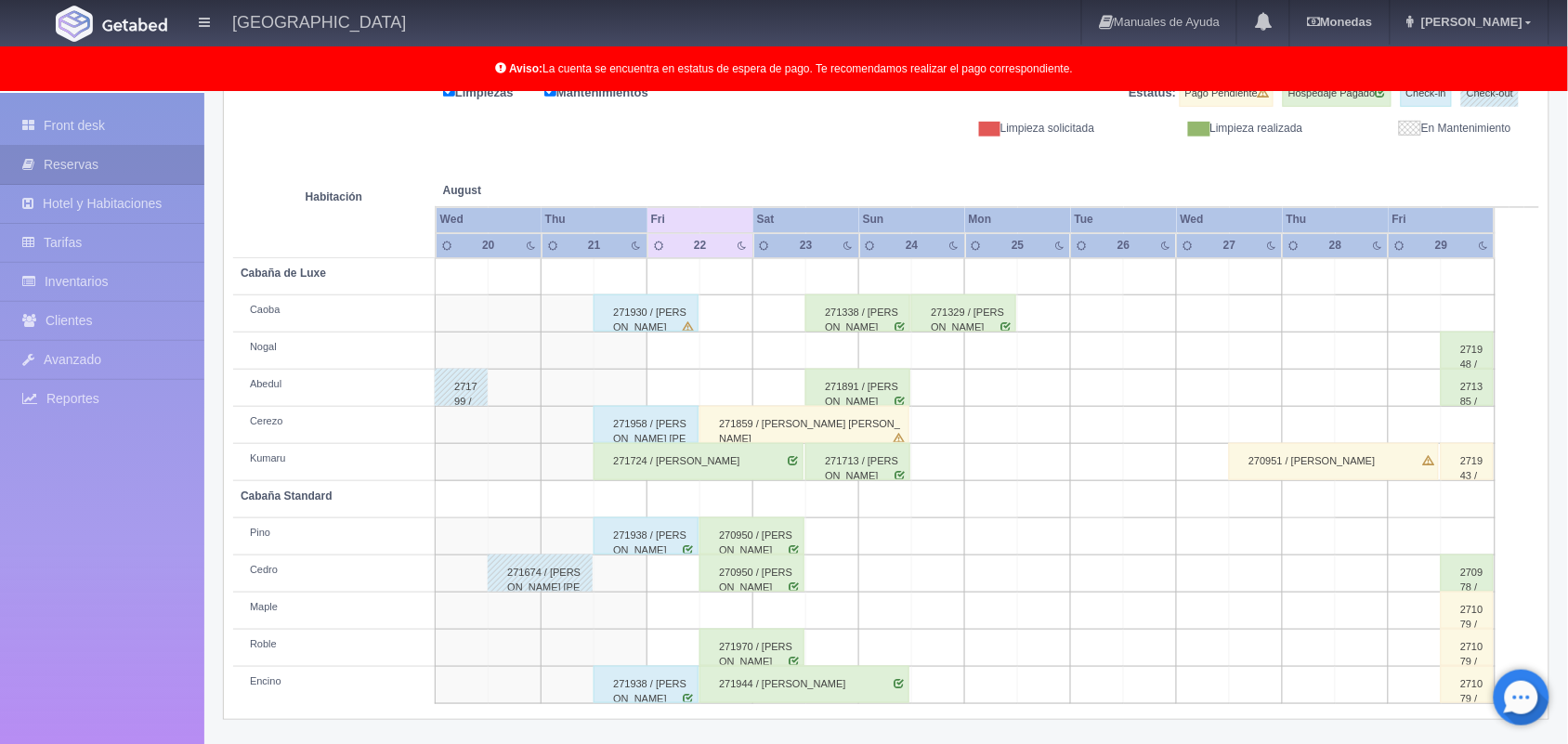
drag, startPoint x: 1562, startPoint y: 339, endPoint x: 1280, endPoint y: 740, distance: 490.2
click at [1280, 740] on div "Últimas Reservas [GEOGRAPHIC_DATA] Solicitar Mantenimiento Regresar [DATE] Hoy …" at bounding box center [886, 384] width 1355 height 717
click at [866, 314] on div "271338 / [PERSON_NAME]" at bounding box center [858, 313] width 105 height 37
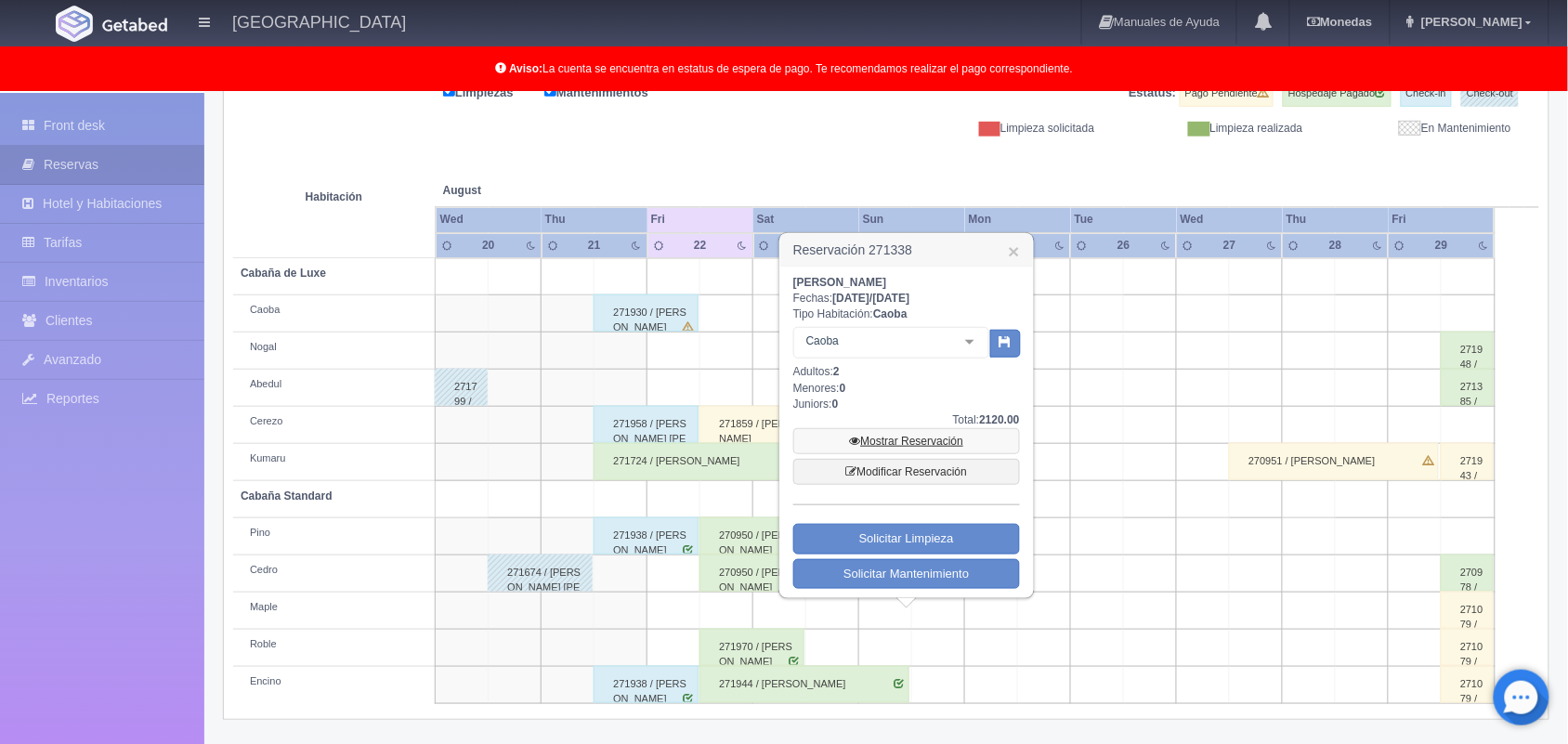
click at [903, 442] on link "Mostrar Reservación" at bounding box center [906, 441] width 227 height 26
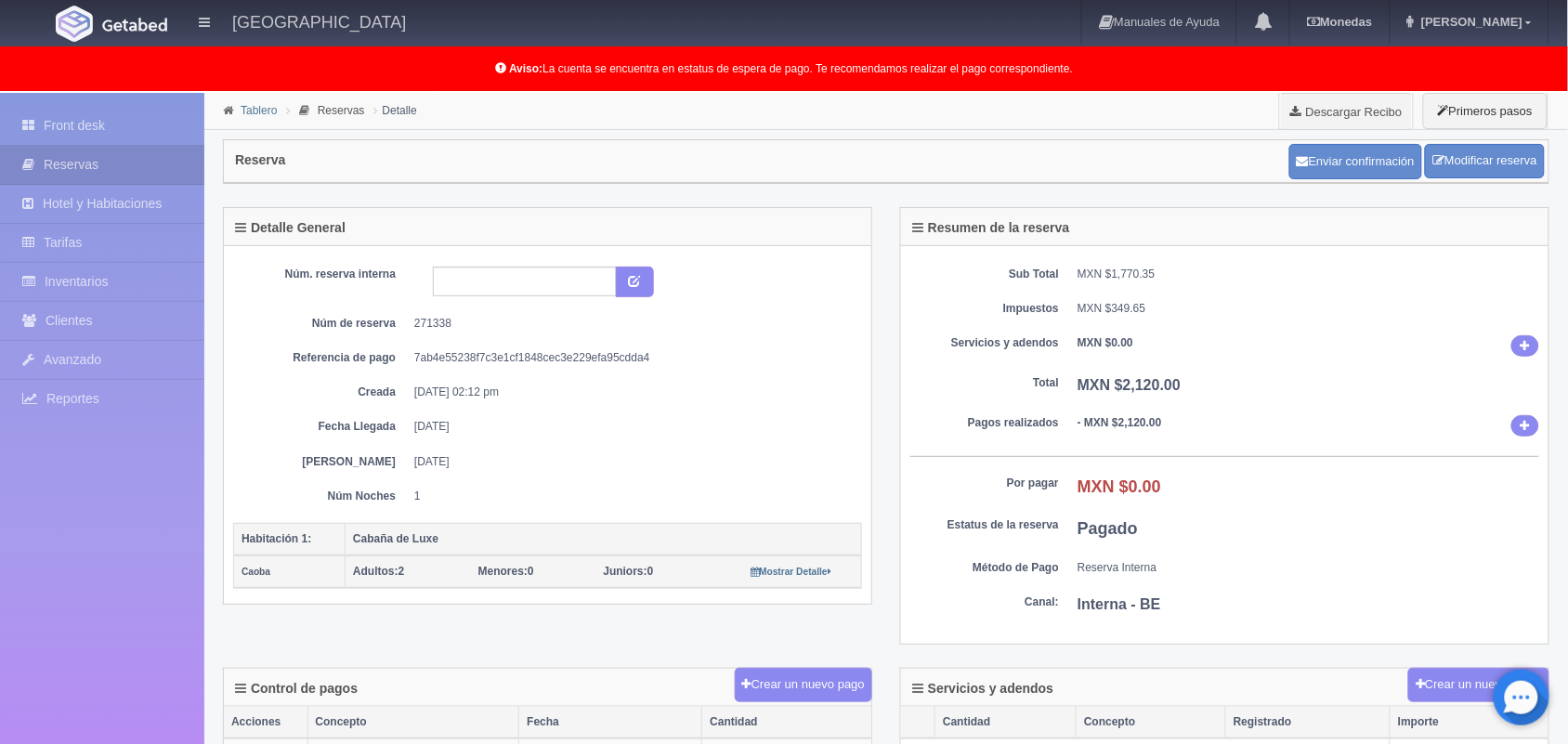
click at [258, 109] on link "Tablero" at bounding box center [259, 111] width 36 height 13
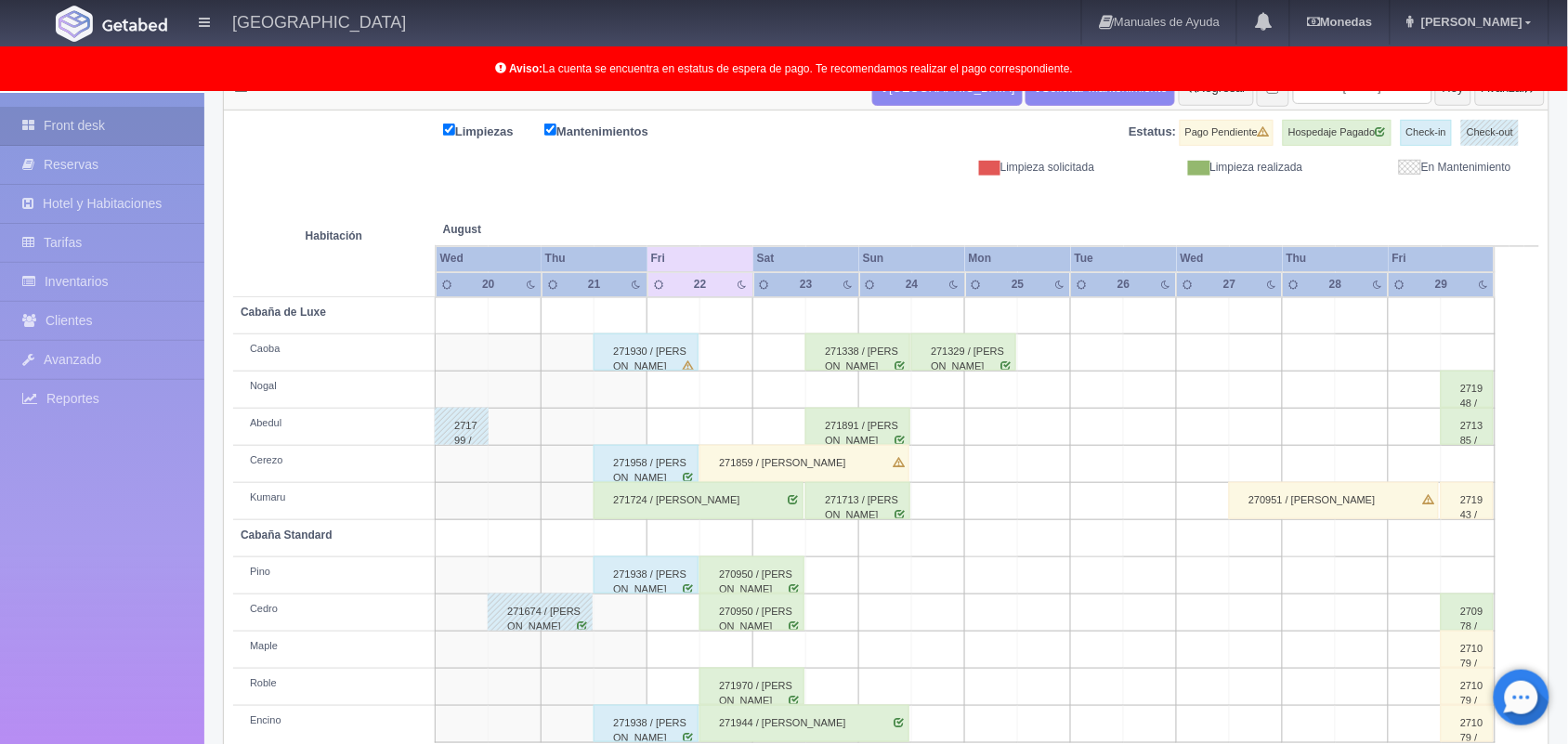
scroll to position [258, 0]
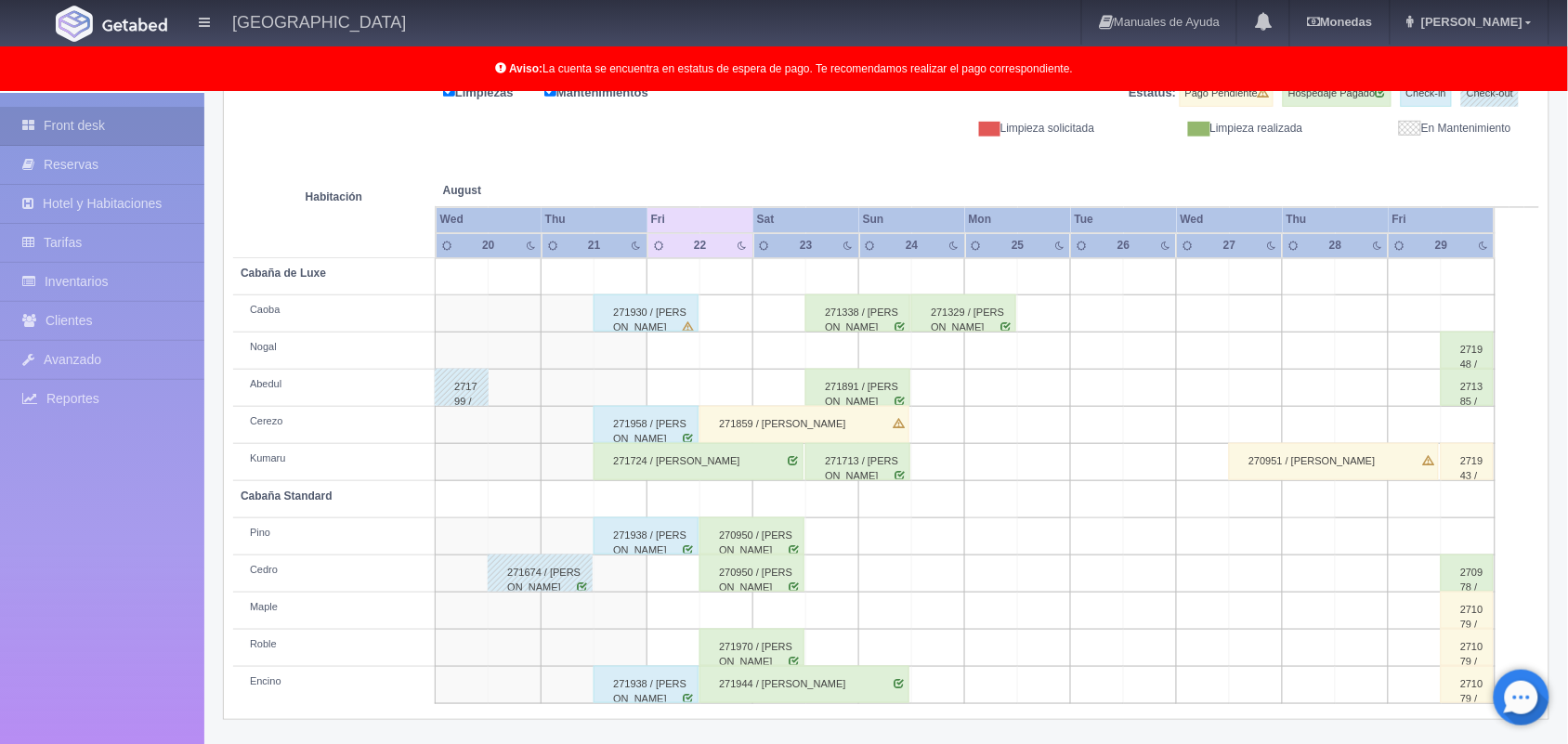
click at [745, 532] on div "270950 / [PERSON_NAME]" at bounding box center [752, 535] width 105 height 37
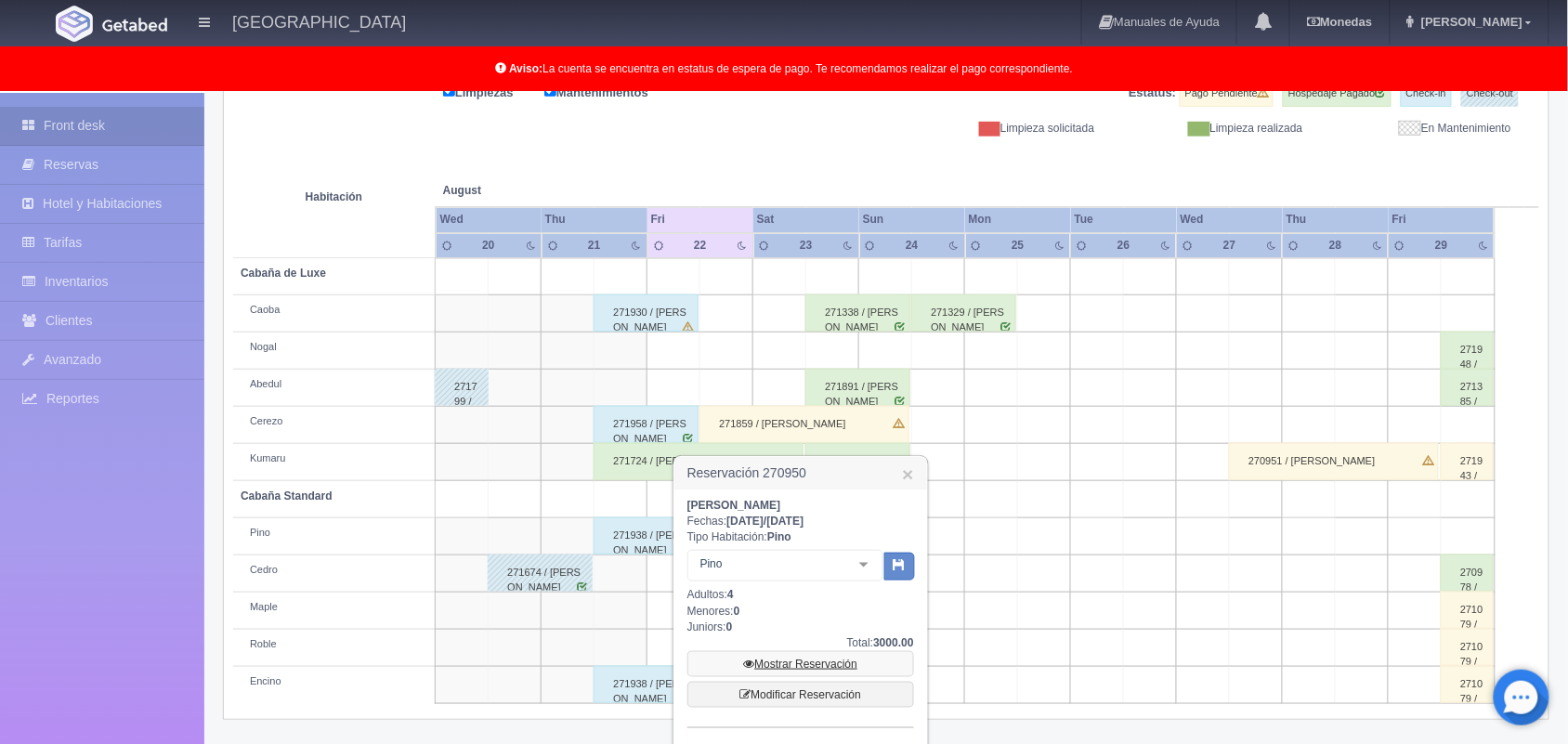
click at [806, 657] on link "Mostrar Reservación" at bounding box center [800, 663] width 227 height 26
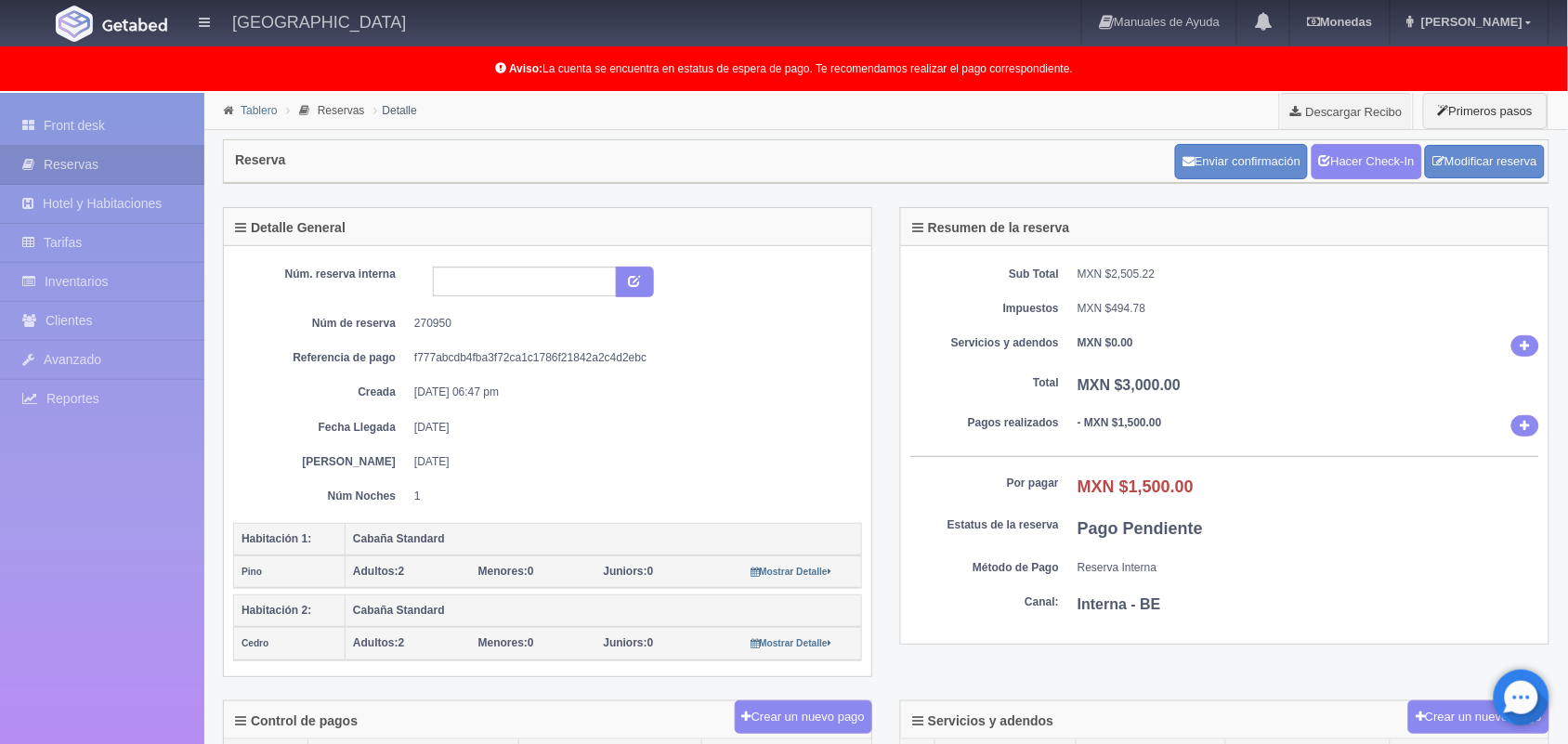
click at [261, 109] on link "Tablero" at bounding box center [259, 111] width 36 height 13
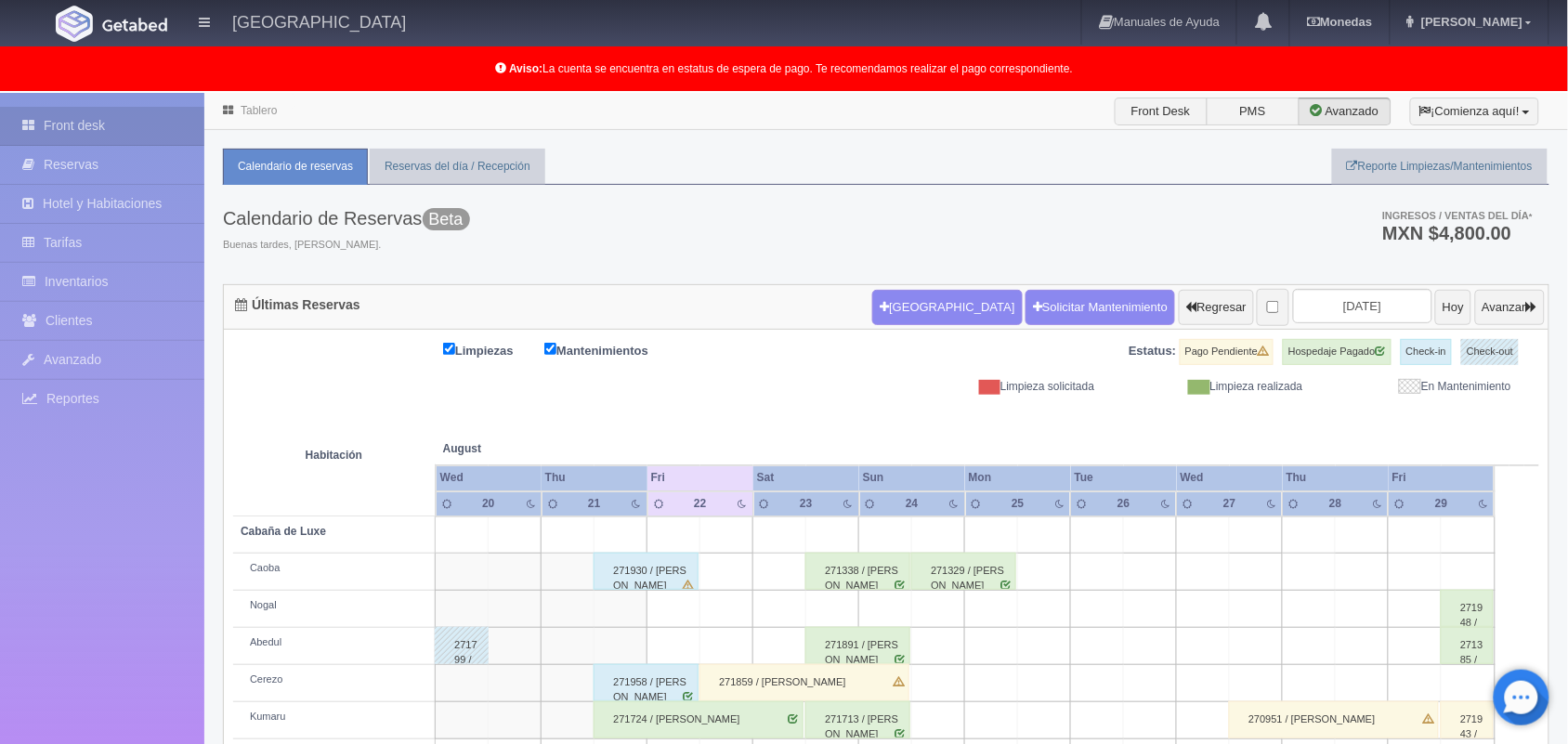
scroll to position [258, 0]
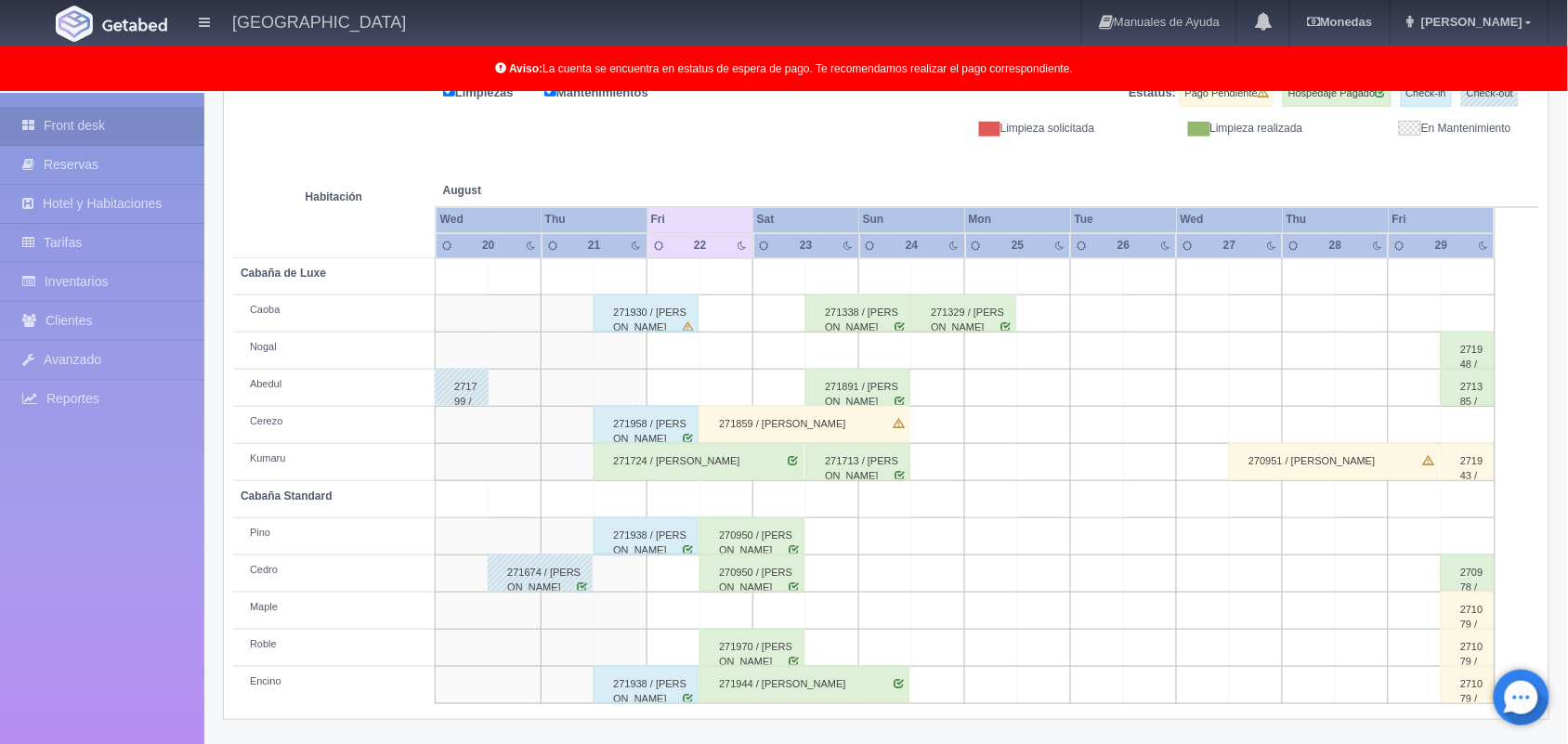
click at [772, 655] on div "271970 / [PERSON_NAME]" at bounding box center [752, 647] width 105 height 37
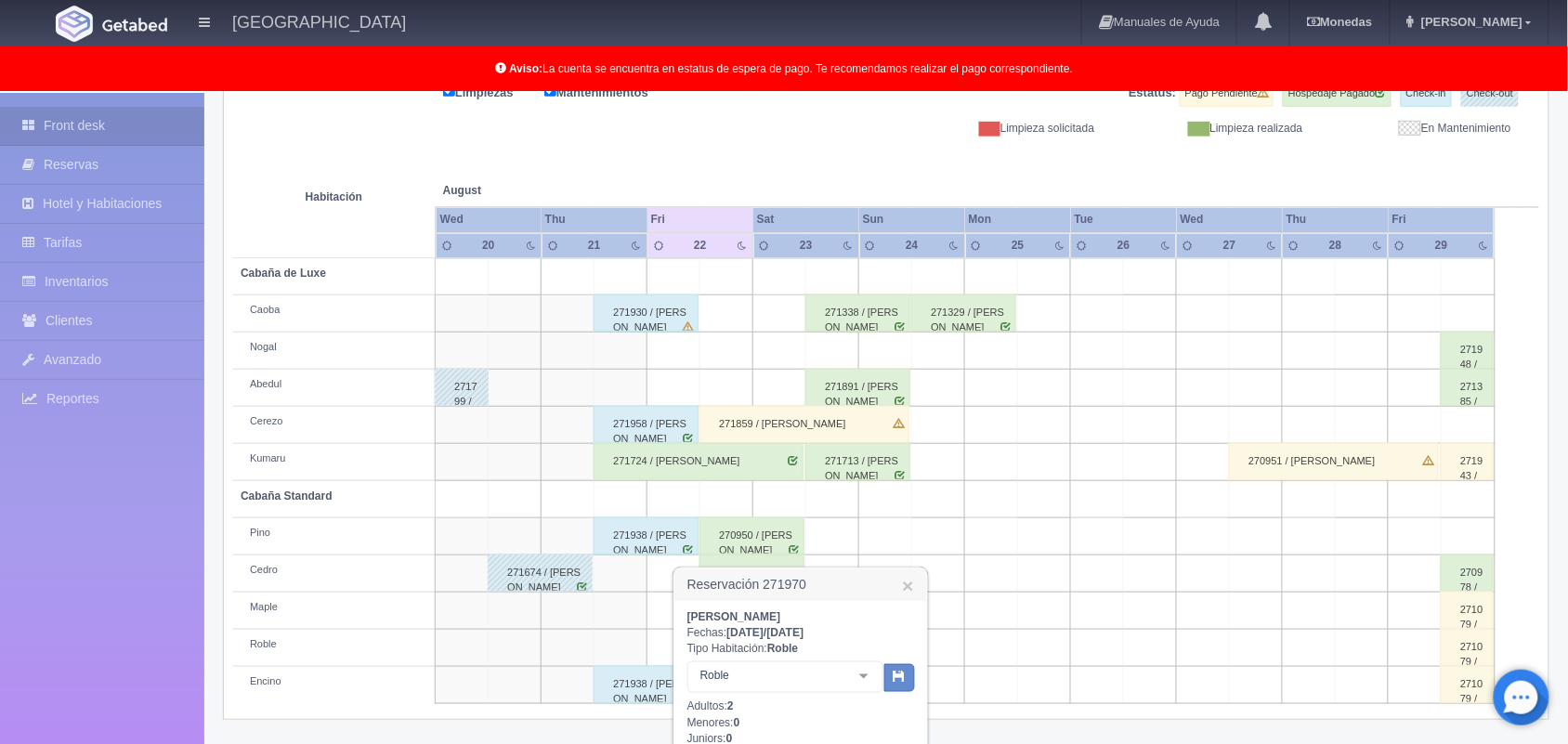
scroll to position [495, 0]
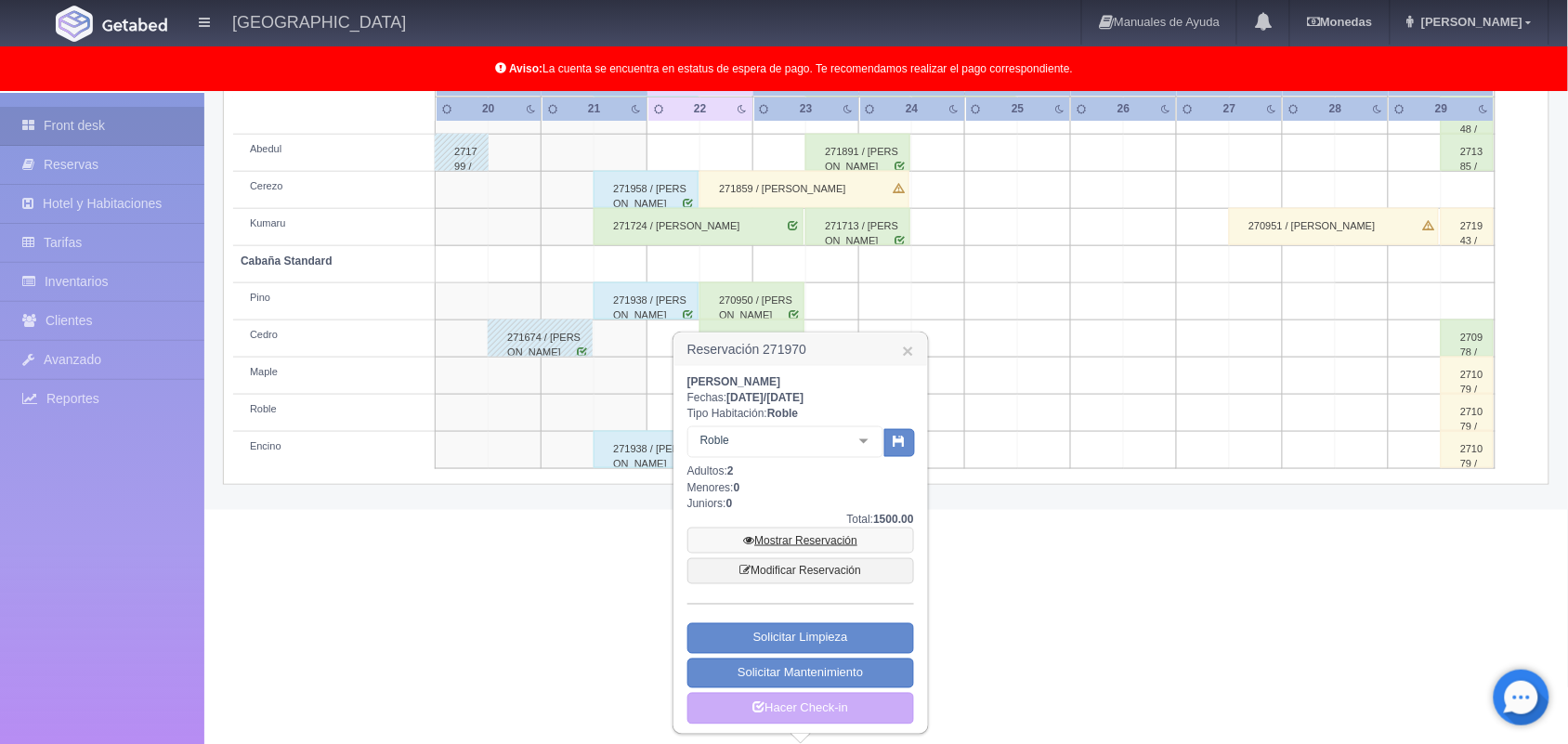
click at [810, 530] on link "Mostrar Reservación" at bounding box center [800, 540] width 227 height 26
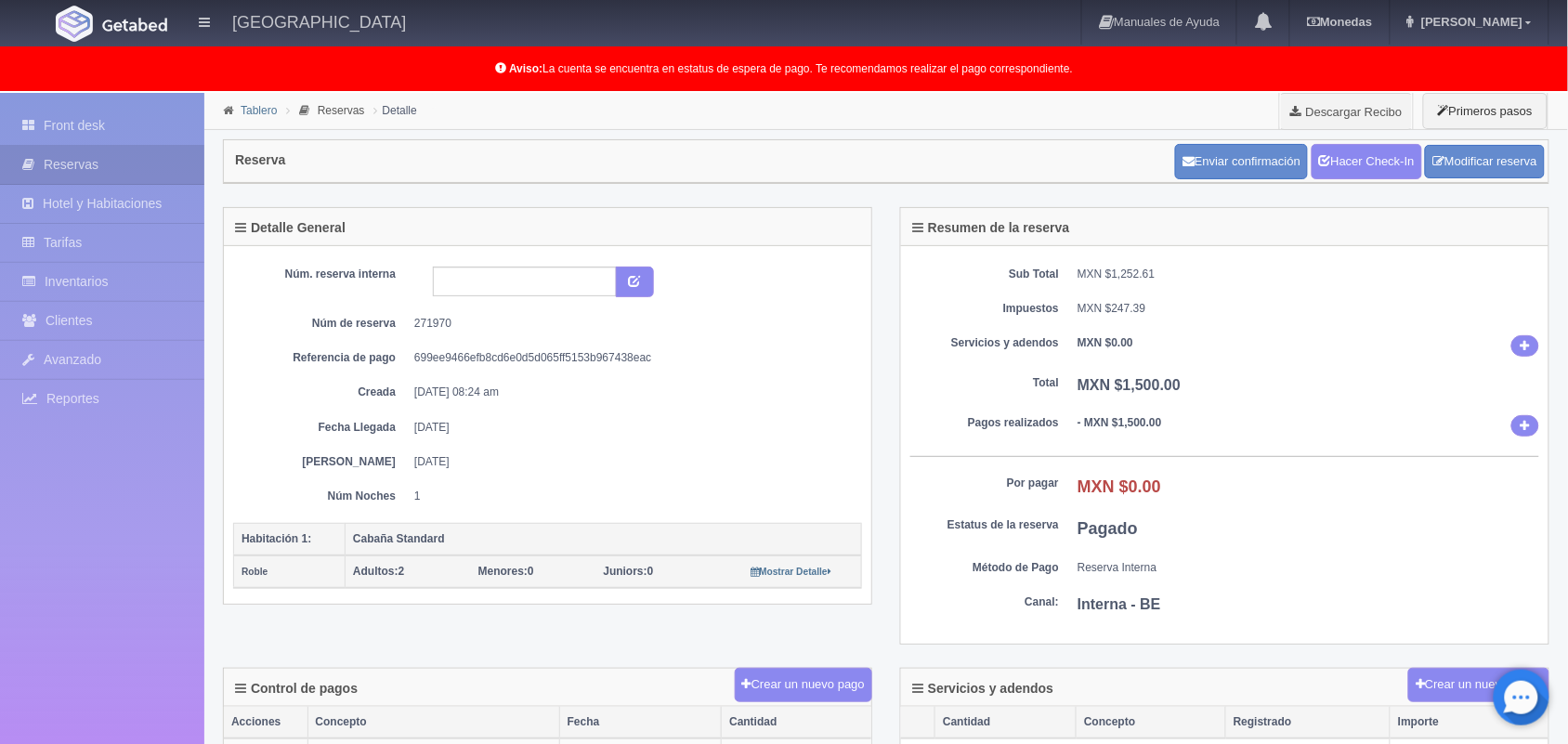
click at [257, 109] on link "Tablero" at bounding box center [259, 111] width 36 height 13
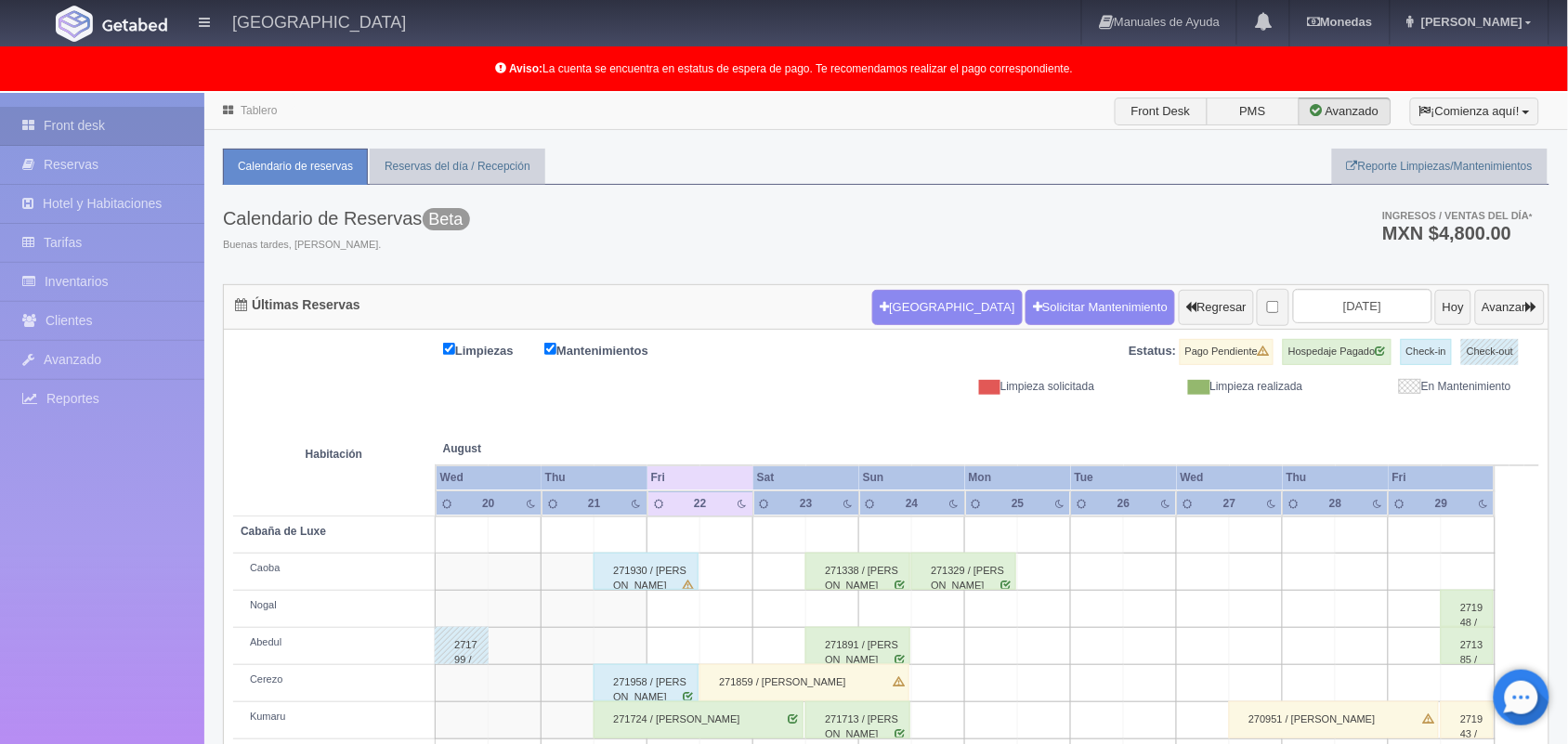
scroll to position [258, 0]
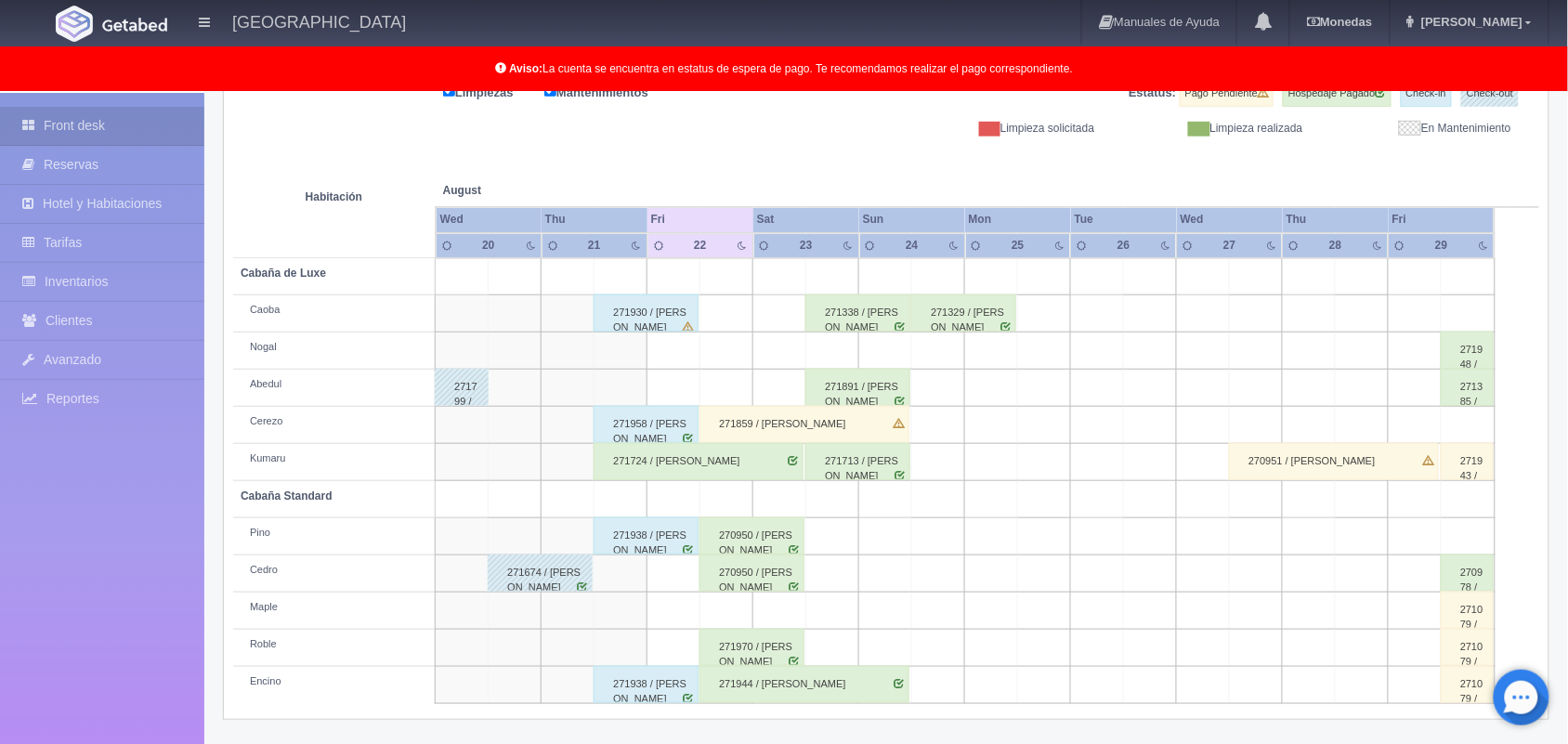
click at [771, 692] on div "271944 / [PERSON_NAME]" at bounding box center [804, 684] width 210 height 37
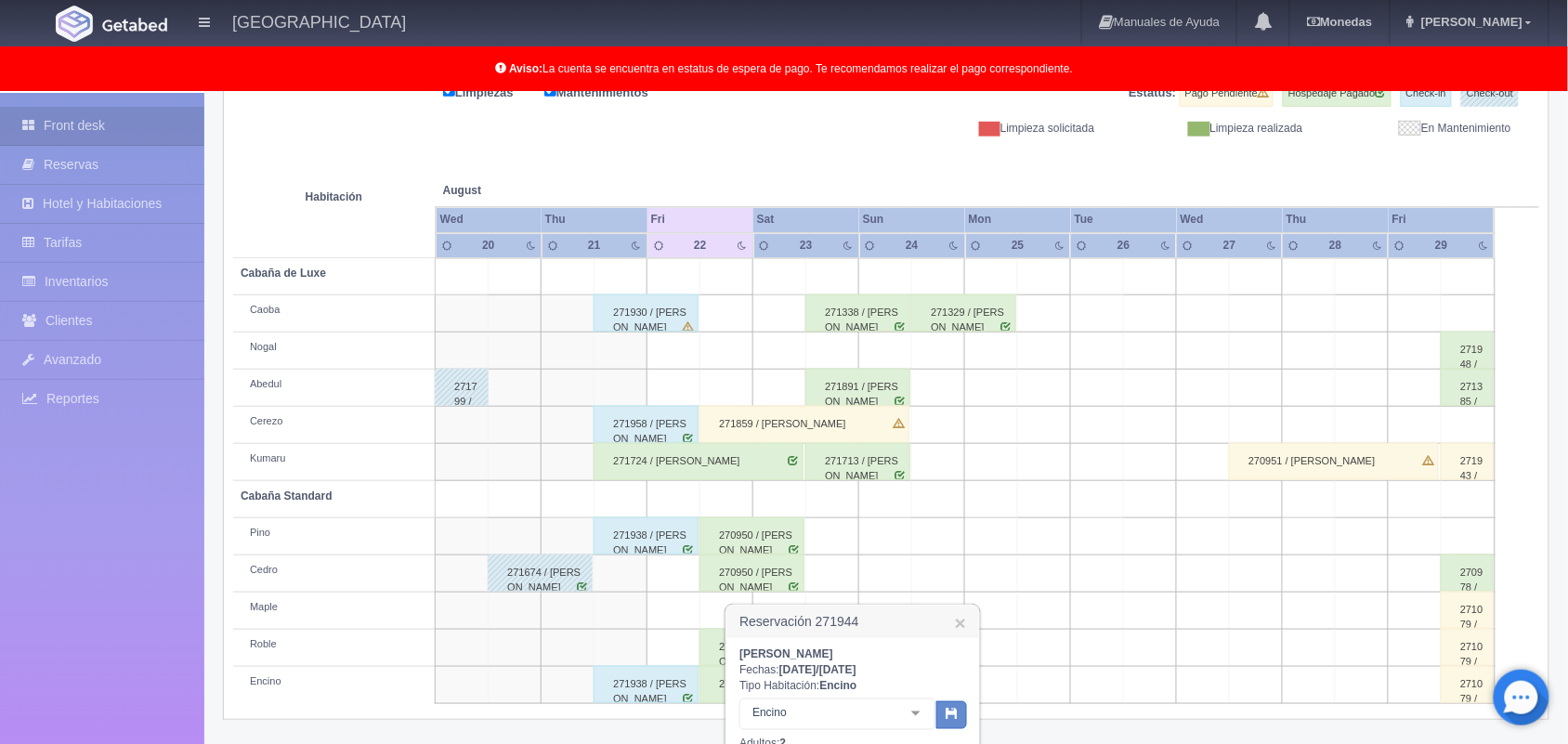
scroll to position [533, 0]
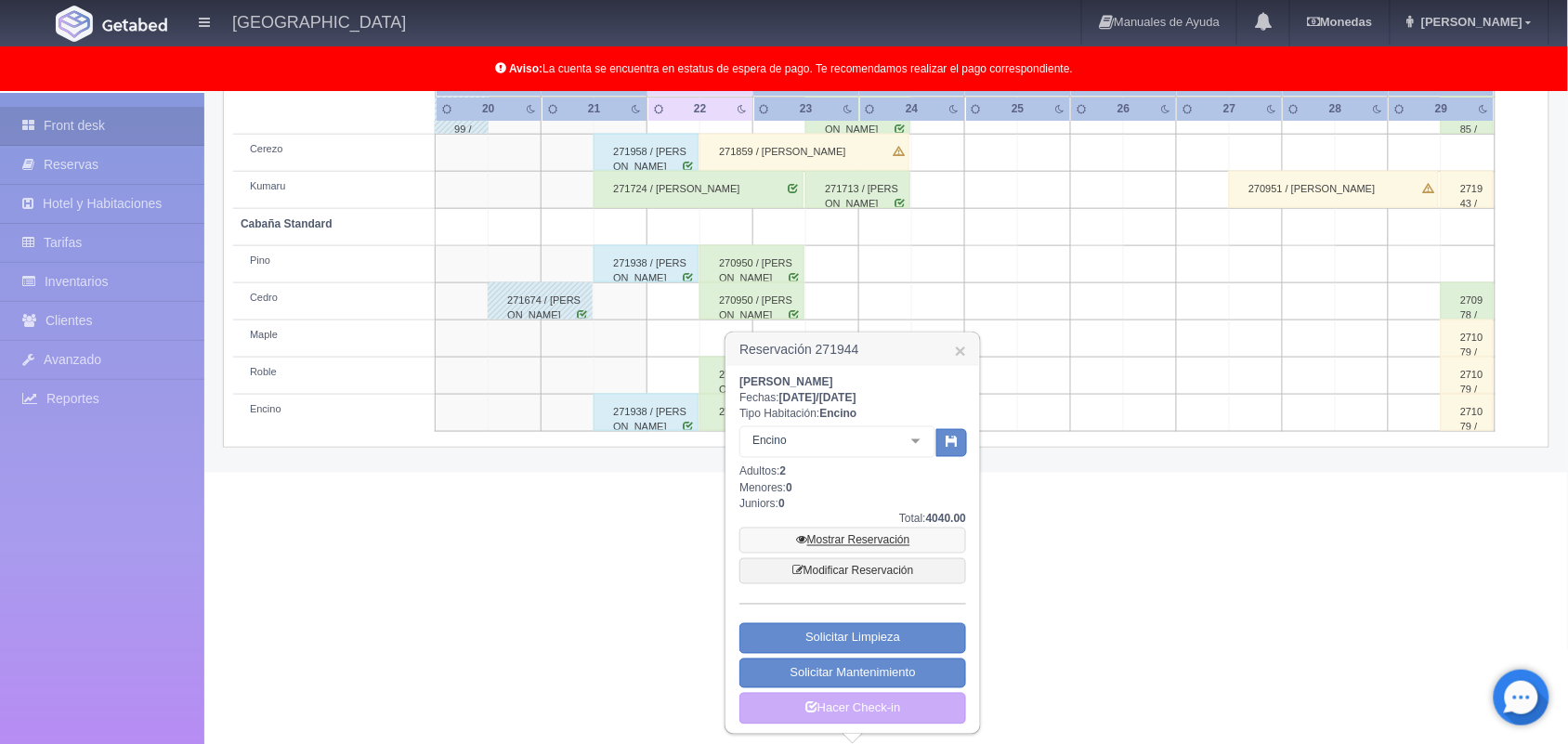
click at [851, 536] on link "Mostrar Reservación" at bounding box center [852, 540] width 227 height 26
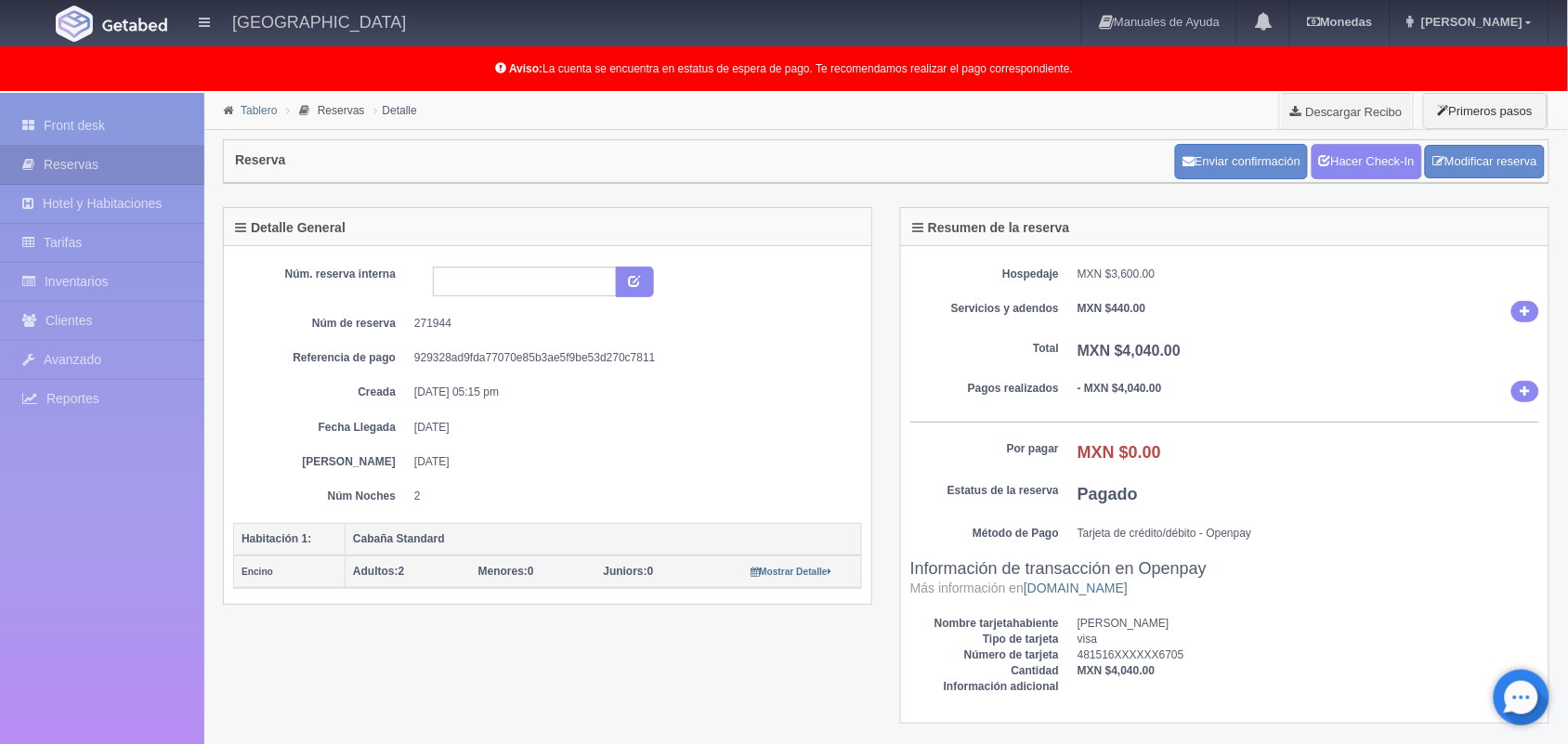
click at [254, 113] on link "Tablero" at bounding box center [259, 111] width 36 height 13
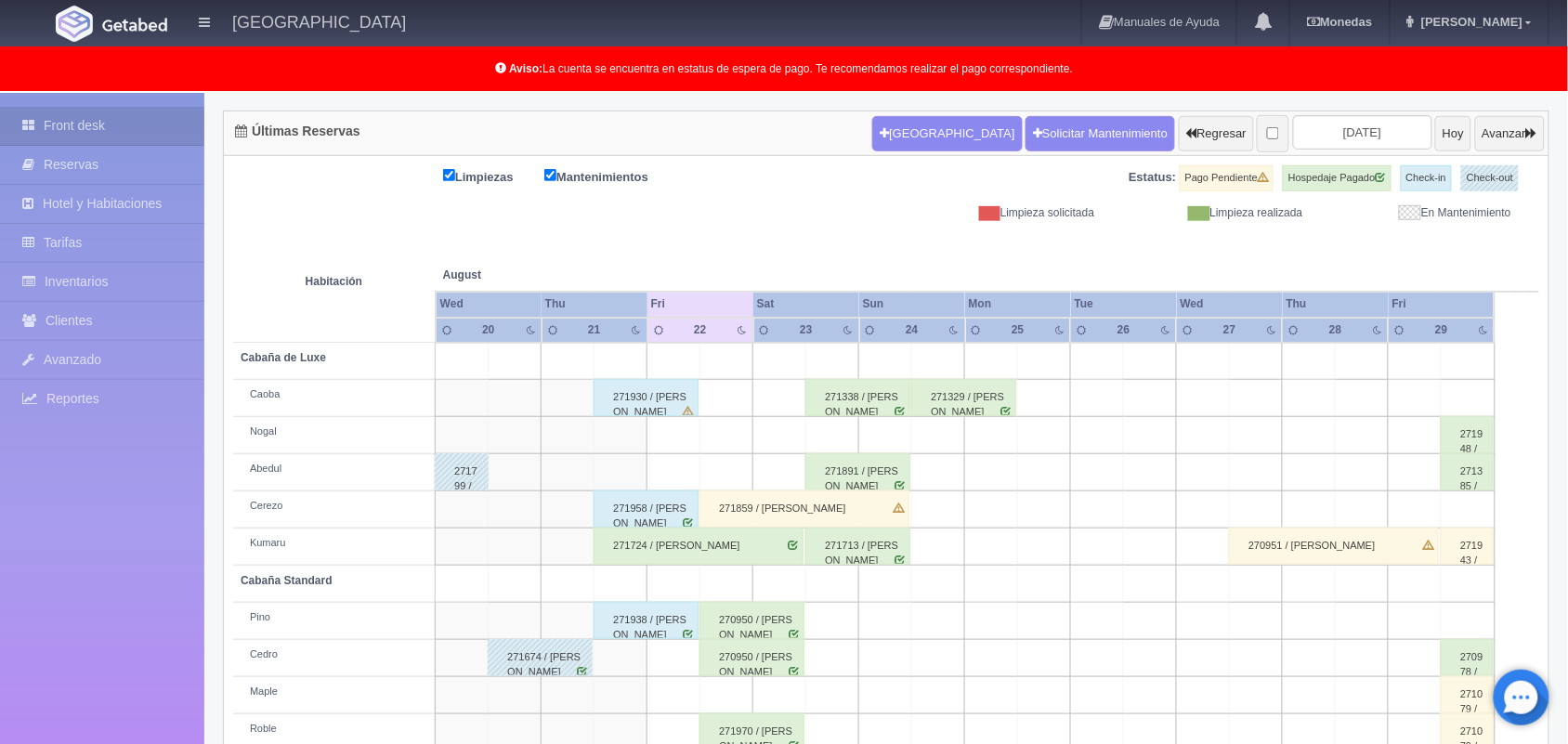
scroll to position [258, 0]
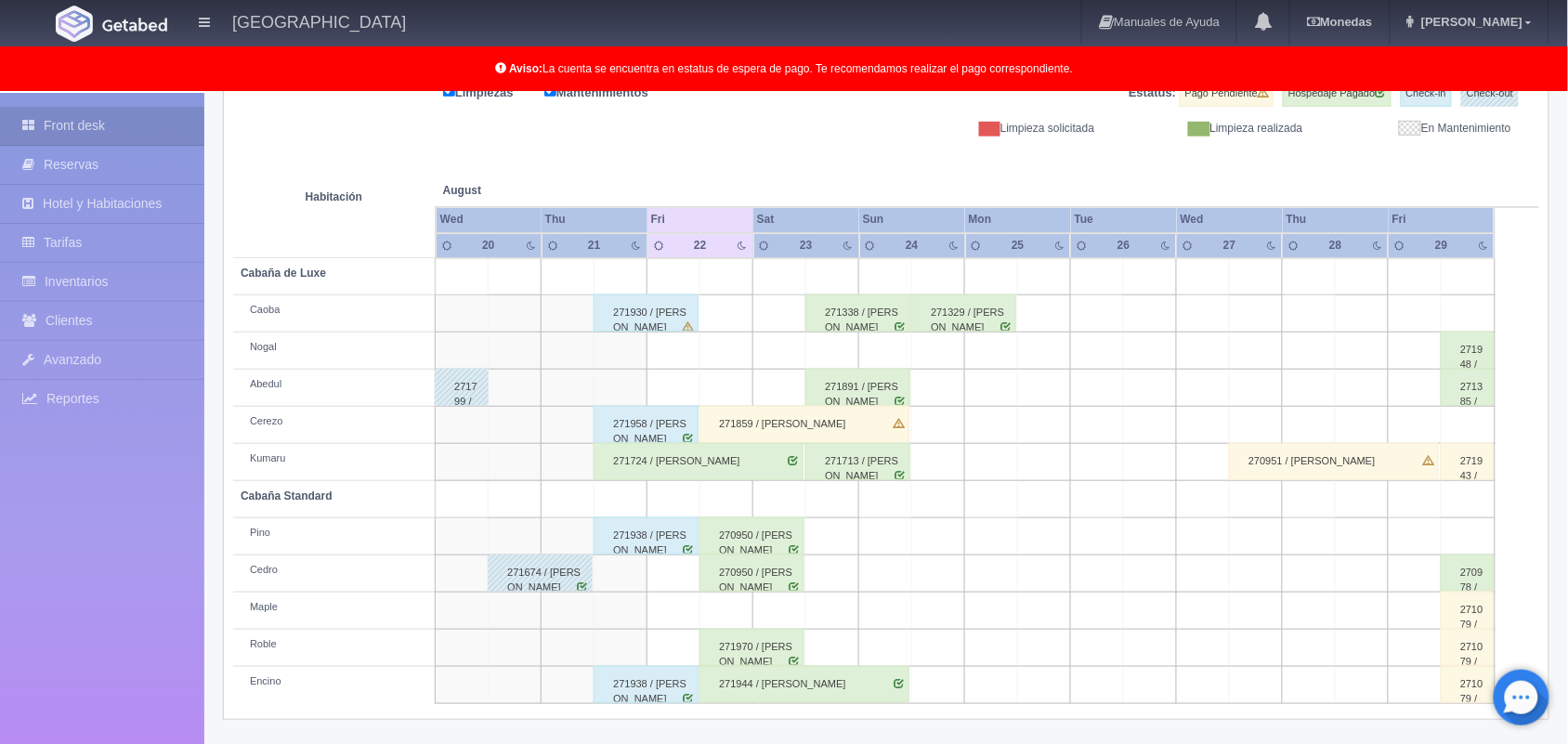
click at [856, 327] on div "271338 / [PERSON_NAME]" at bounding box center [858, 313] width 105 height 37
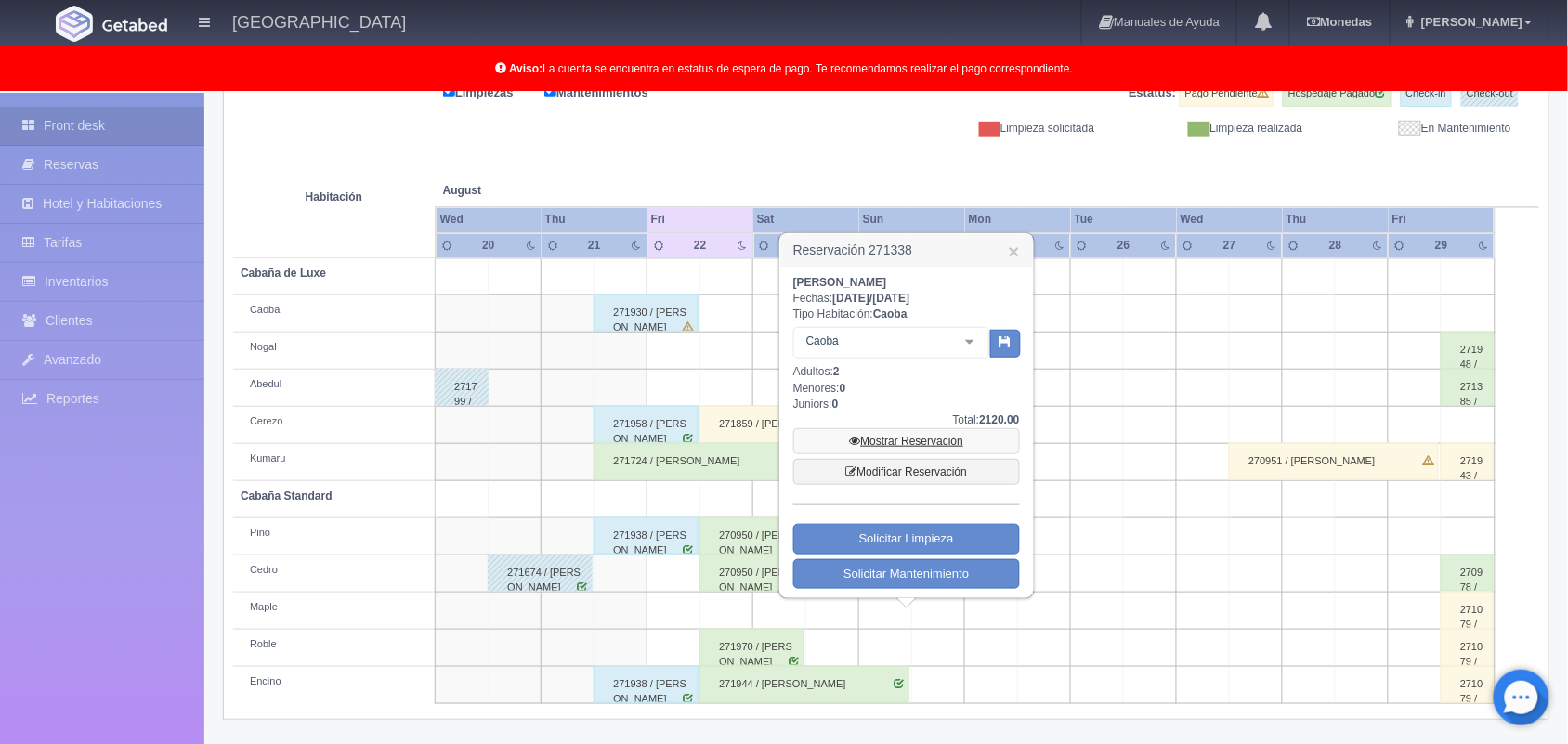
click at [918, 443] on link "Mostrar Reservación" at bounding box center [906, 441] width 227 height 26
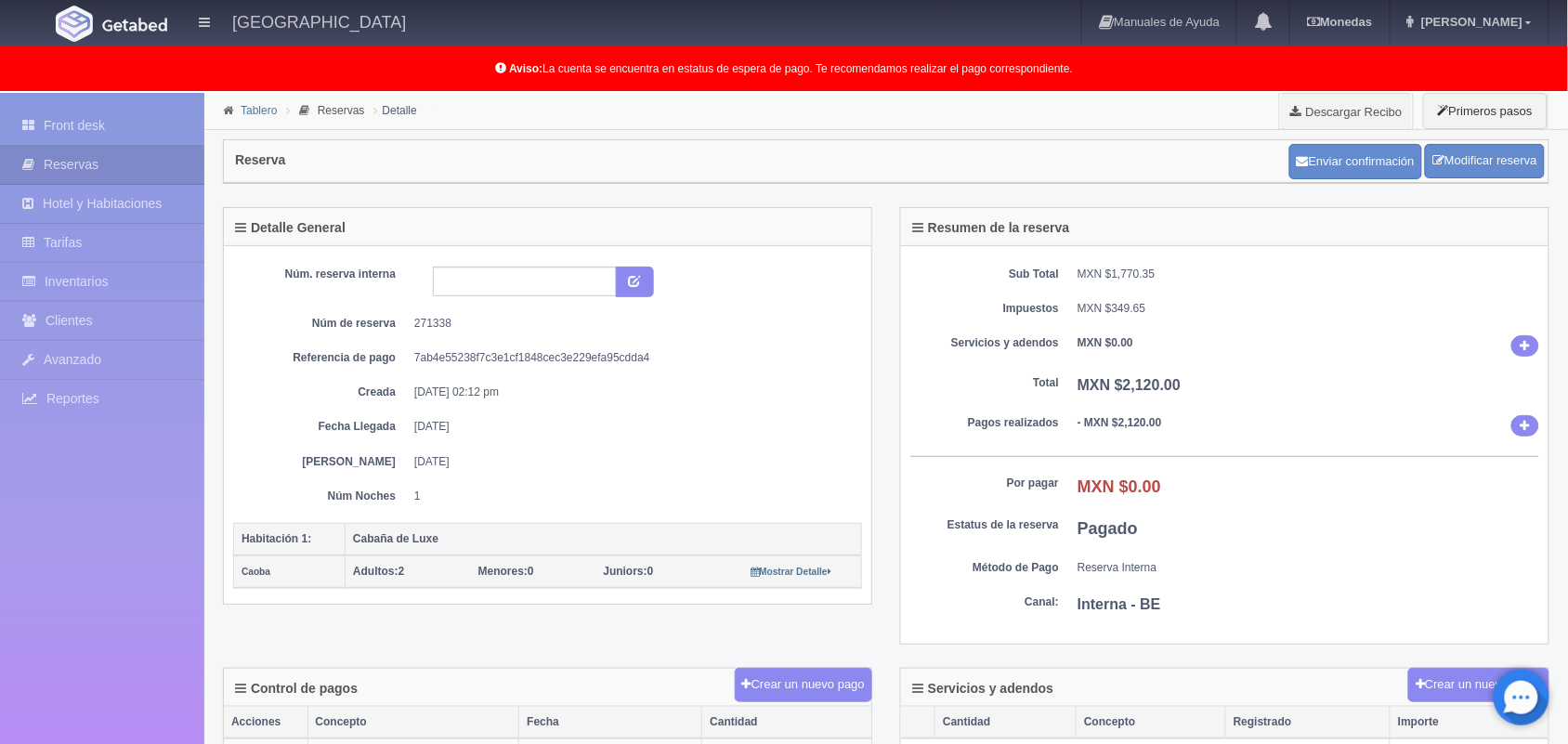
click at [262, 110] on link "Tablero" at bounding box center [259, 111] width 36 height 13
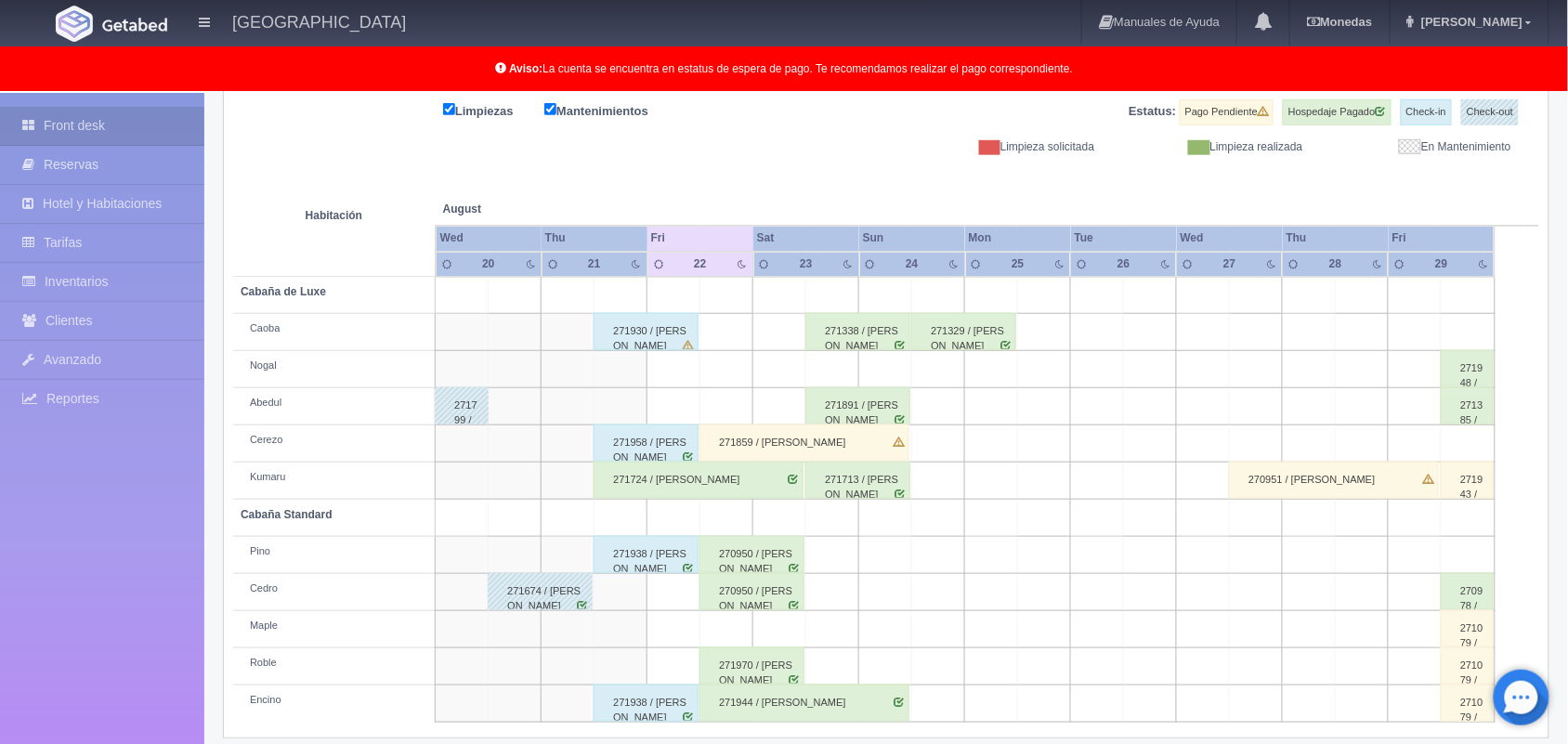
scroll to position [258, 0]
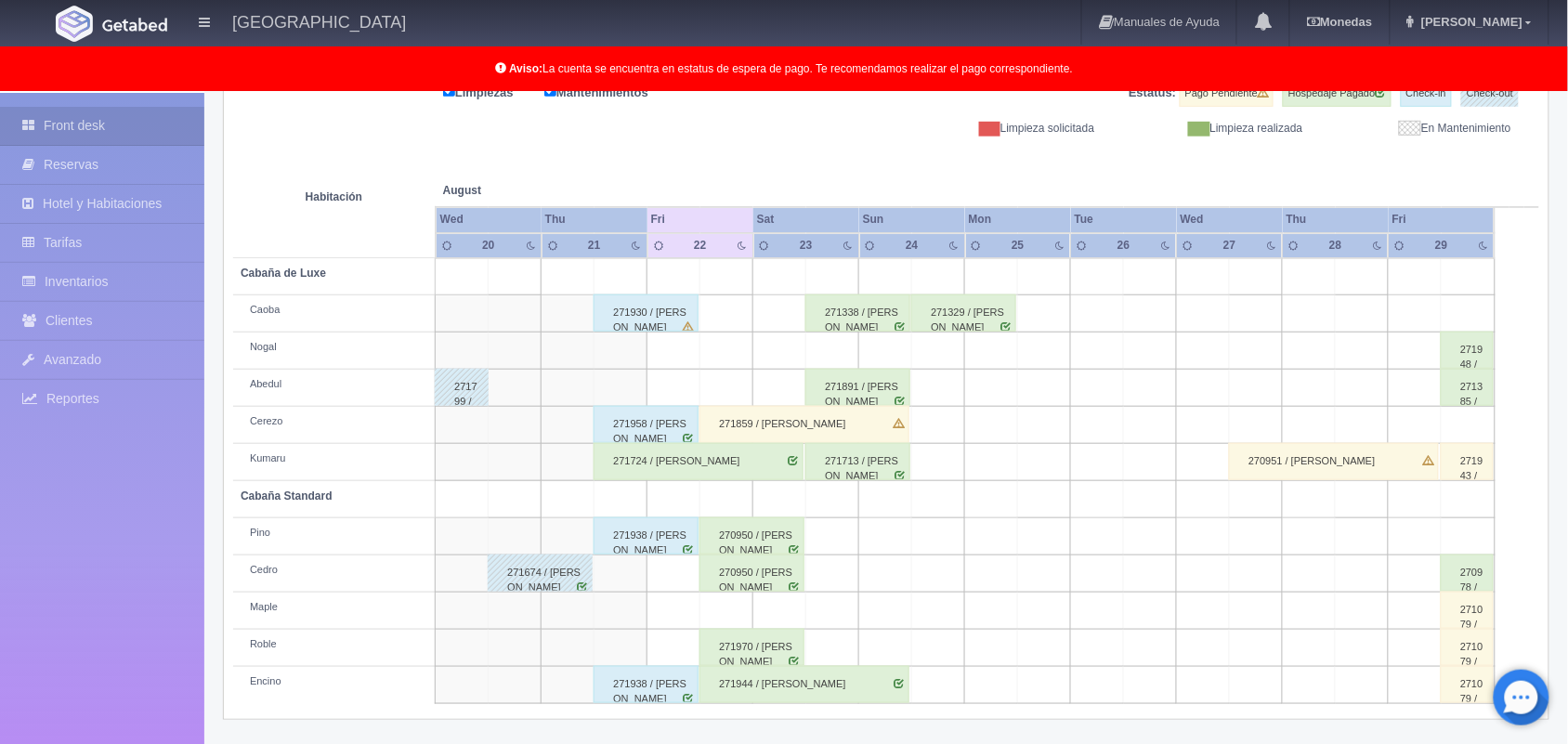
click at [857, 462] on div "271713 / Brenda Alejandra Rodriguez Sotelo" at bounding box center [858, 461] width 105 height 37
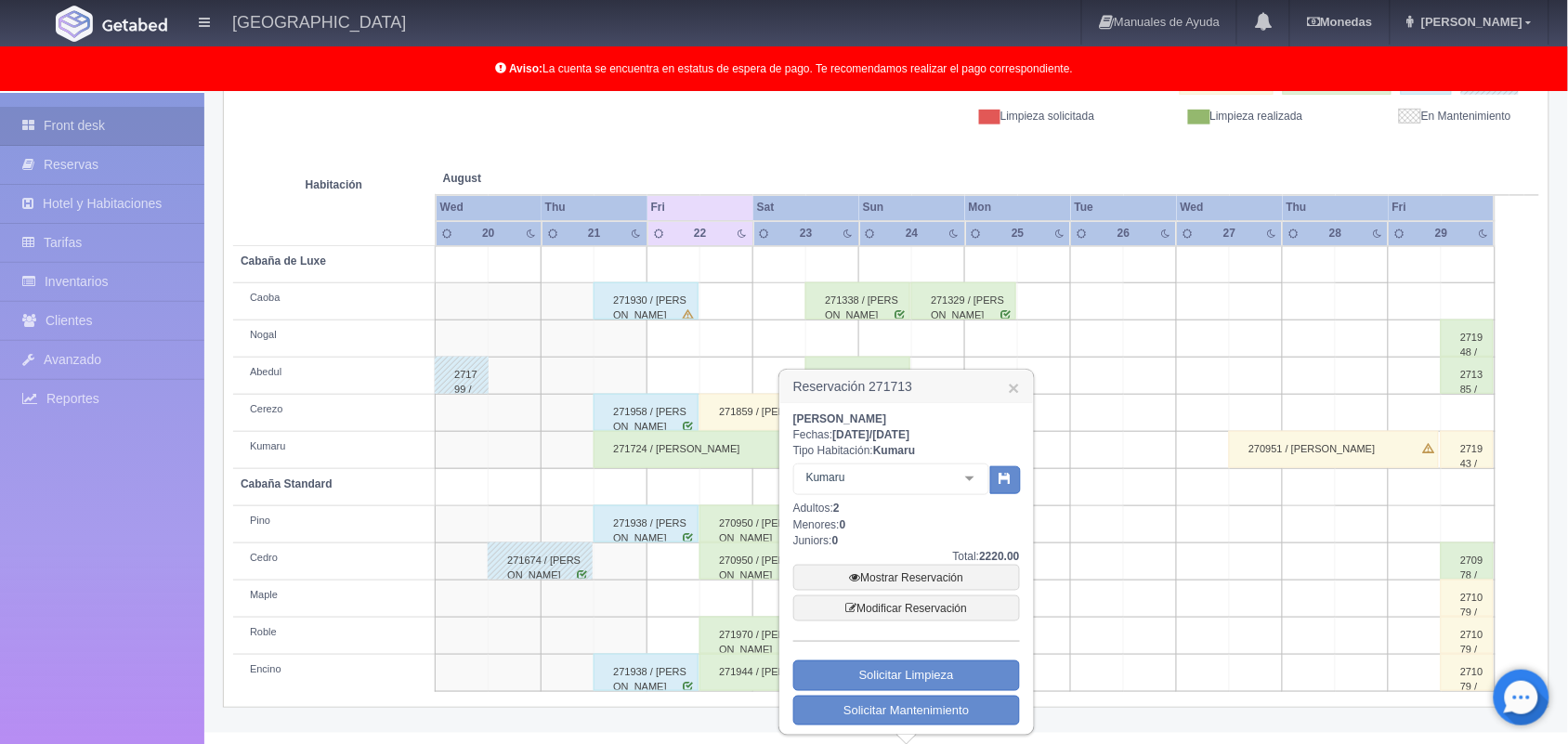
scroll to position [274, 0]
click at [1011, 388] on link "×" at bounding box center [1014, 387] width 11 height 20
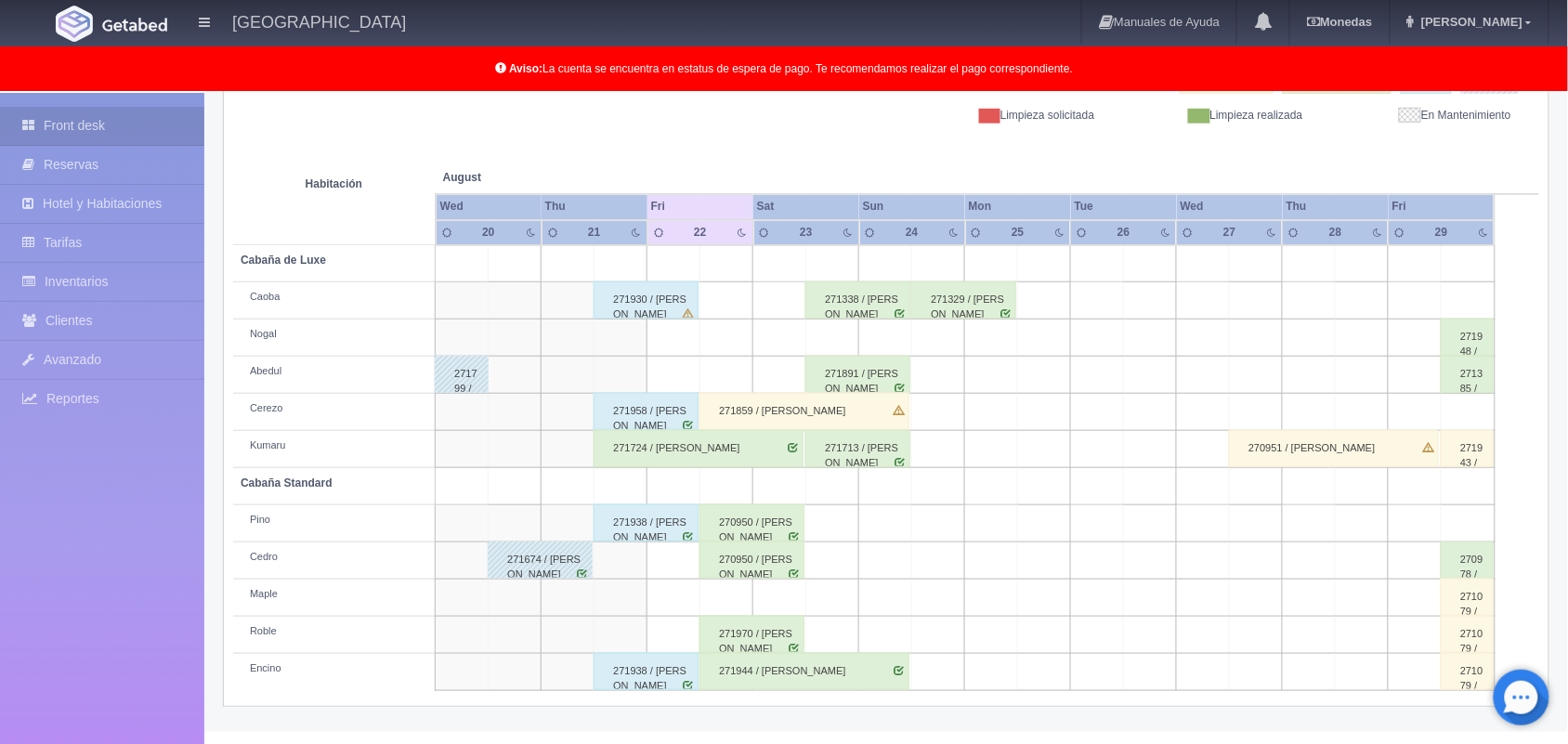
scroll to position [258, 0]
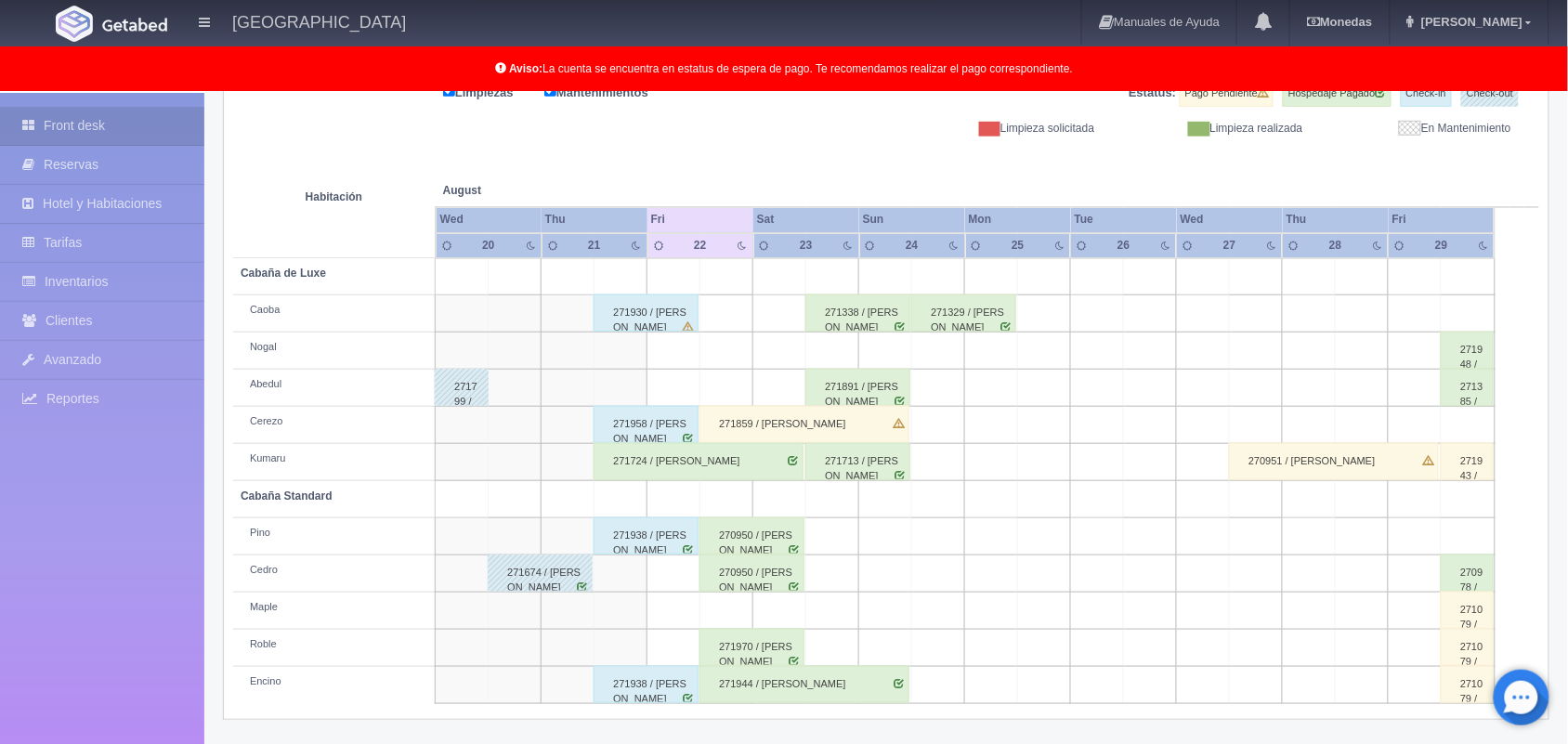
click at [890, 396] on div "271891 / María Fernanda Cruz Conde" at bounding box center [858, 387] width 105 height 37
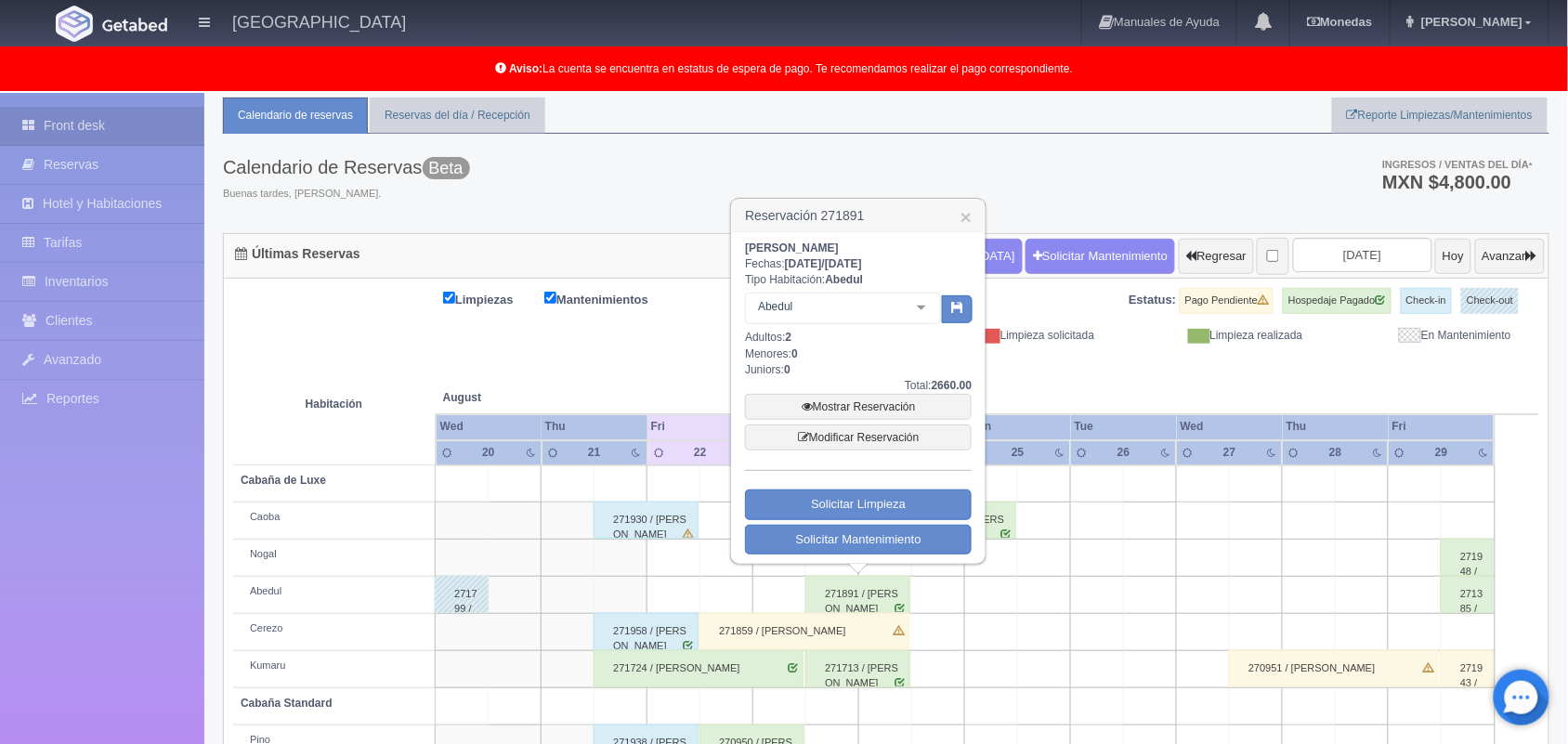
scroll to position [57, 0]
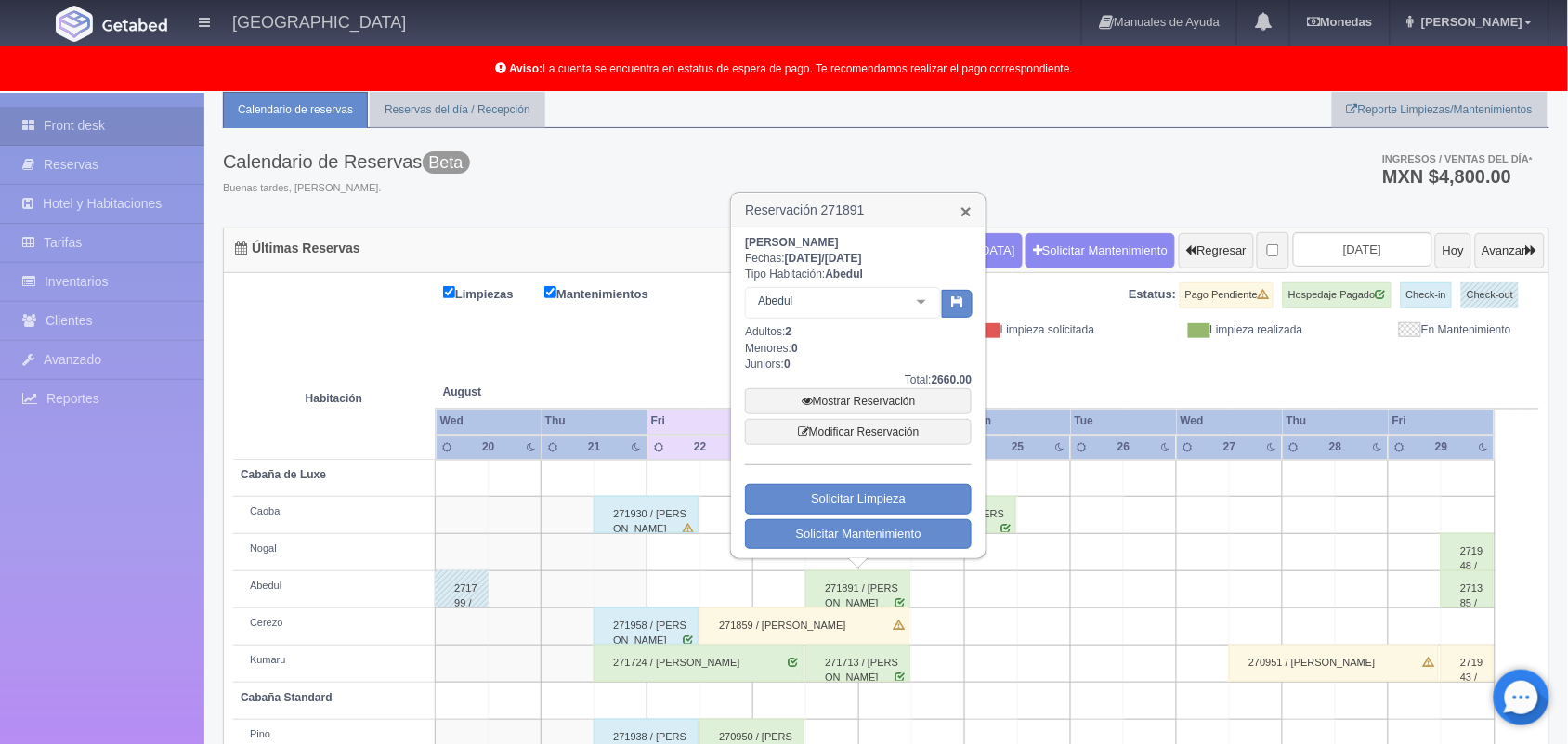
click at [966, 209] on link "×" at bounding box center [966, 211] width 11 height 20
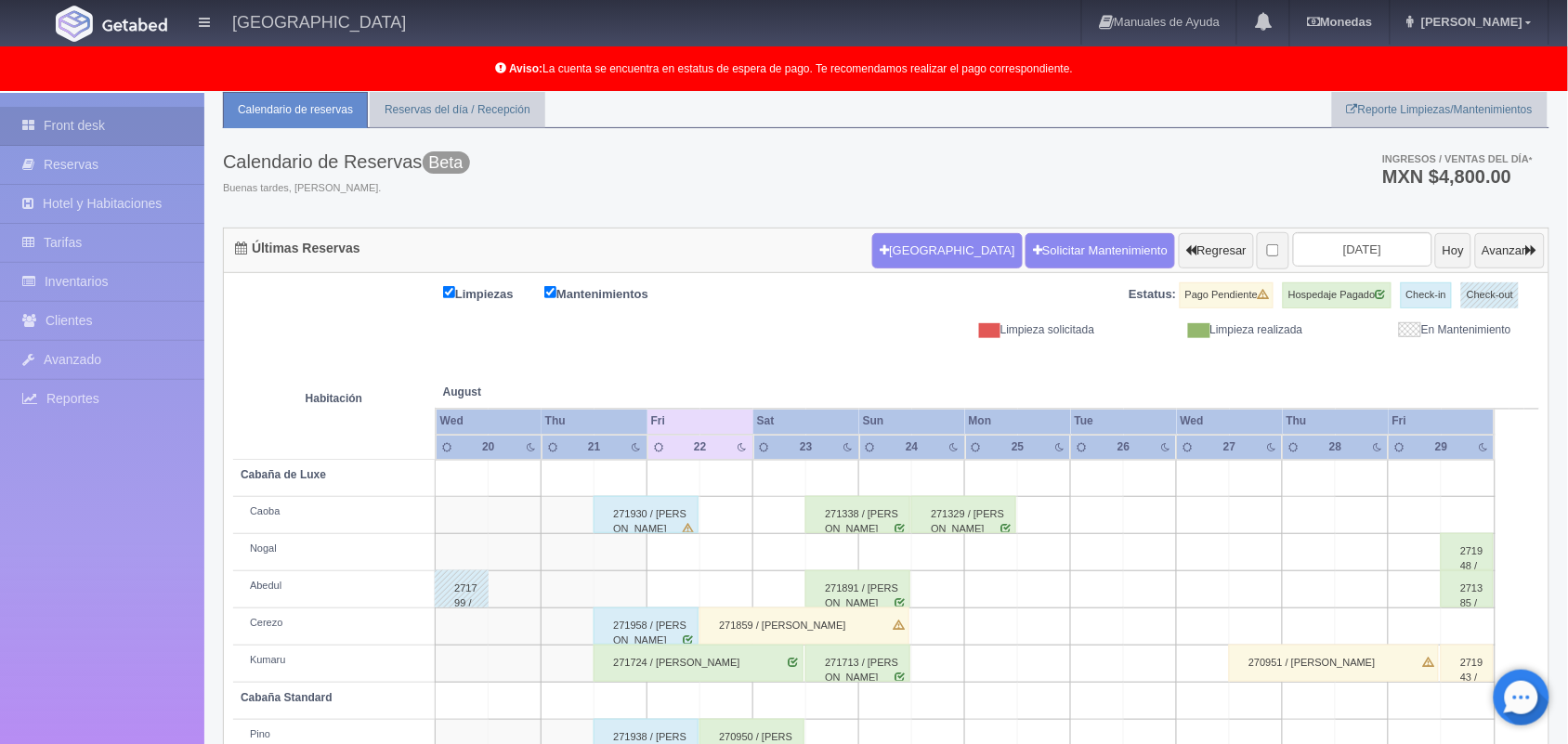
click at [880, 596] on div "271891 / María Fernanda Cruz Conde" at bounding box center [858, 589] width 105 height 37
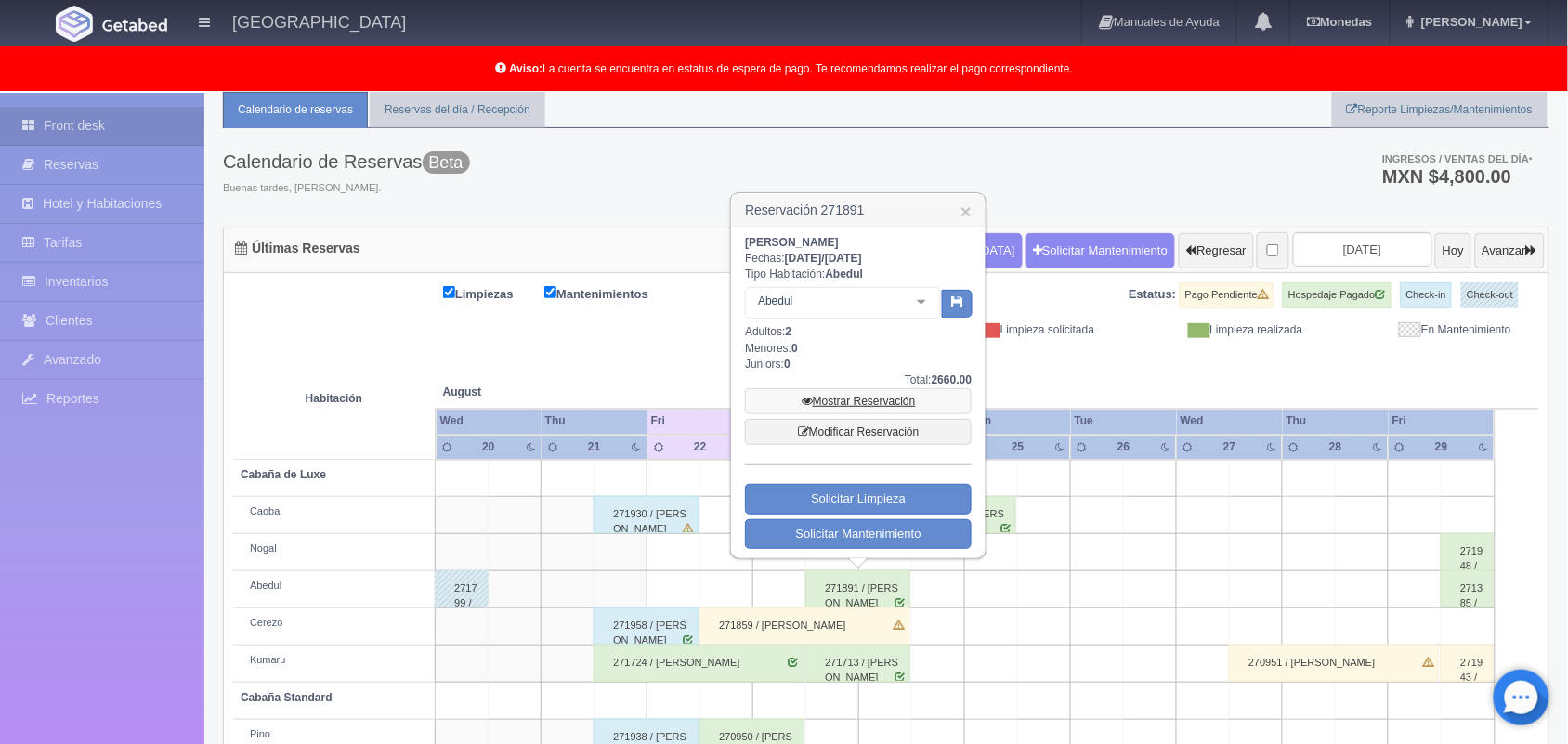
click at [850, 392] on link "Mostrar Reservación" at bounding box center [858, 401] width 227 height 26
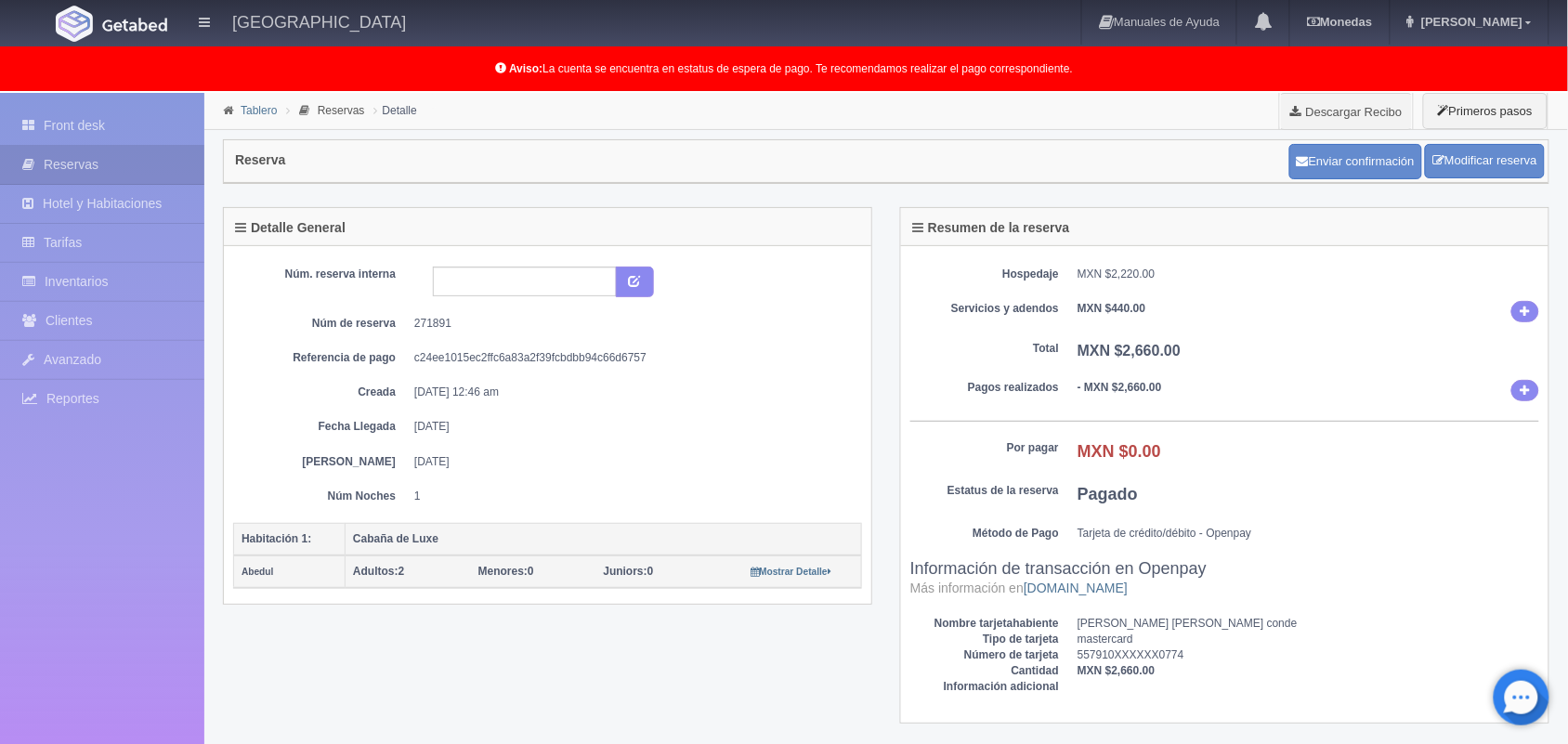
click at [262, 115] on link "Tablero" at bounding box center [259, 111] width 36 height 13
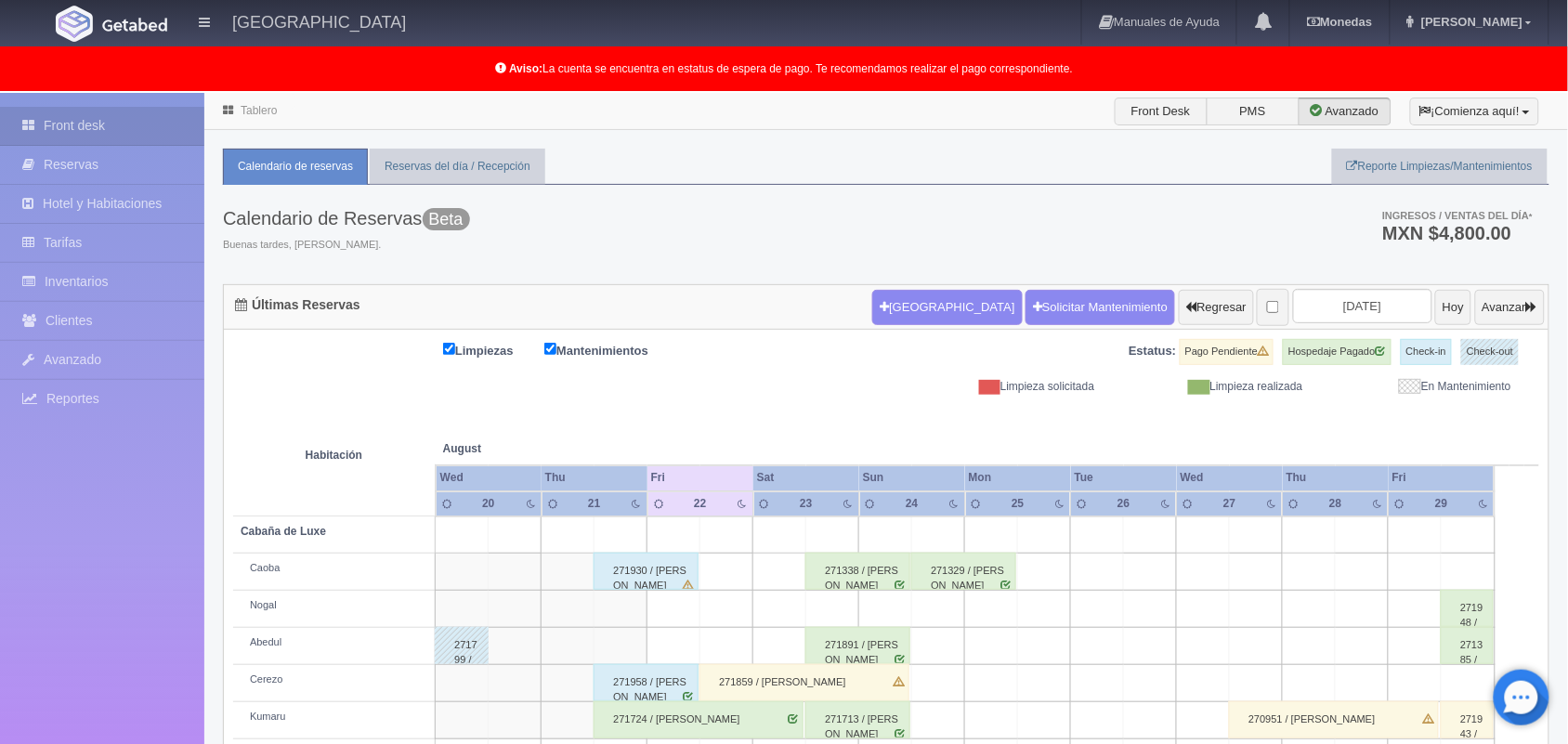
scroll to position [258, 0]
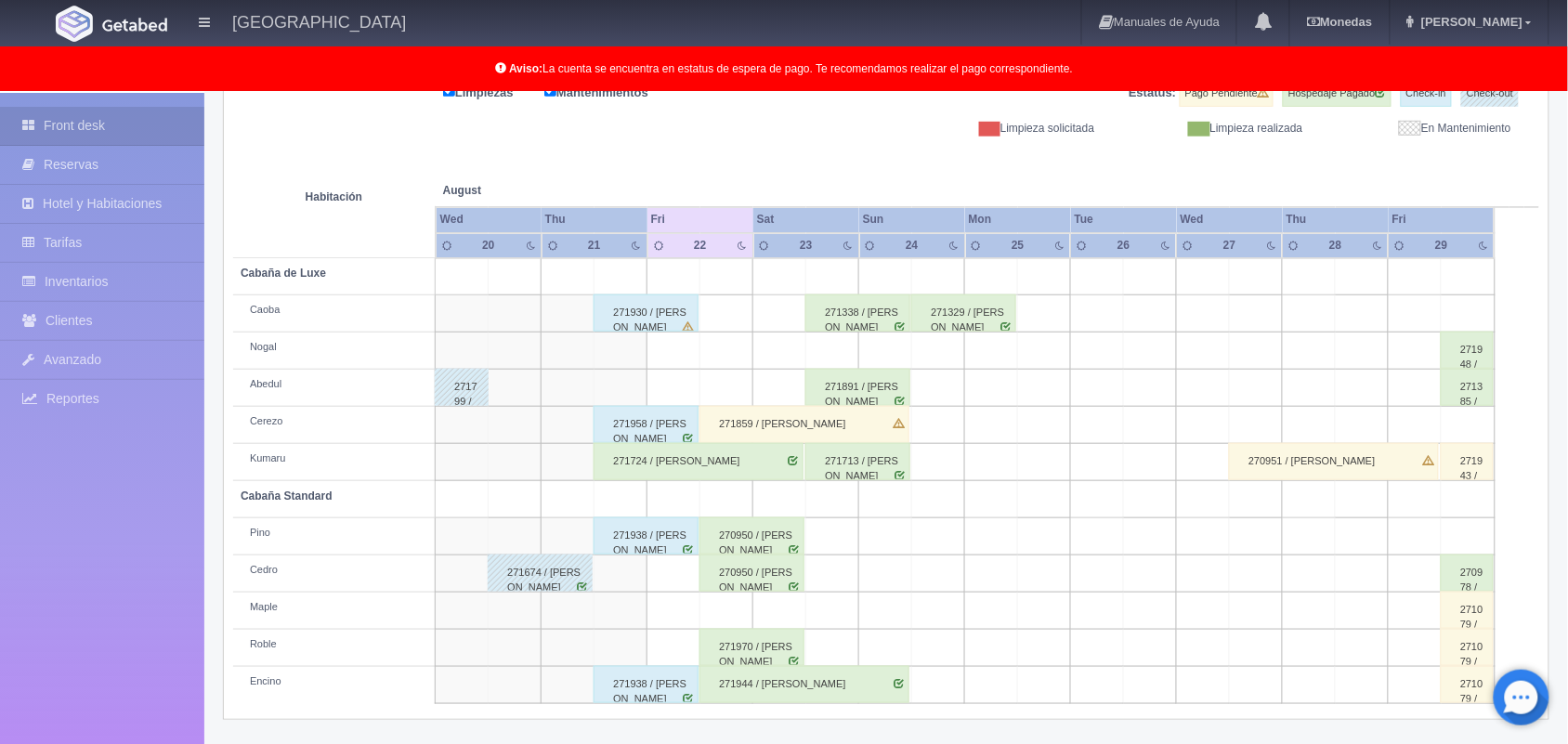
click at [878, 451] on div "271713 / [PERSON_NAME]" at bounding box center [858, 461] width 105 height 37
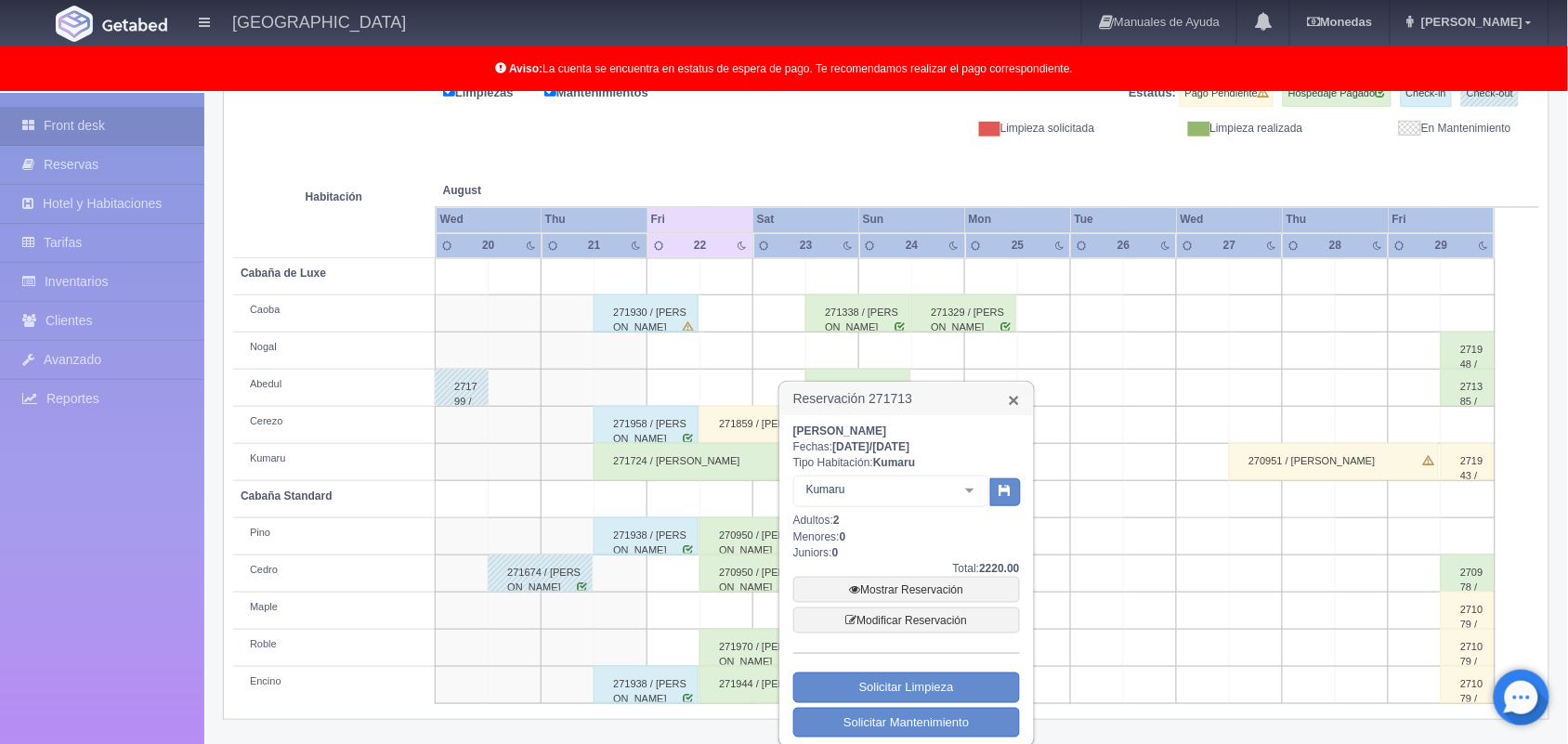
click at [1014, 399] on link "×" at bounding box center [1014, 400] width 11 height 20
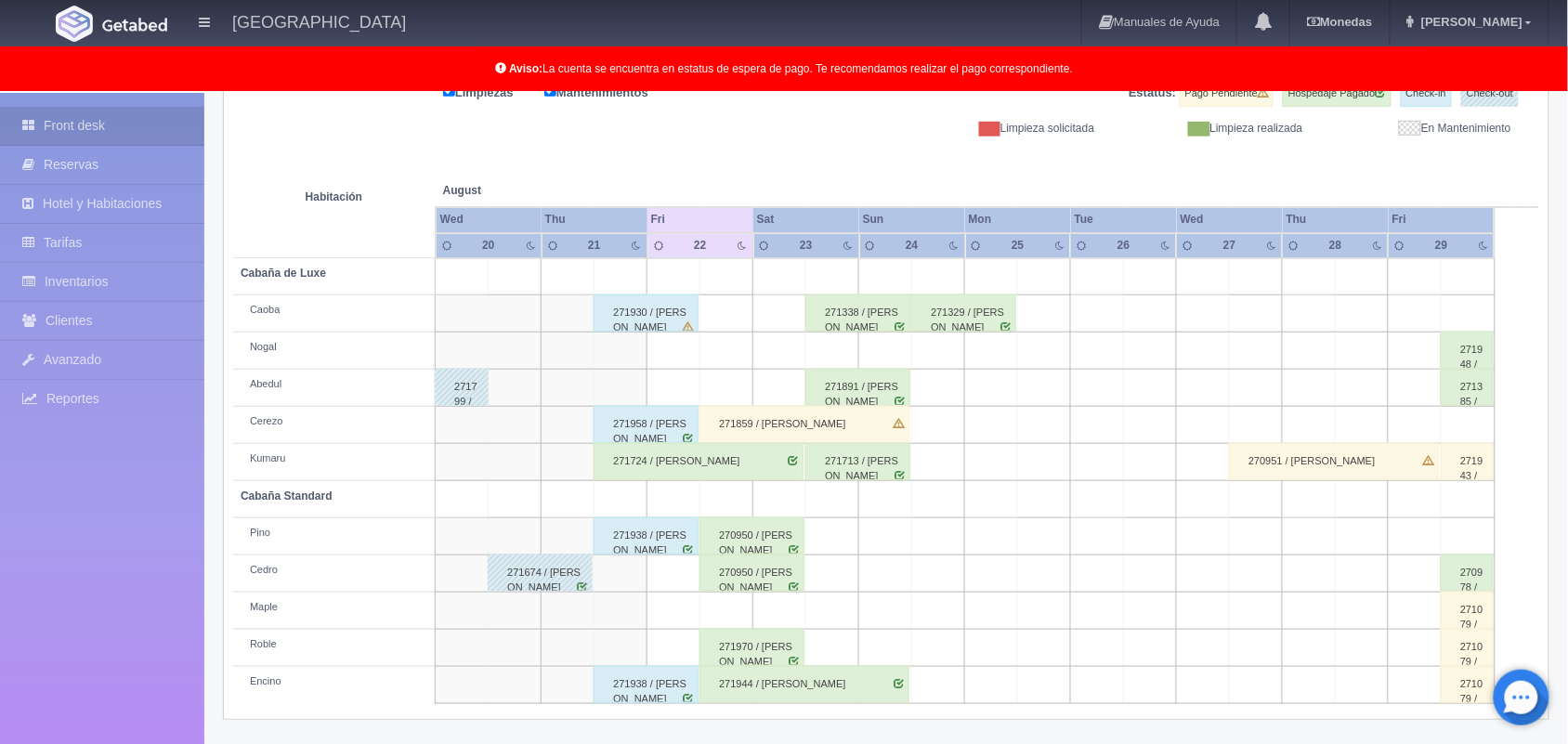
click at [863, 476] on div "271713 / [PERSON_NAME]" at bounding box center [858, 461] width 105 height 37
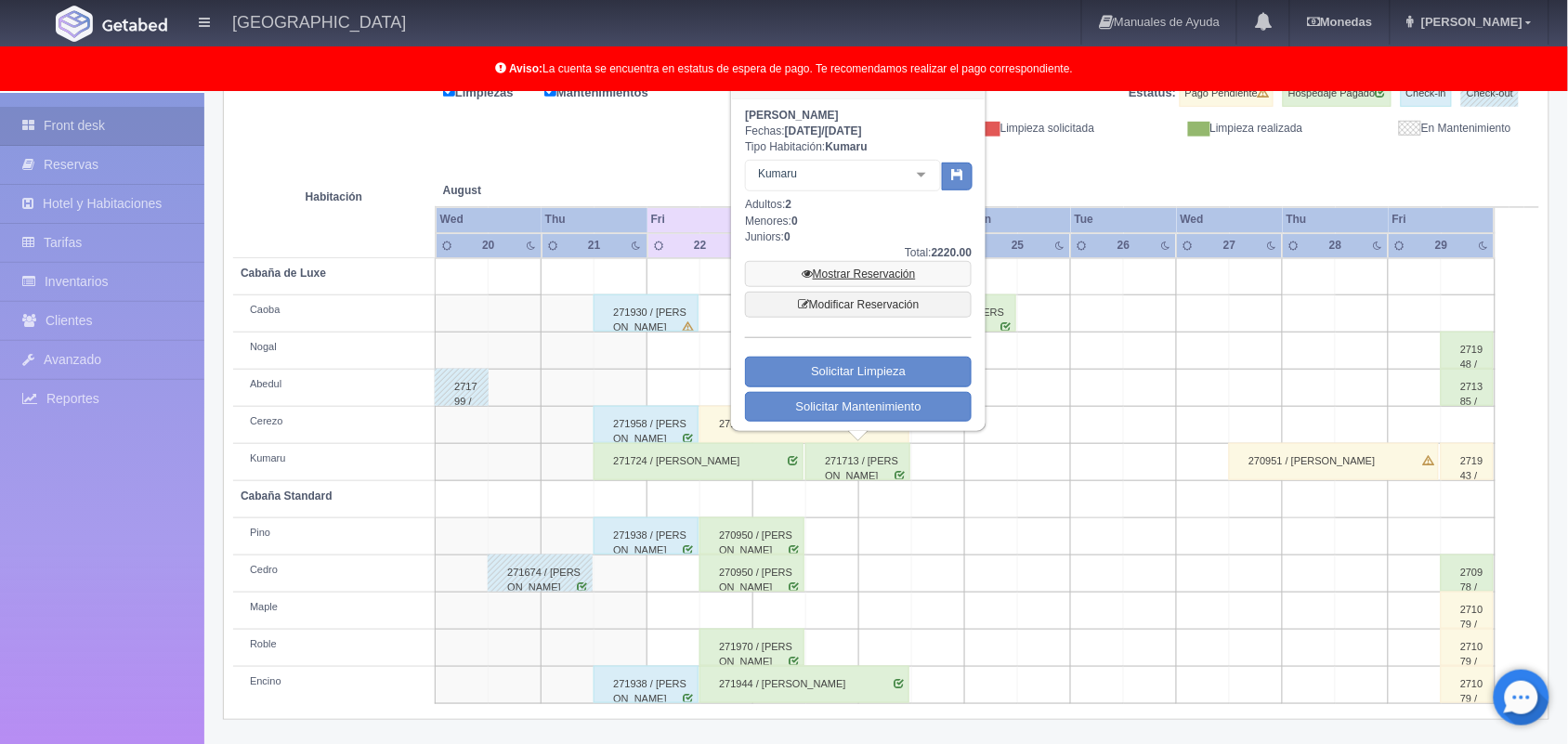
click at [858, 265] on link "Mostrar Reservación" at bounding box center [858, 273] width 227 height 26
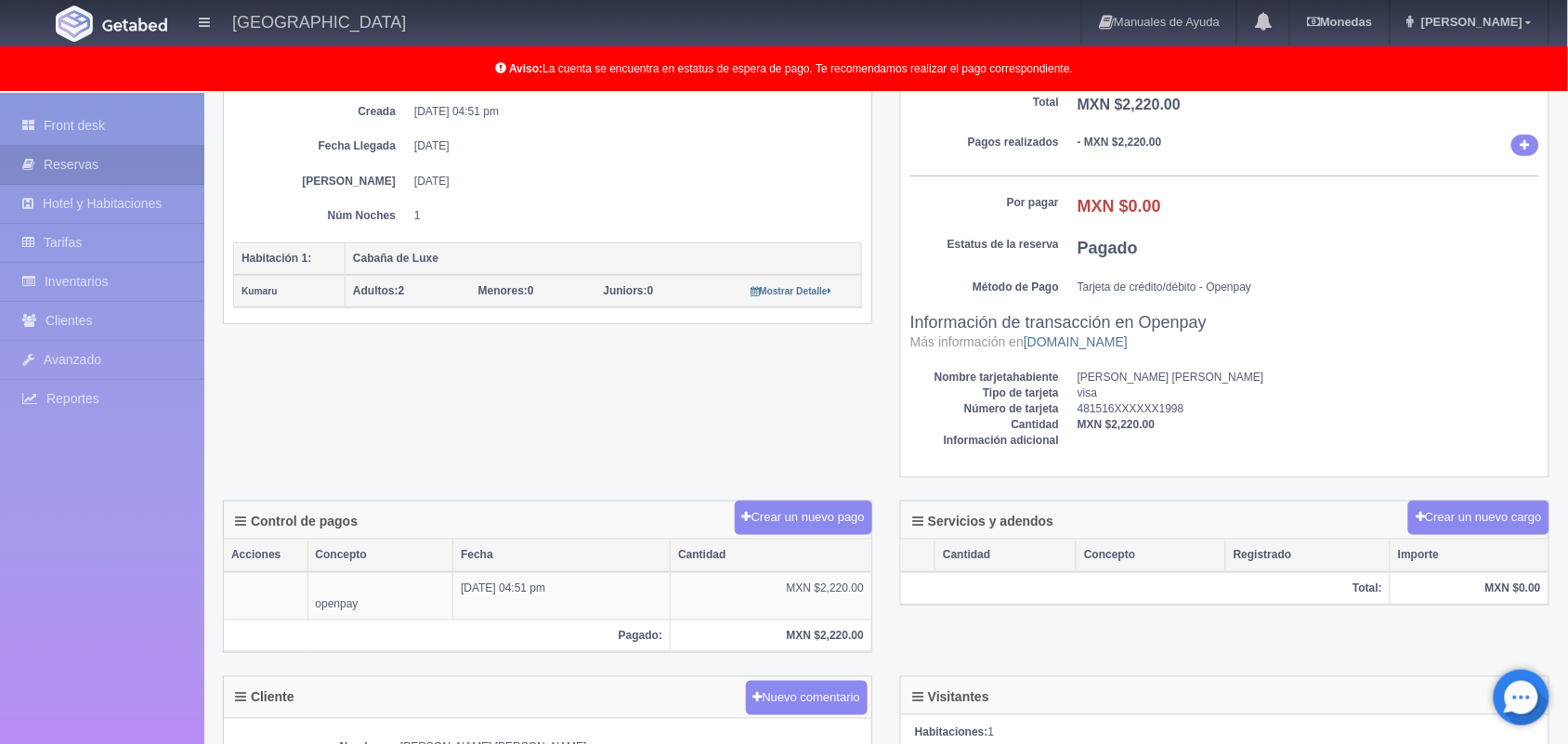
scroll to position [283, 0]
